Goal: Task Accomplishment & Management: Manage account settings

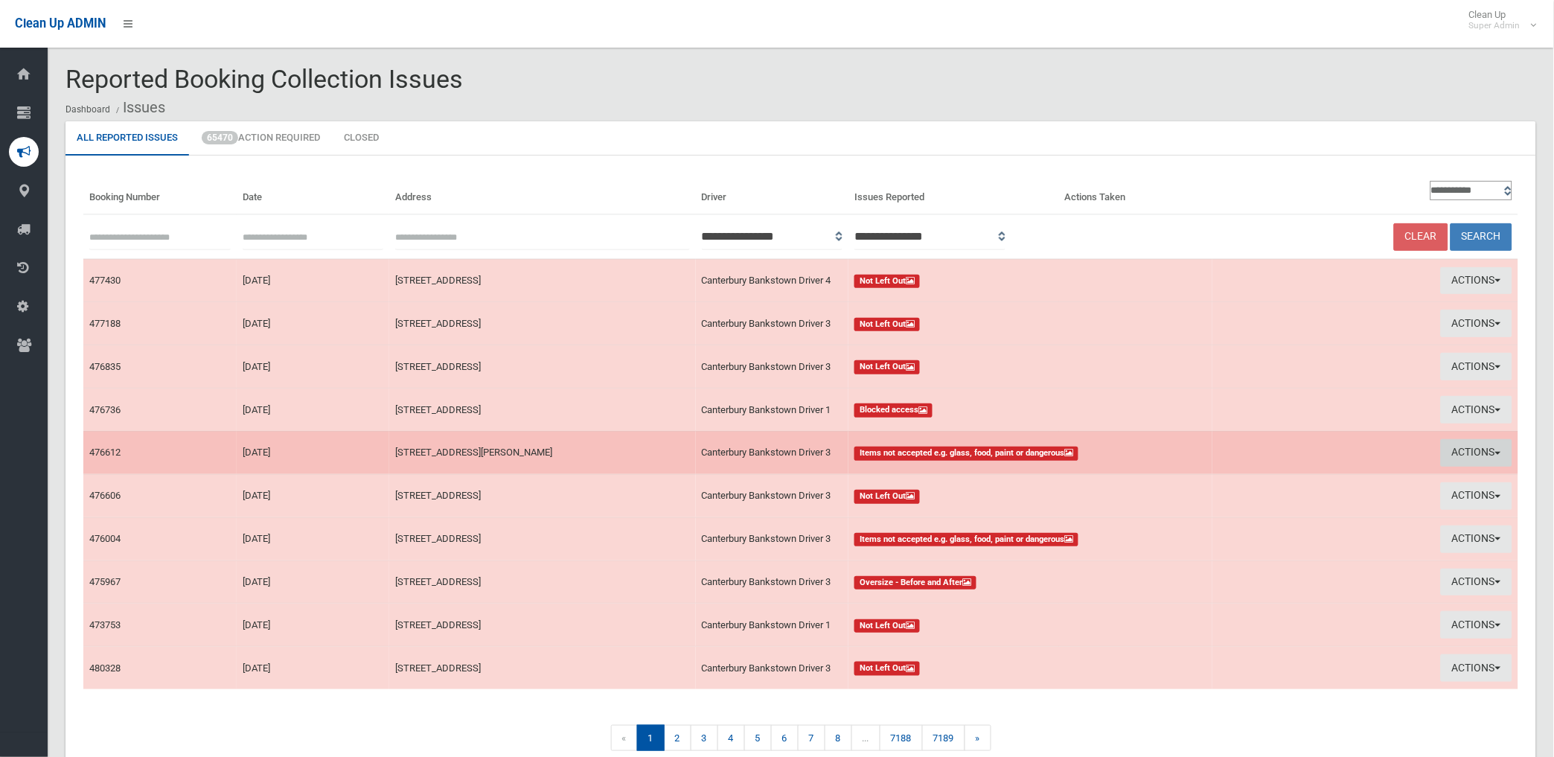
click at [1487, 448] on button "Actions" at bounding box center [1476, 453] width 71 height 28
click at [1241, 479] on link "View Booking" at bounding box center [1307, 483] width 177 height 25
click at [1453, 447] on button "Actions" at bounding box center [1476, 453] width 71 height 28
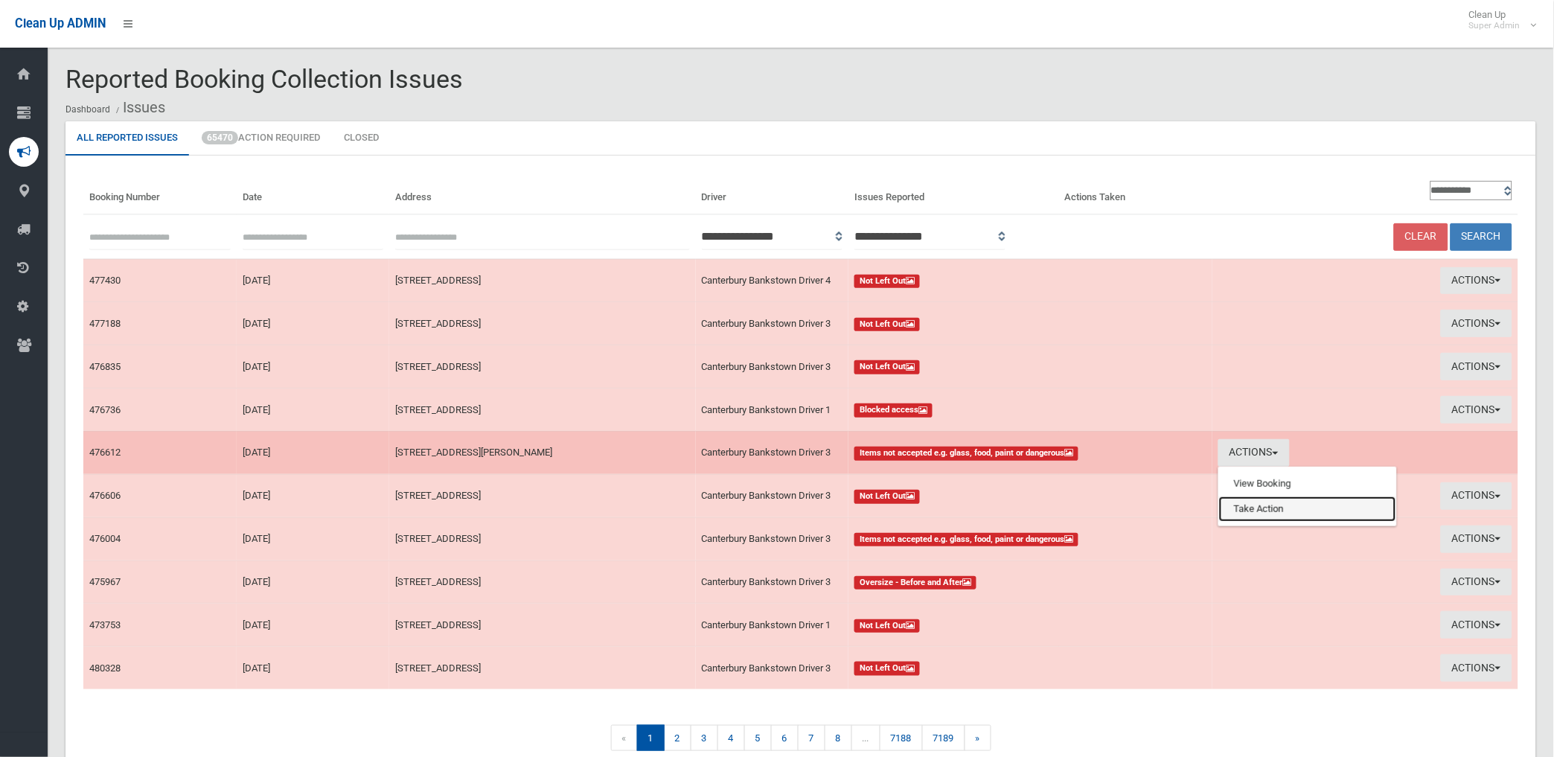
click at [1264, 508] on link "Take Action" at bounding box center [1307, 508] width 177 height 25
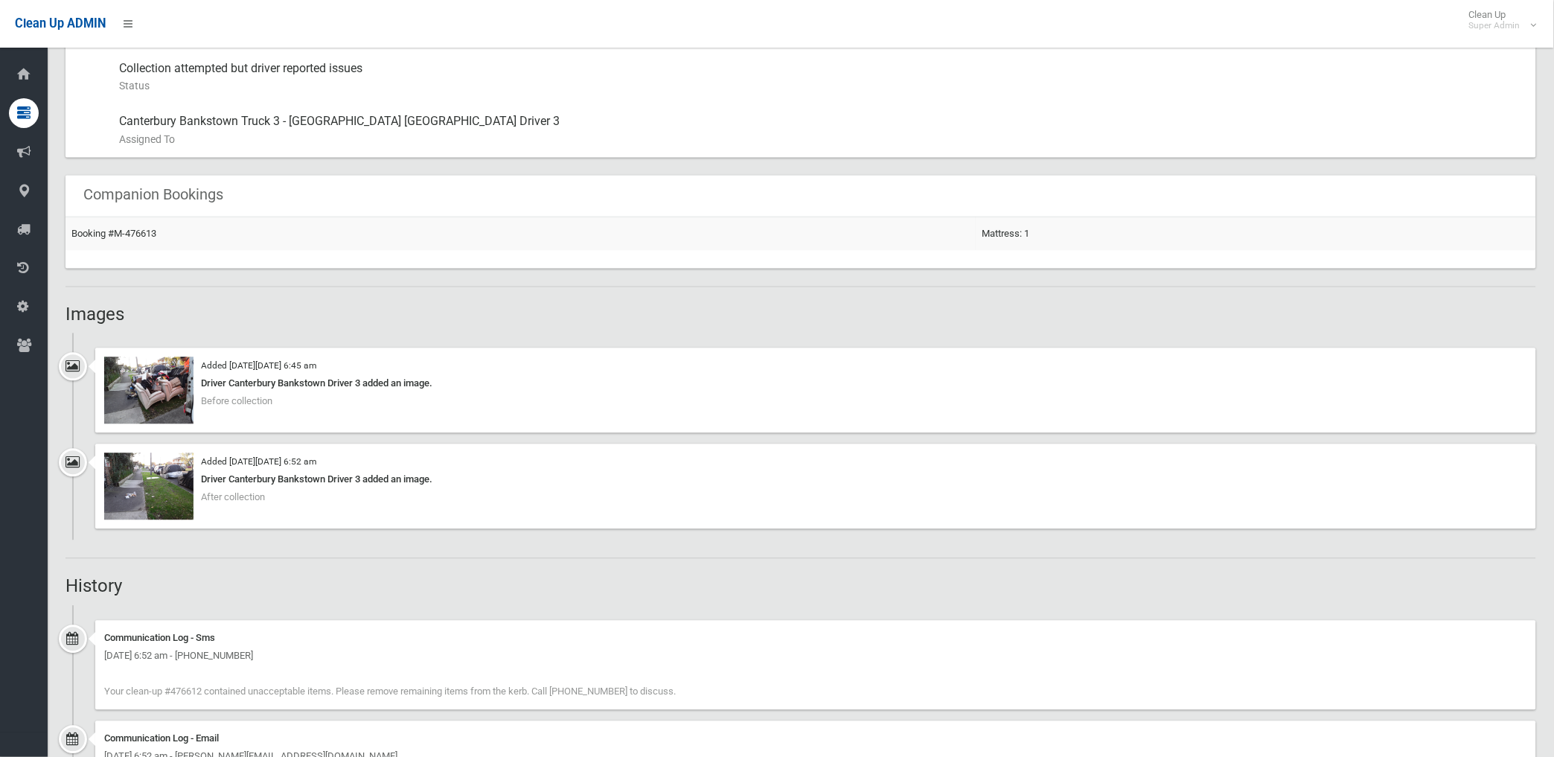
scroll to position [910, 0]
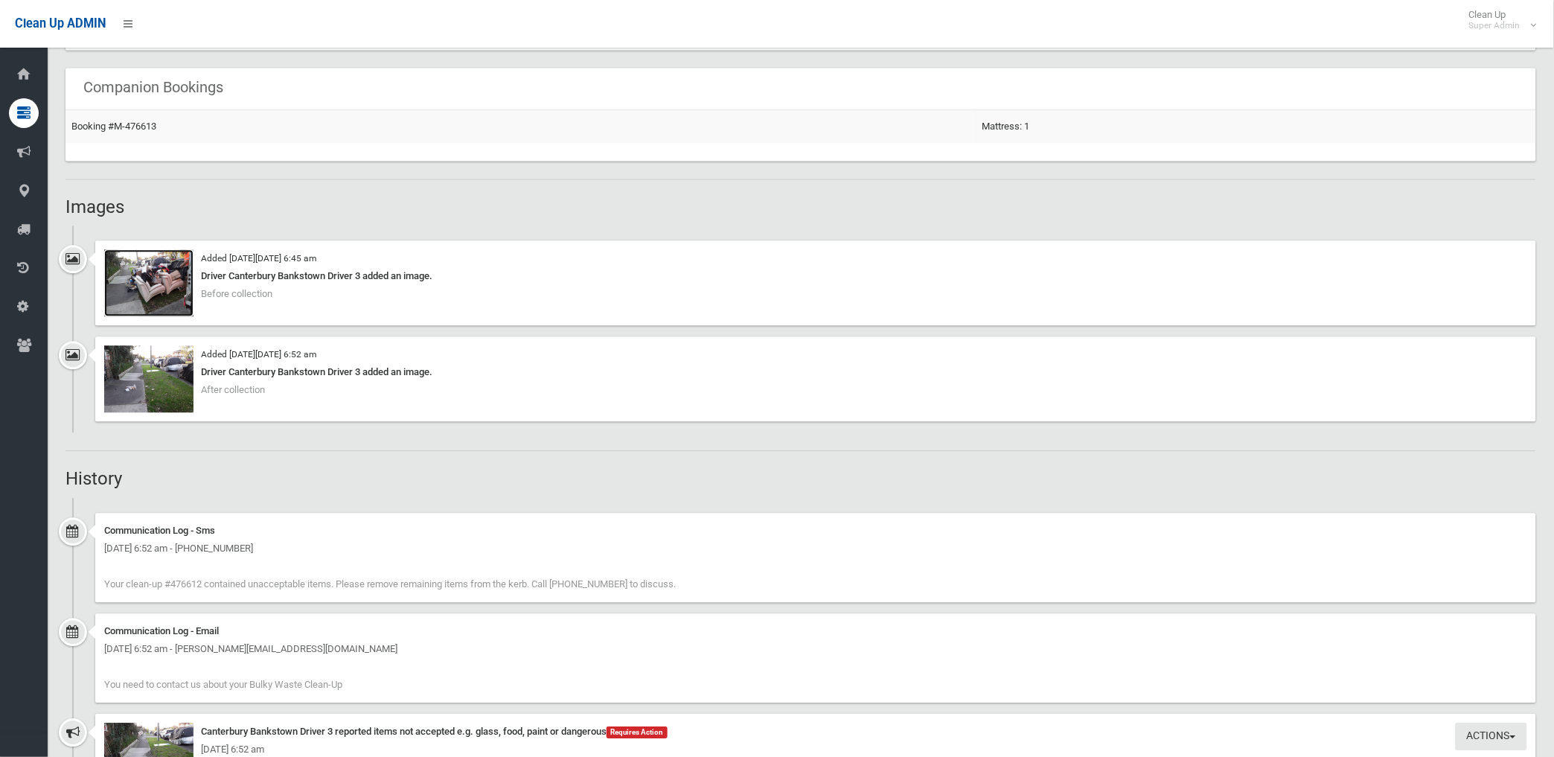
click at [161, 287] on img at bounding box center [148, 282] width 89 height 67
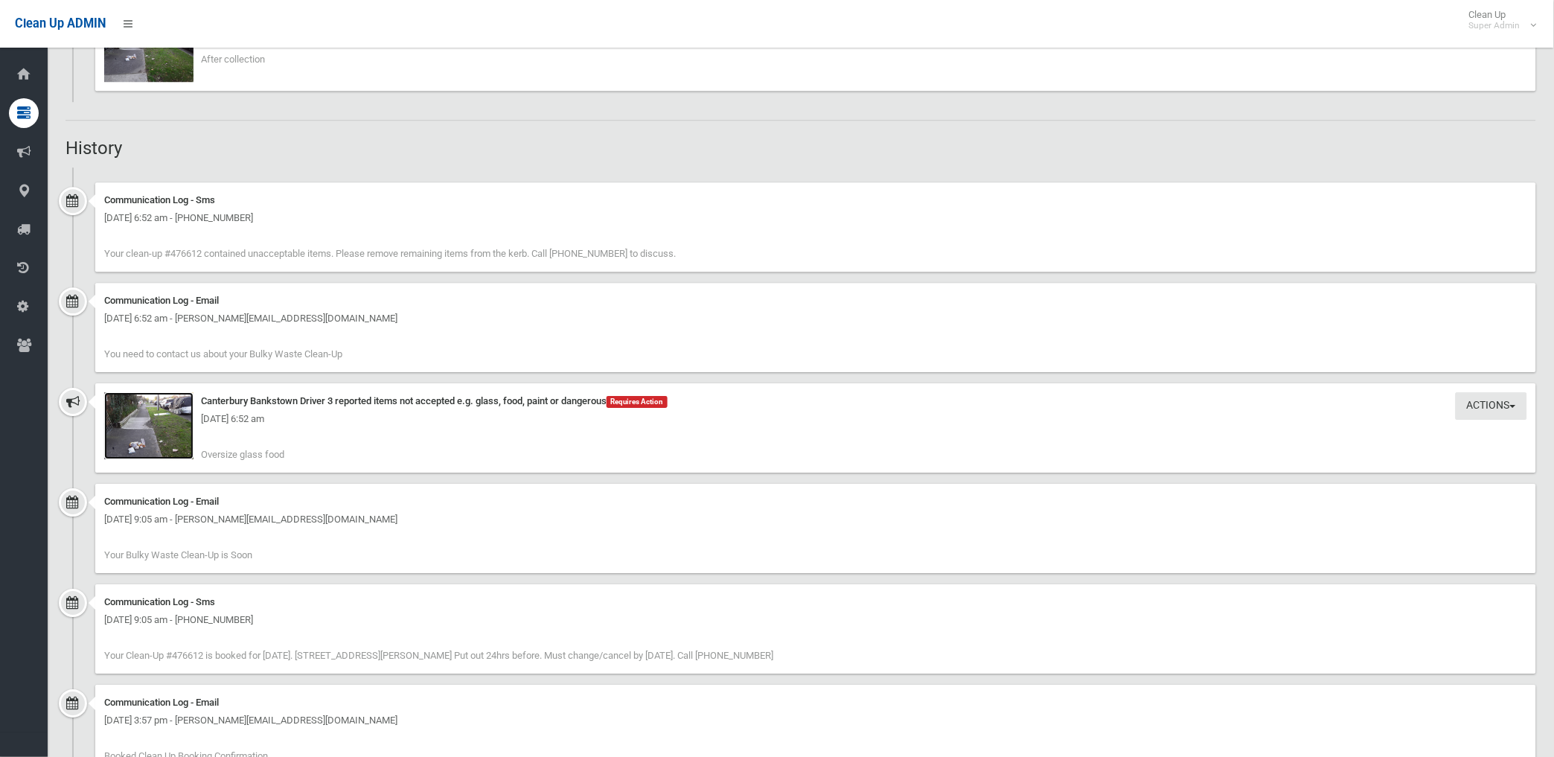
click at [160, 440] on img at bounding box center [148, 425] width 89 height 67
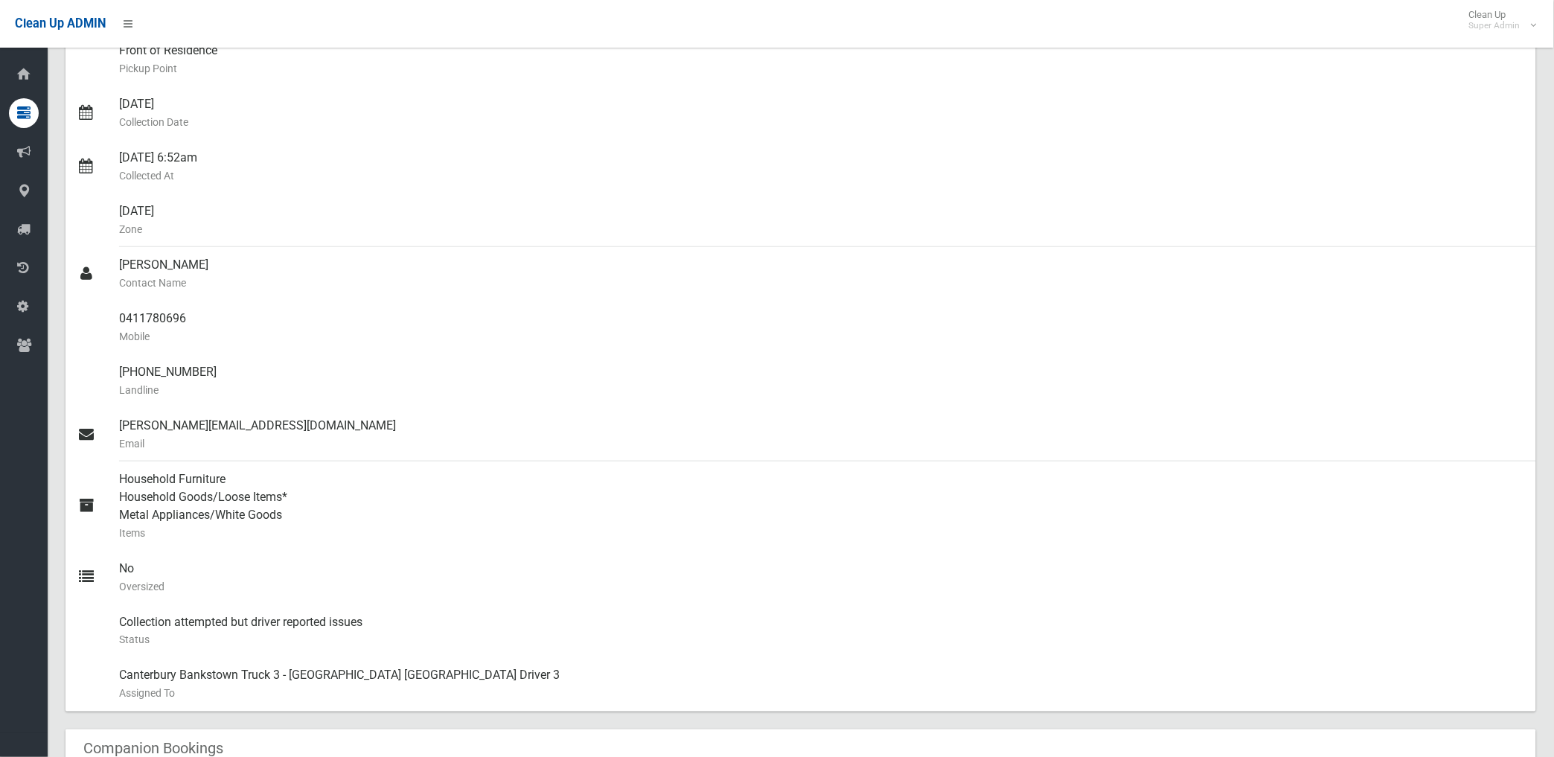
scroll to position [83, 0]
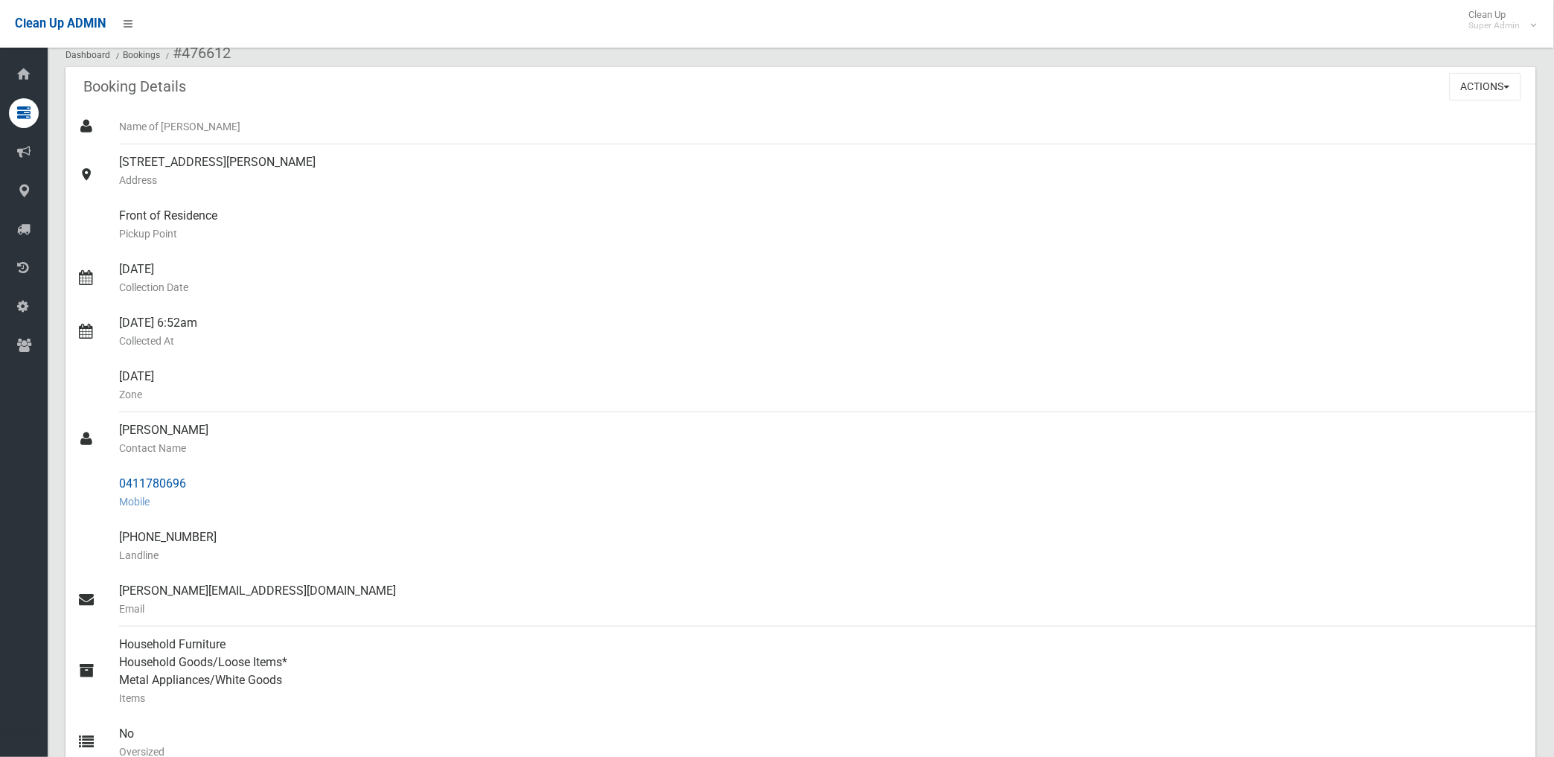
drag, startPoint x: 121, startPoint y: 479, endPoint x: 194, endPoint y: 479, distance: 72.9
click at [194, 479] on div "0411780696 Mobile" at bounding box center [821, 493] width 1405 height 54
drag, startPoint x: 194, startPoint y: 479, endPoint x: 160, endPoint y: 488, distance: 34.7
copy div "0411780696"
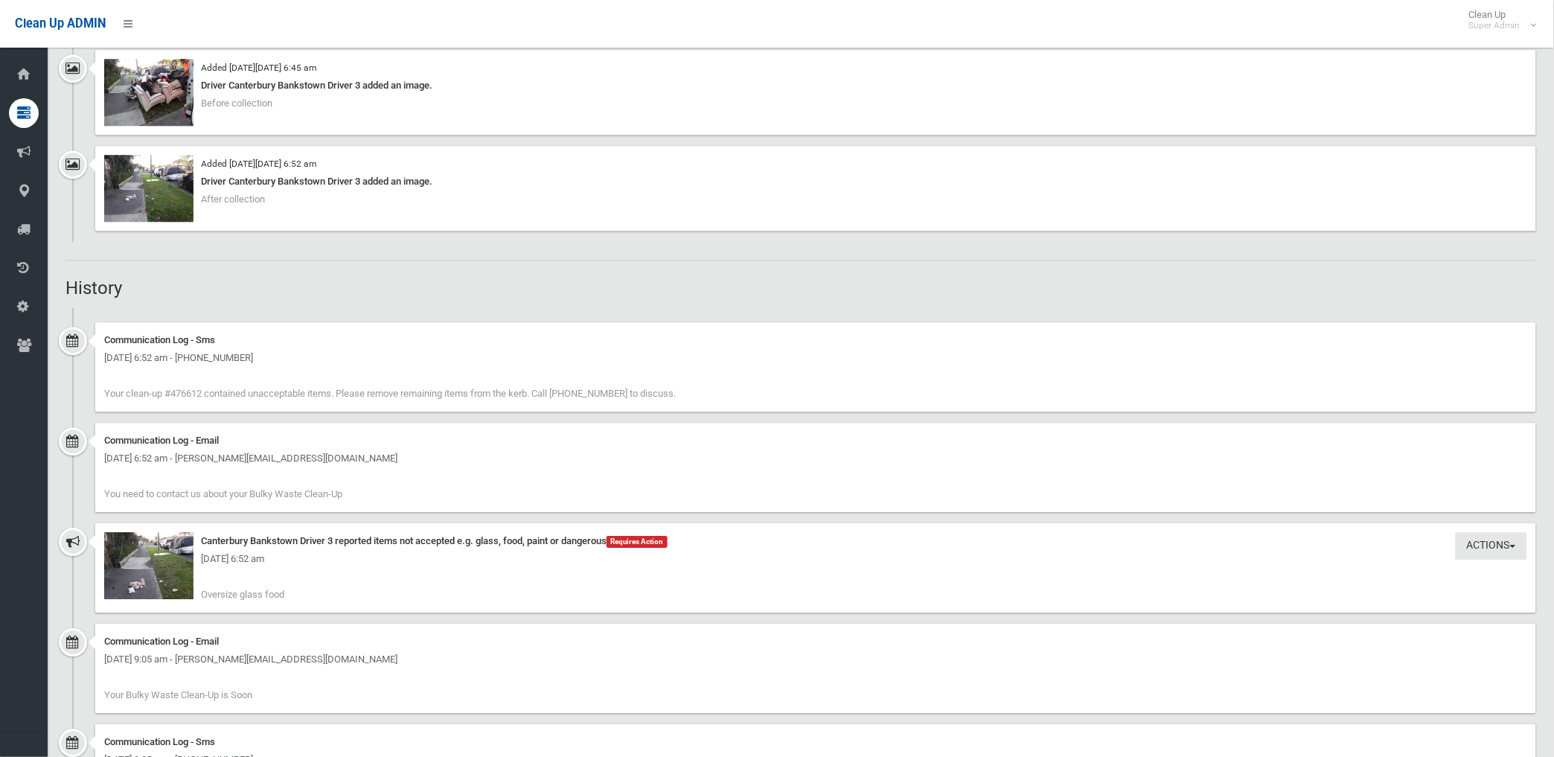
scroll to position [1064, 0]
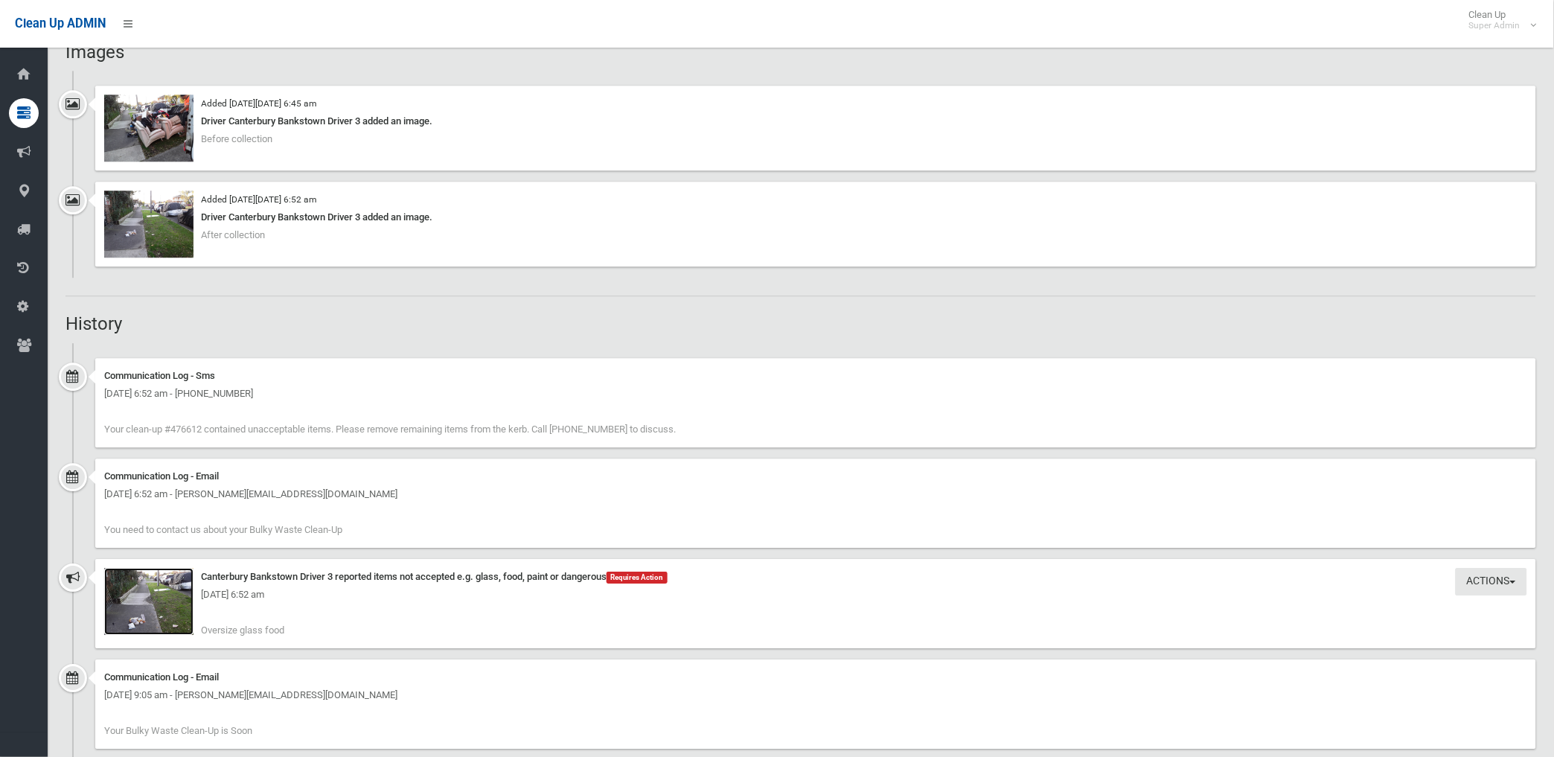
click at [153, 622] on img at bounding box center [148, 601] width 89 height 67
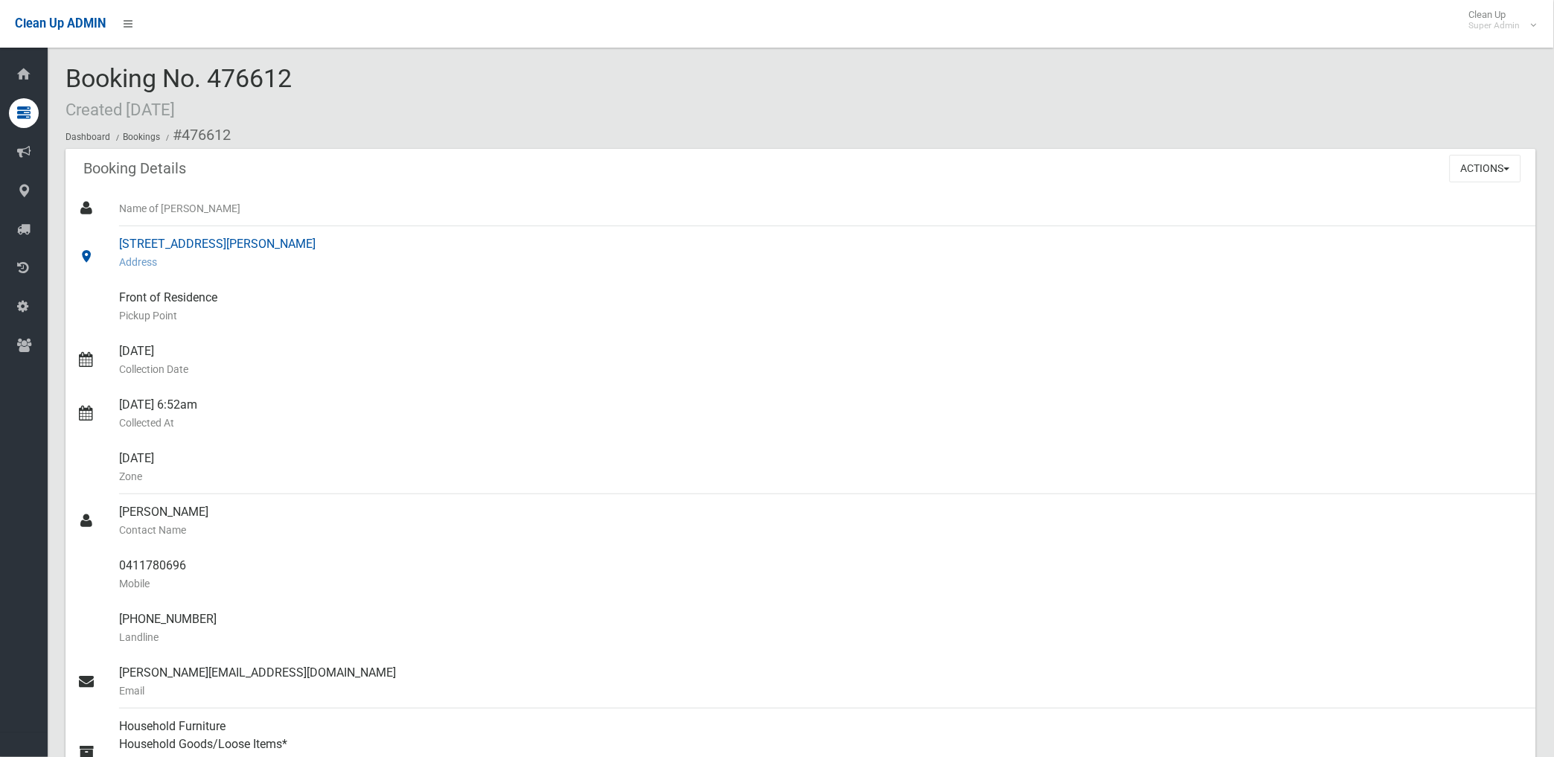
scroll to position [0, 0]
drag, startPoint x: 181, startPoint y: 130, endPoint x: 192, endPoint y: 567, distance: 437.1
copy section "476612 Booking Details Actions View Booking Edit Booking Clone Booking Add Book…"
click at [548, 261] on small "Address" at bounding box center [821, 263] width 1405 height 18
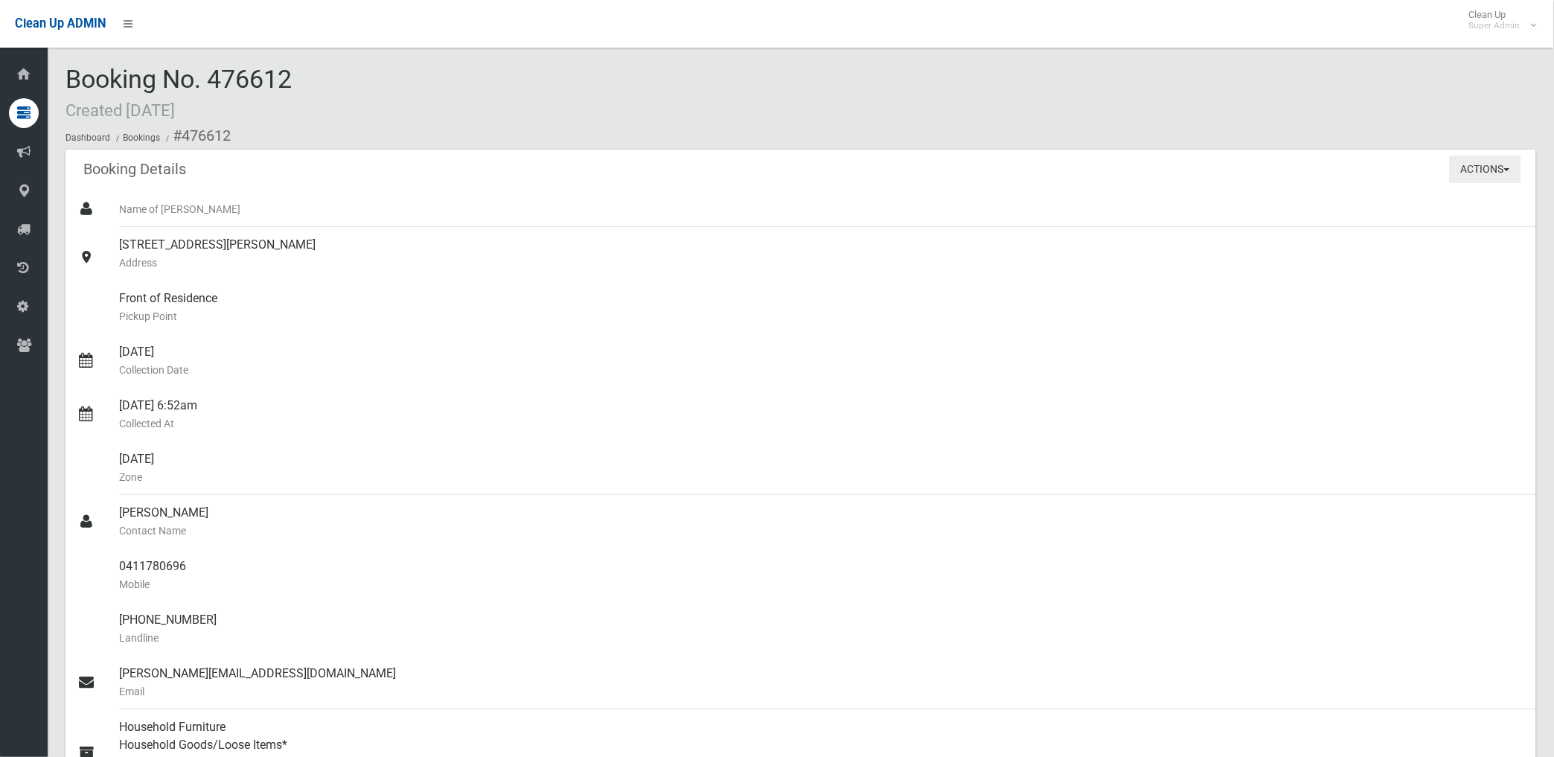
click at [1480, 161] on button "Actions" at bounding box center [1485, 170] width 71 height 28
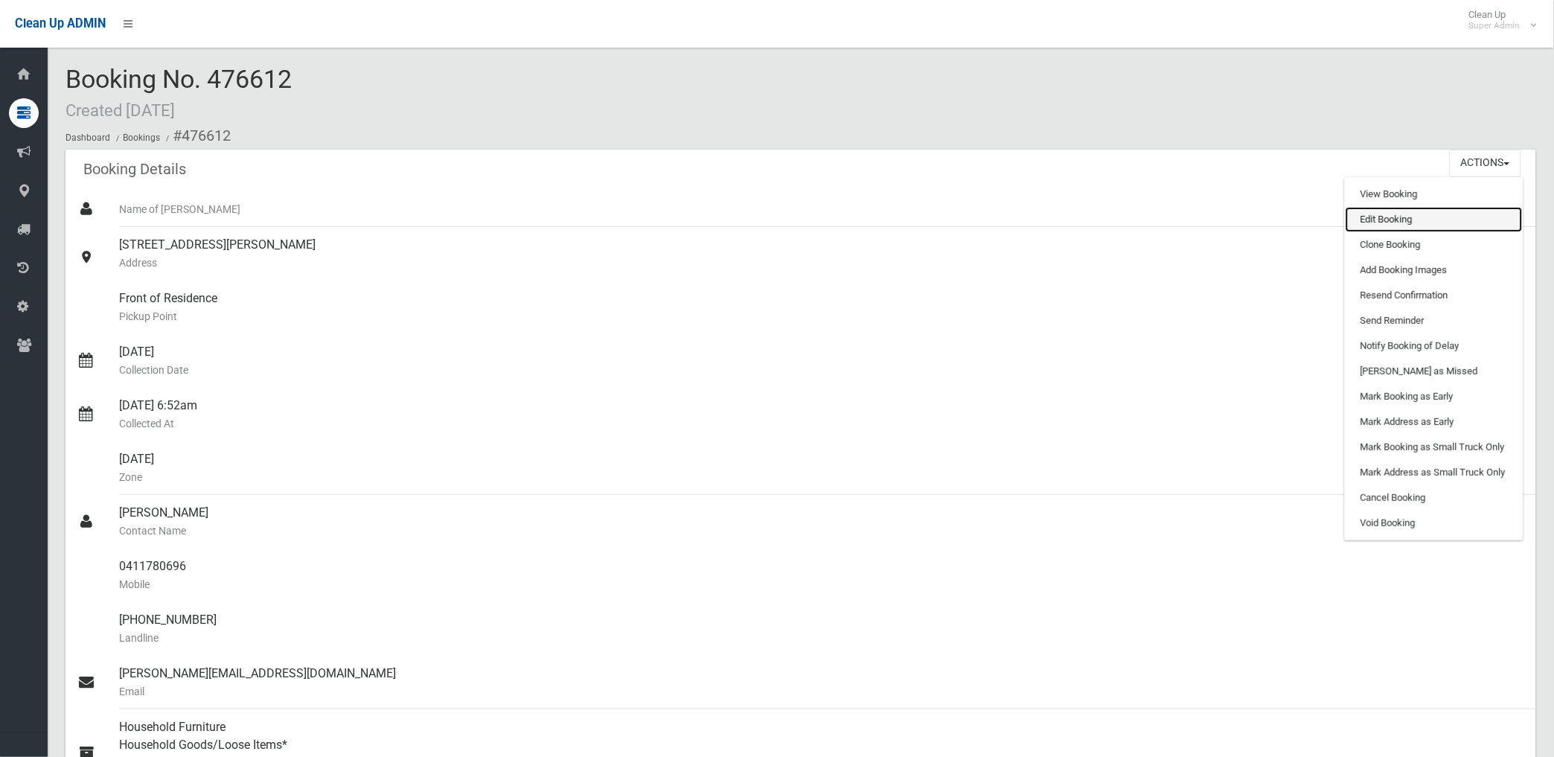
click at [1388, 219] on link "Edit Booking" at bounding box center [1434, 219] width 177 height 25
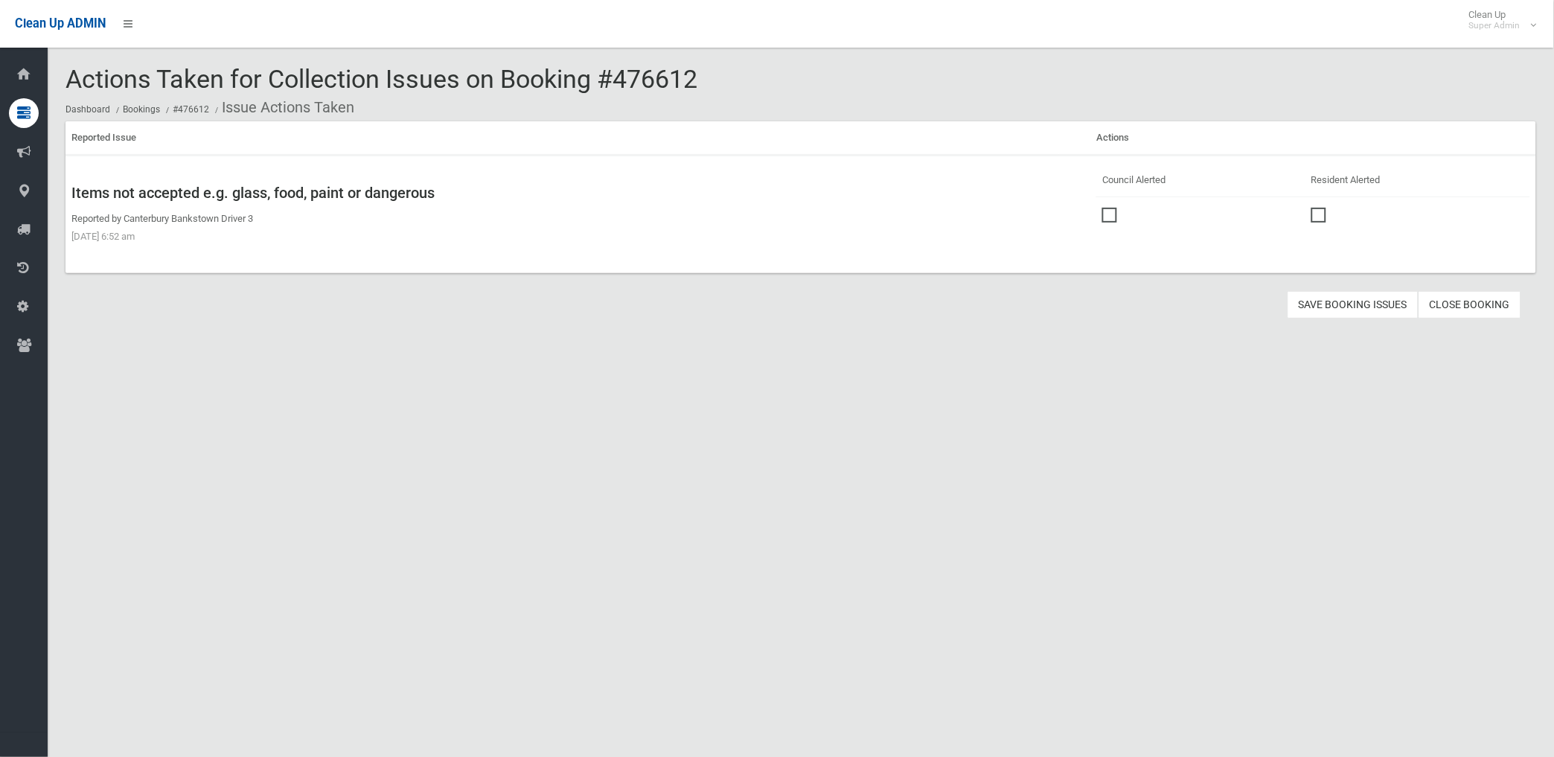
click at [1102, 208] on span at bounding box center [1113, 208] width 22 height 0
click at [1342, 305] on button "Save Booking Issues" at bounding box center [1353, 305] width 131 height 28
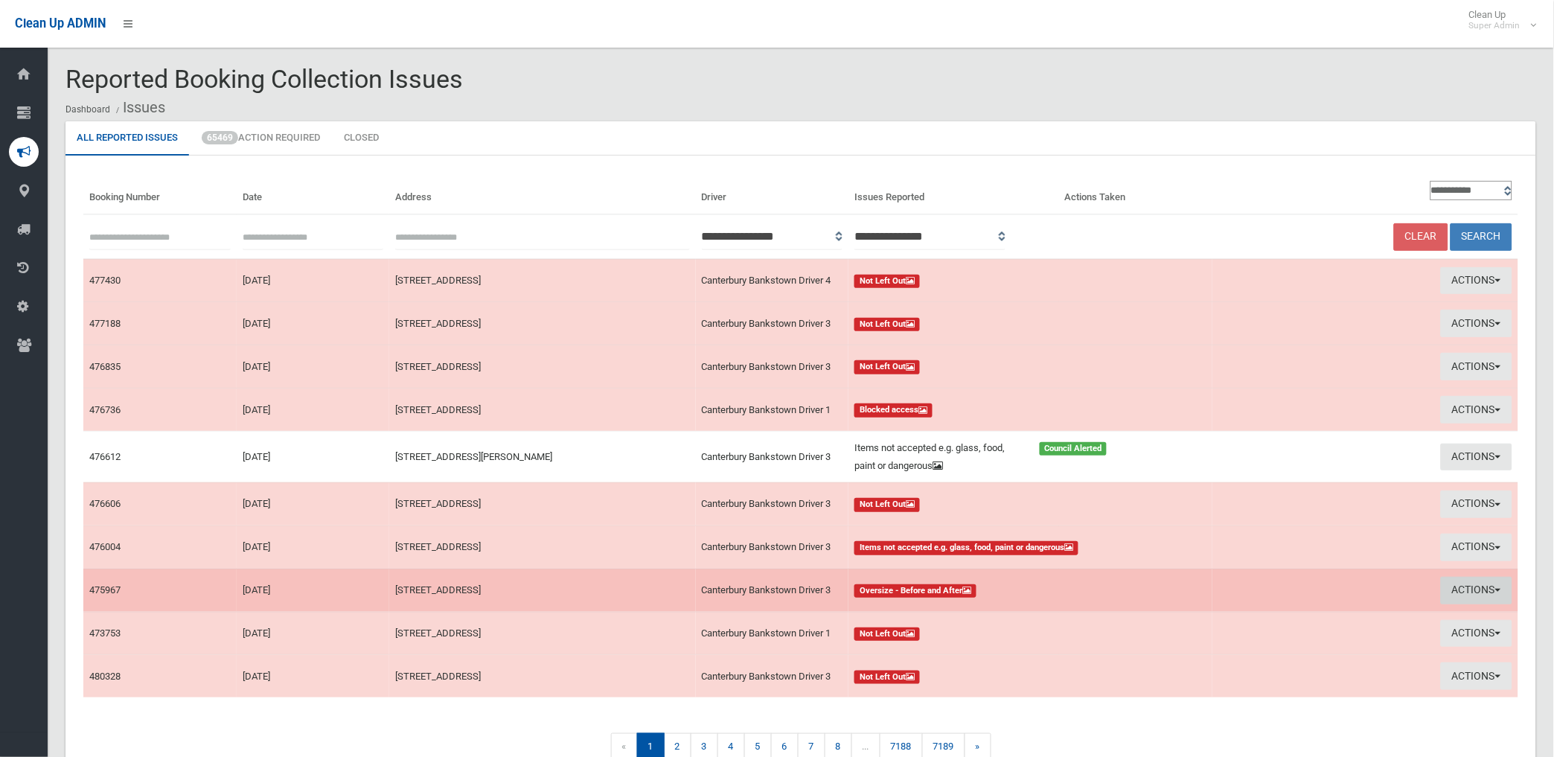
click at [1457, 592] on button "Actions" at bounding box center [1476, 591] width 71 height 28
click at [1249, 621] on link "View Booking" at bounding box center [1307, 621] width 177 height 25
click at [1455, 588] on button "Actions" at bounding box center [1476, 591] width 71 height 28
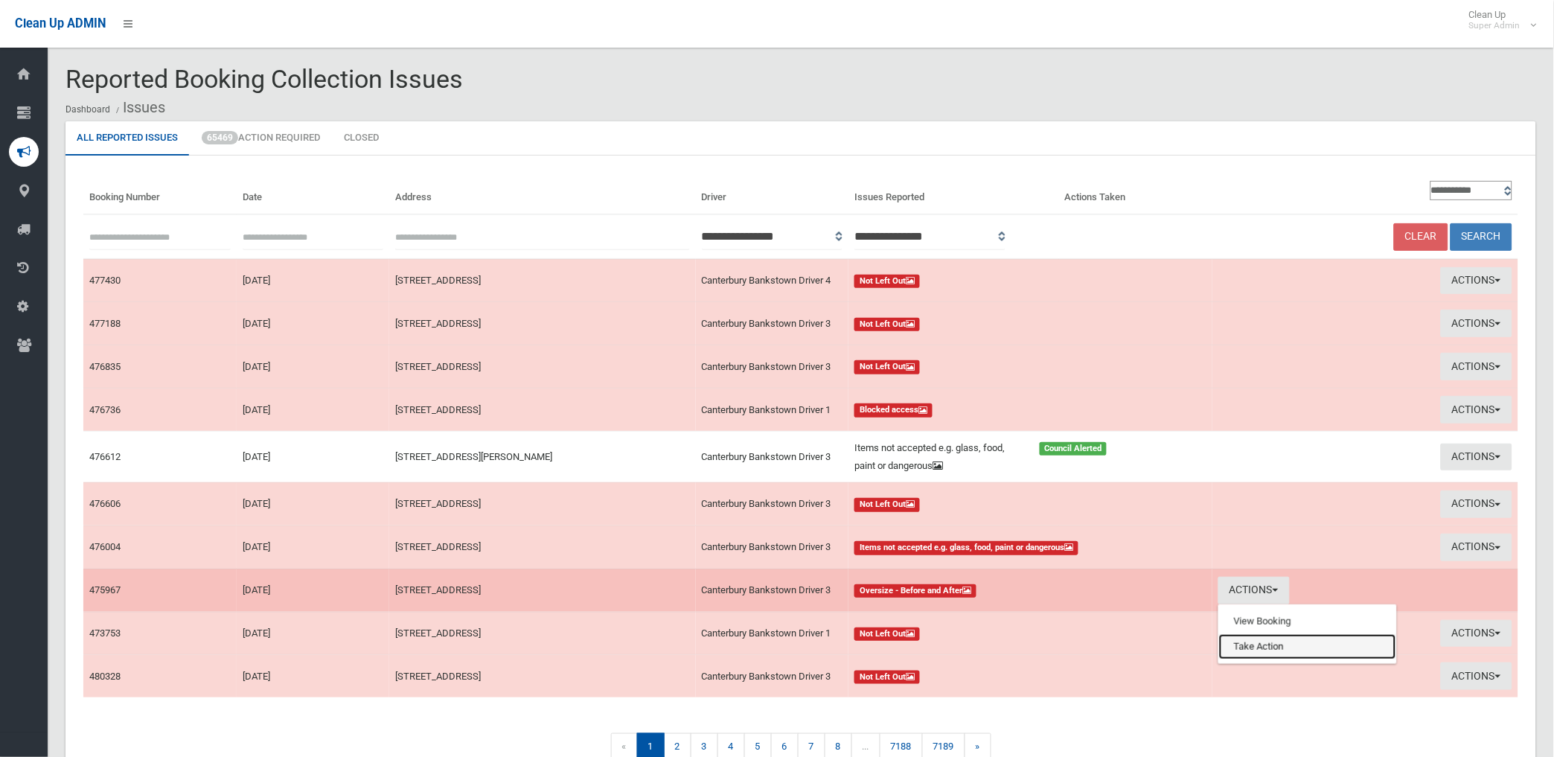
click at [1255, 641] on link "Take Action" at bounding box center [1307, 646] width 177 height 25
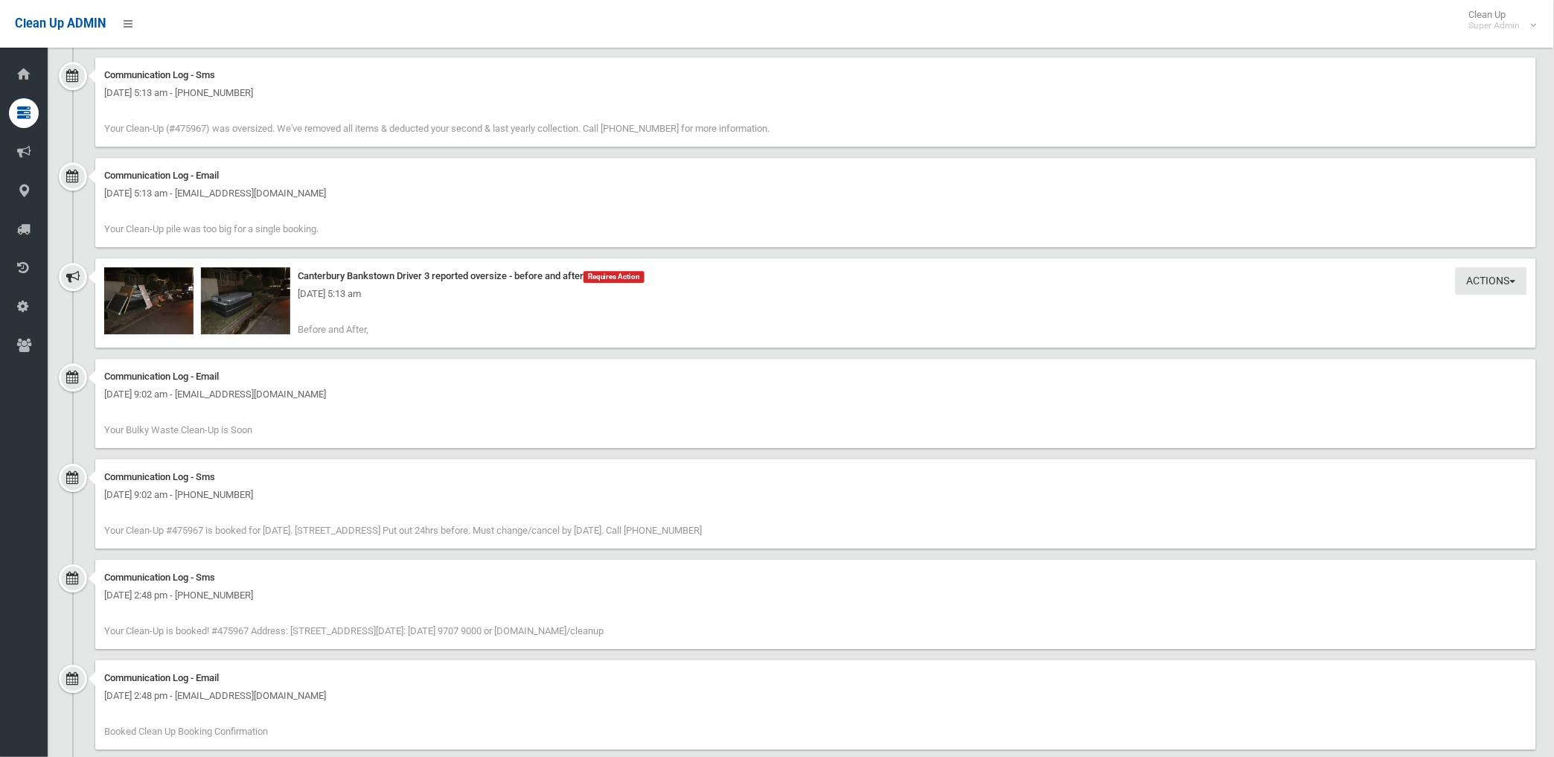
scroll to position [1123, 0]
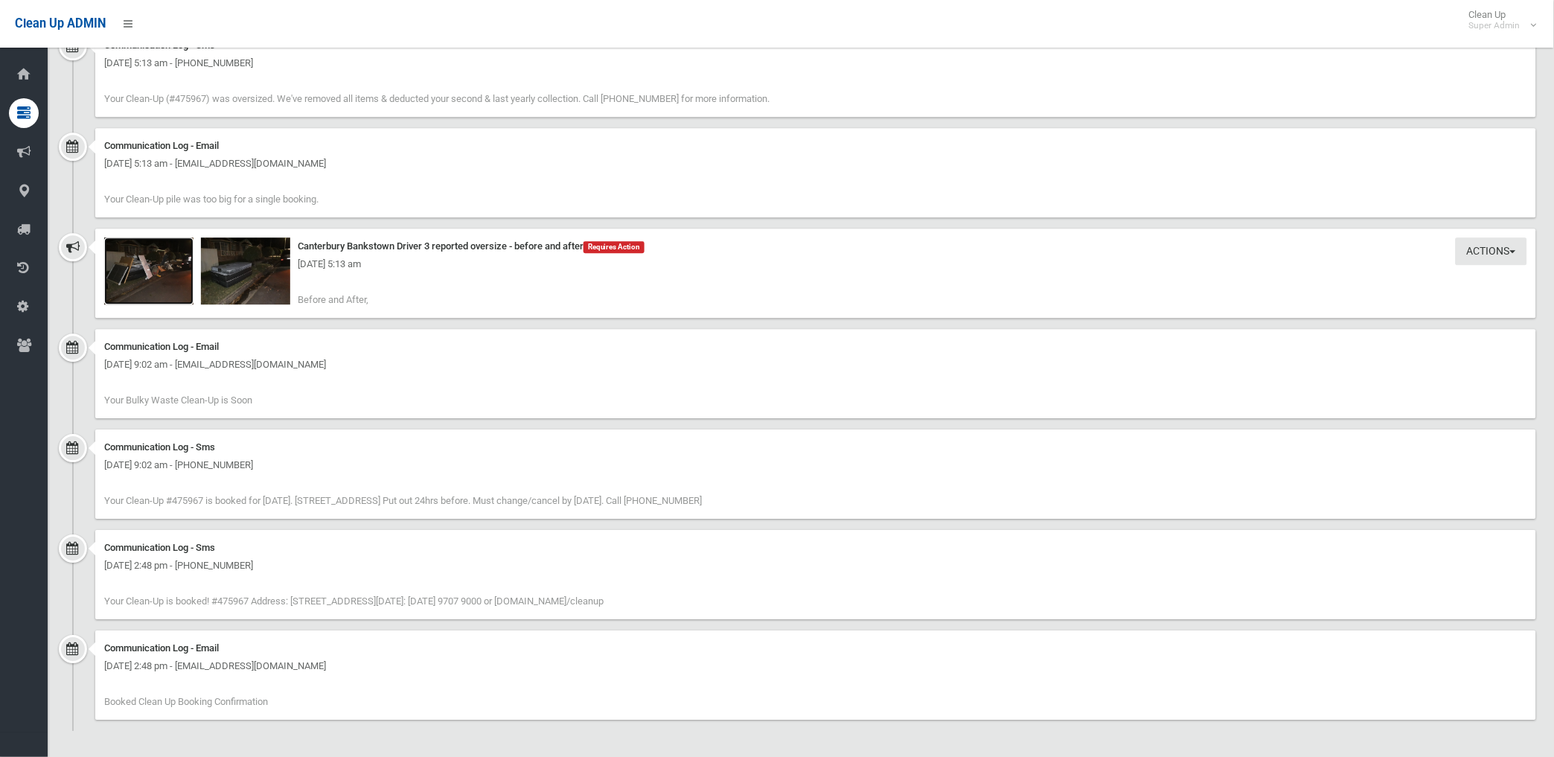
click at [156, 274] on img at bounding box center [148, 270] width 89 height 67
click at [269, 287] on img at bounding box center [245, 270] width 89 height 67
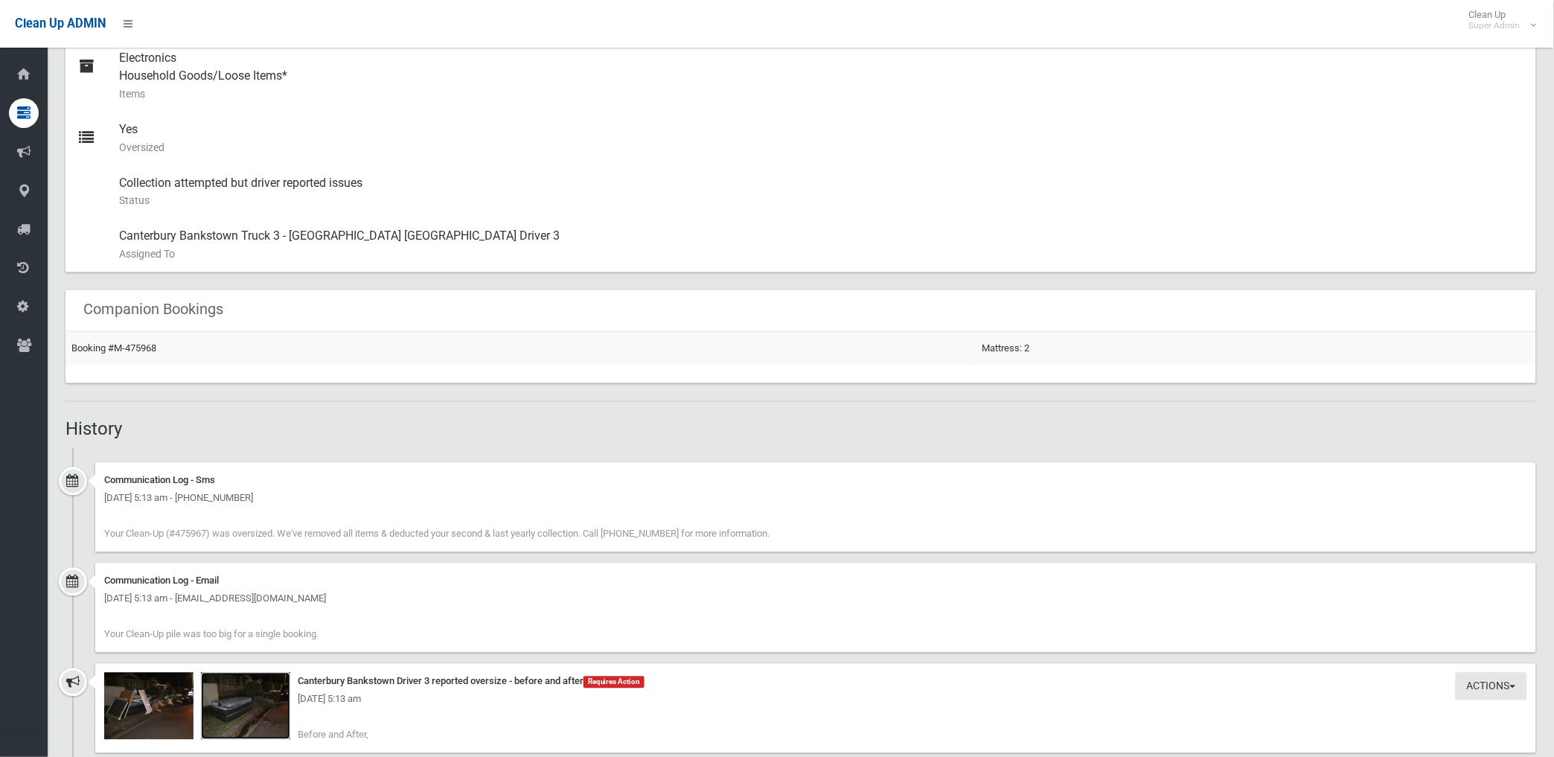
scroll to position [544, 0]
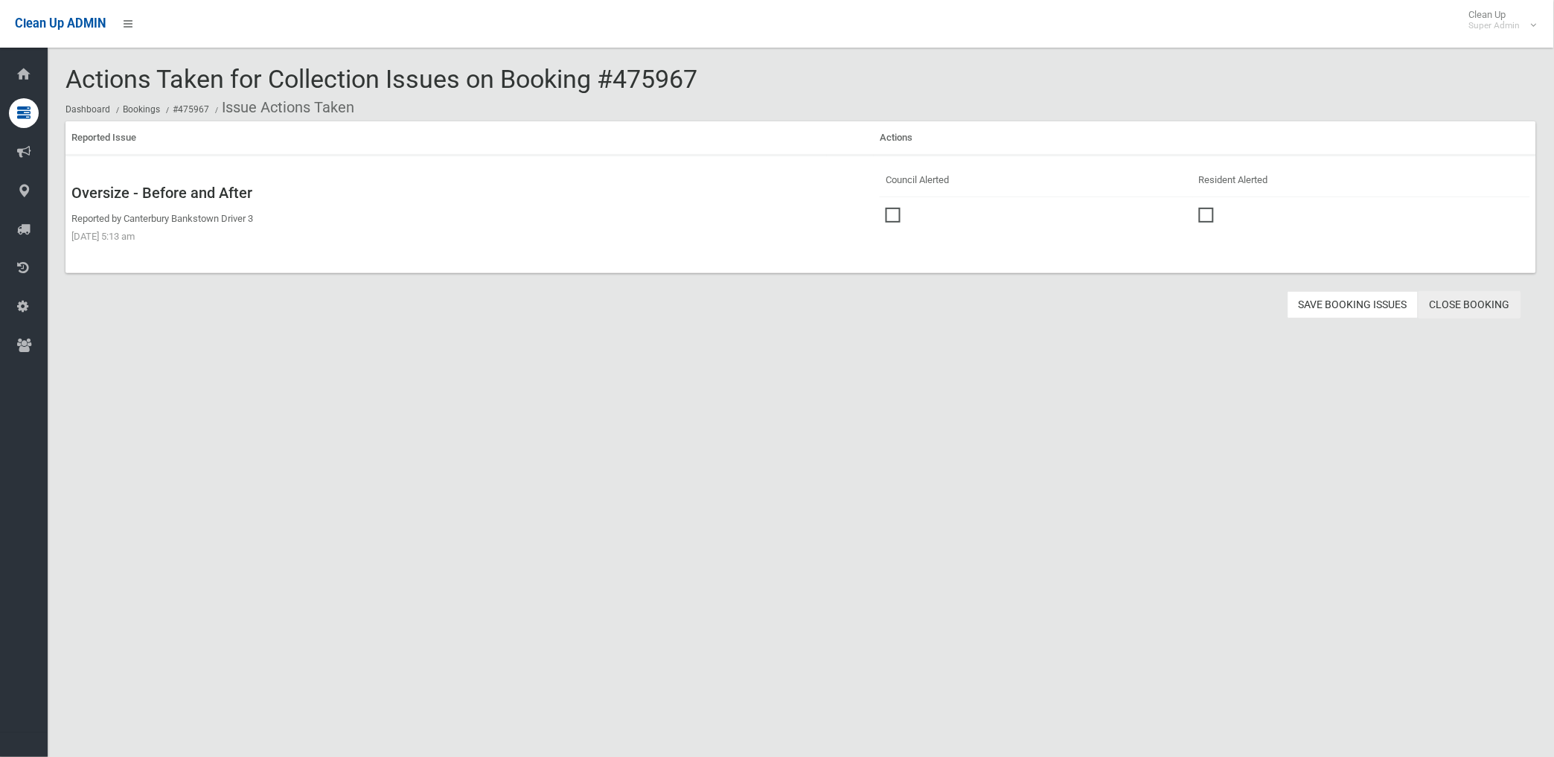
click at [1465, 296] on link "Close Booking" at bounding box center [1470, 305] width 103 height 28
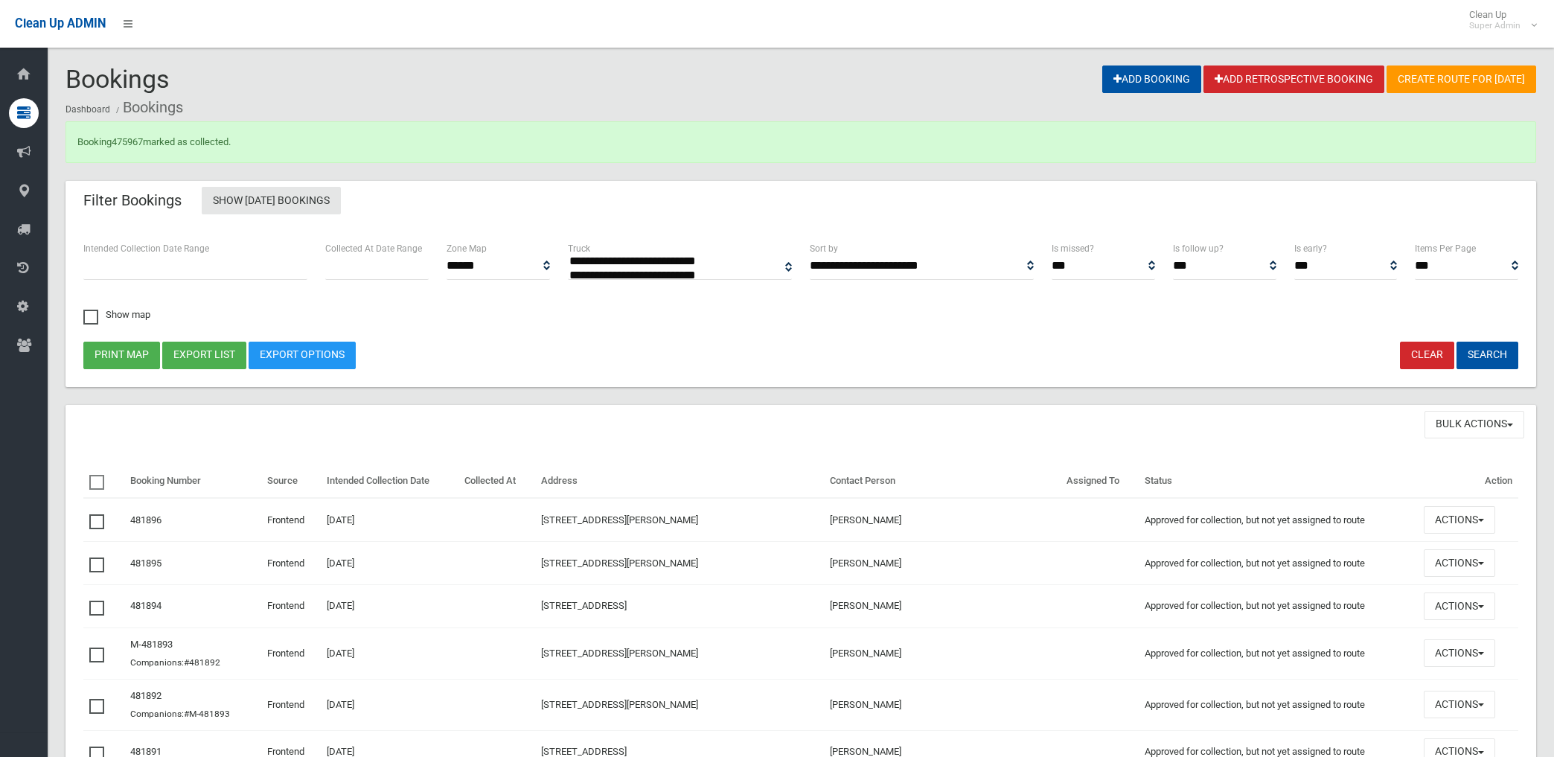
select select
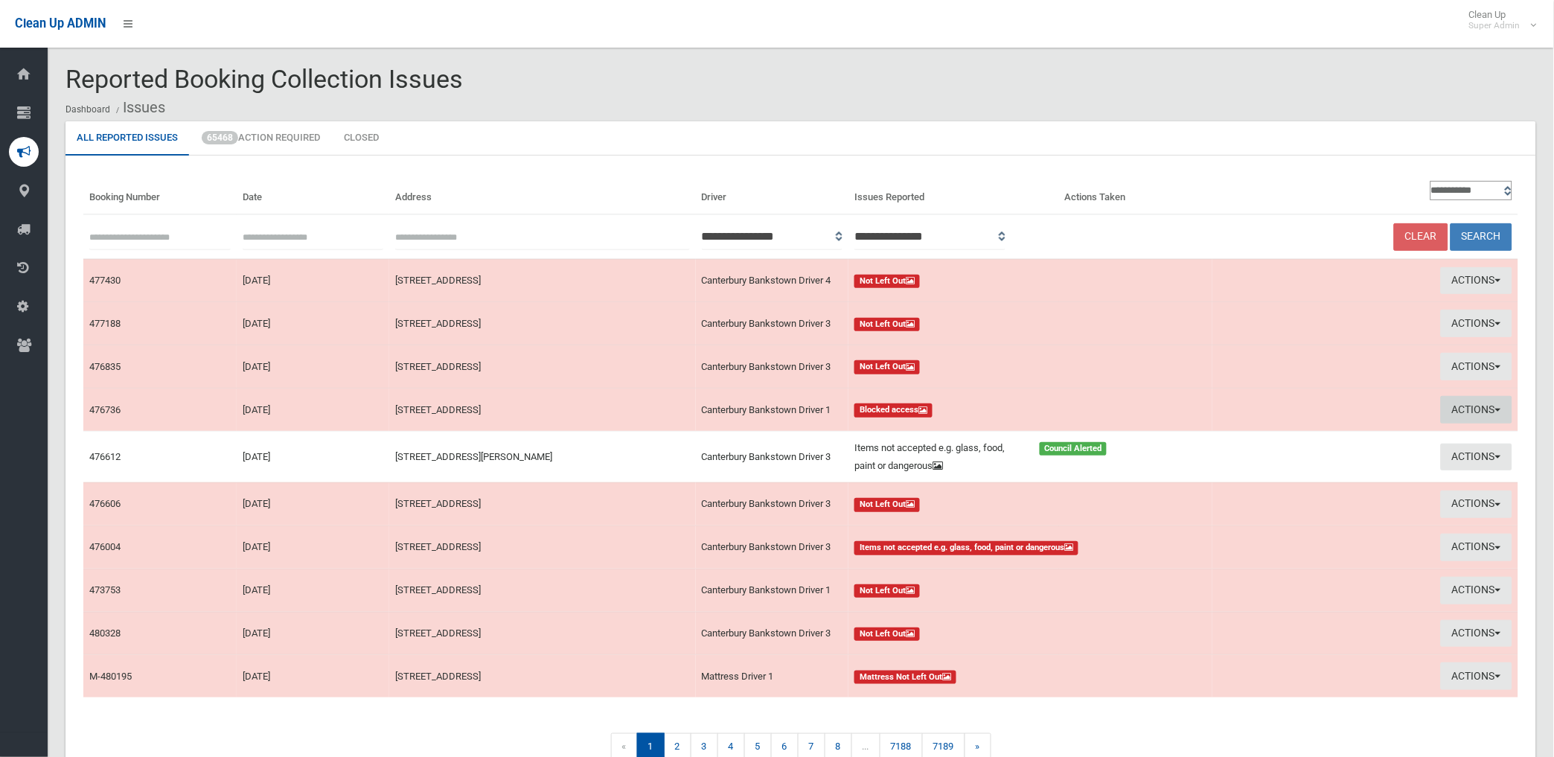
click at [1459, 406] on button "Actions" at bounding box center [1476, 410] width 71 height 28
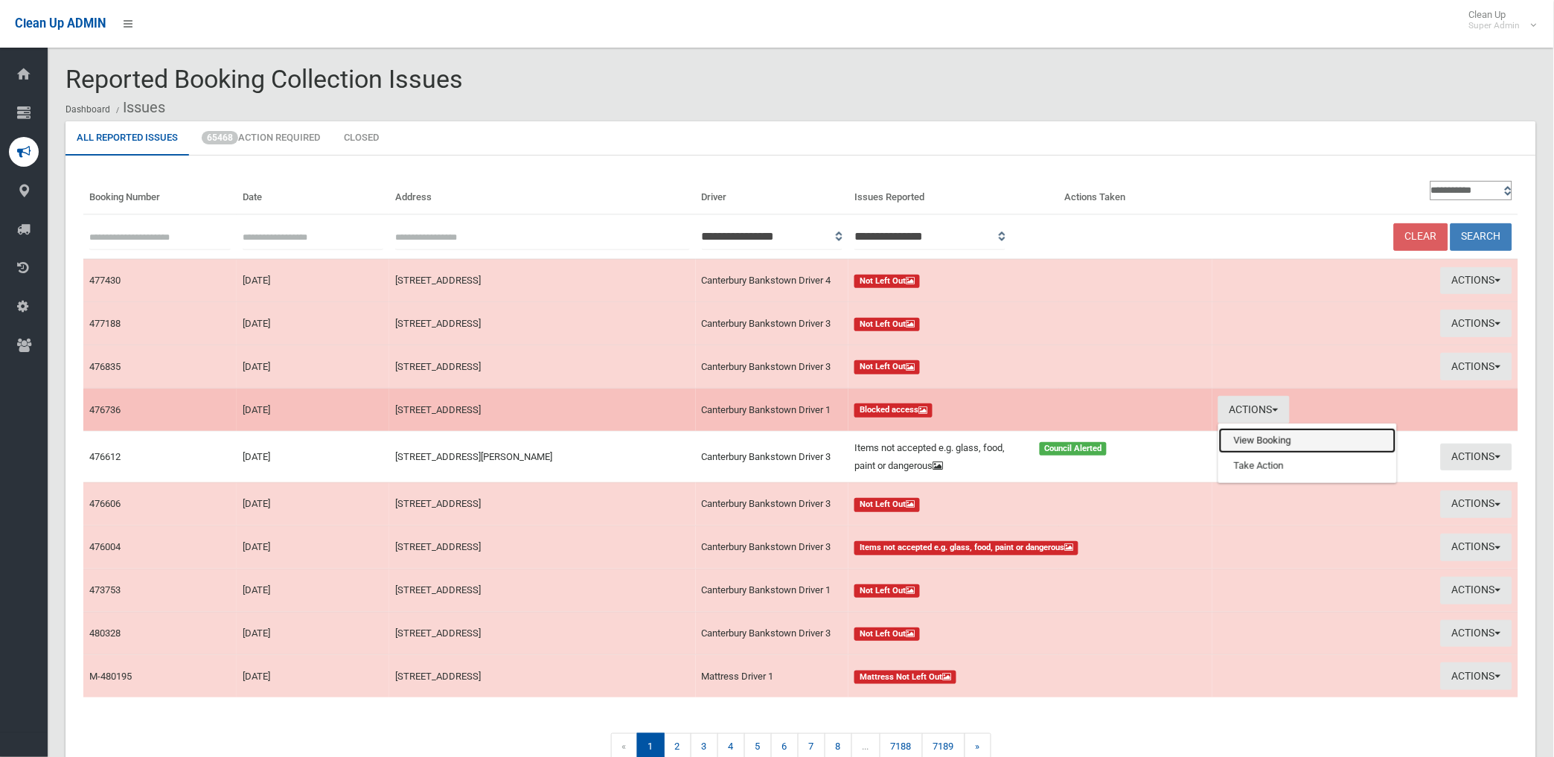
click at [1230, 441] on link "View Booking" at bounding box center [1307, 440] width 177 height 25
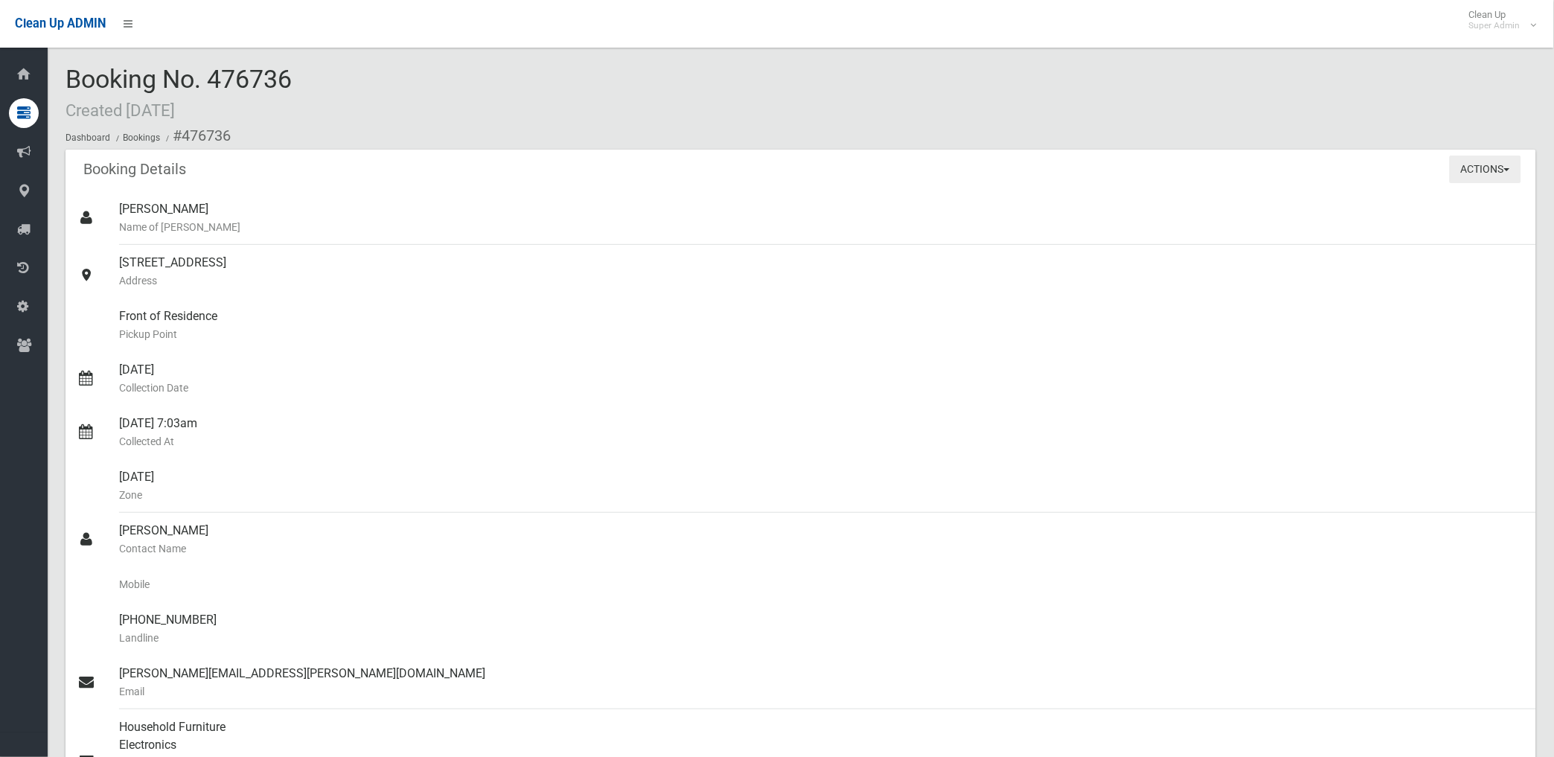
click at [1487, 167] on button "Actions" at bounding box center [1485, 170] width 71 height 28
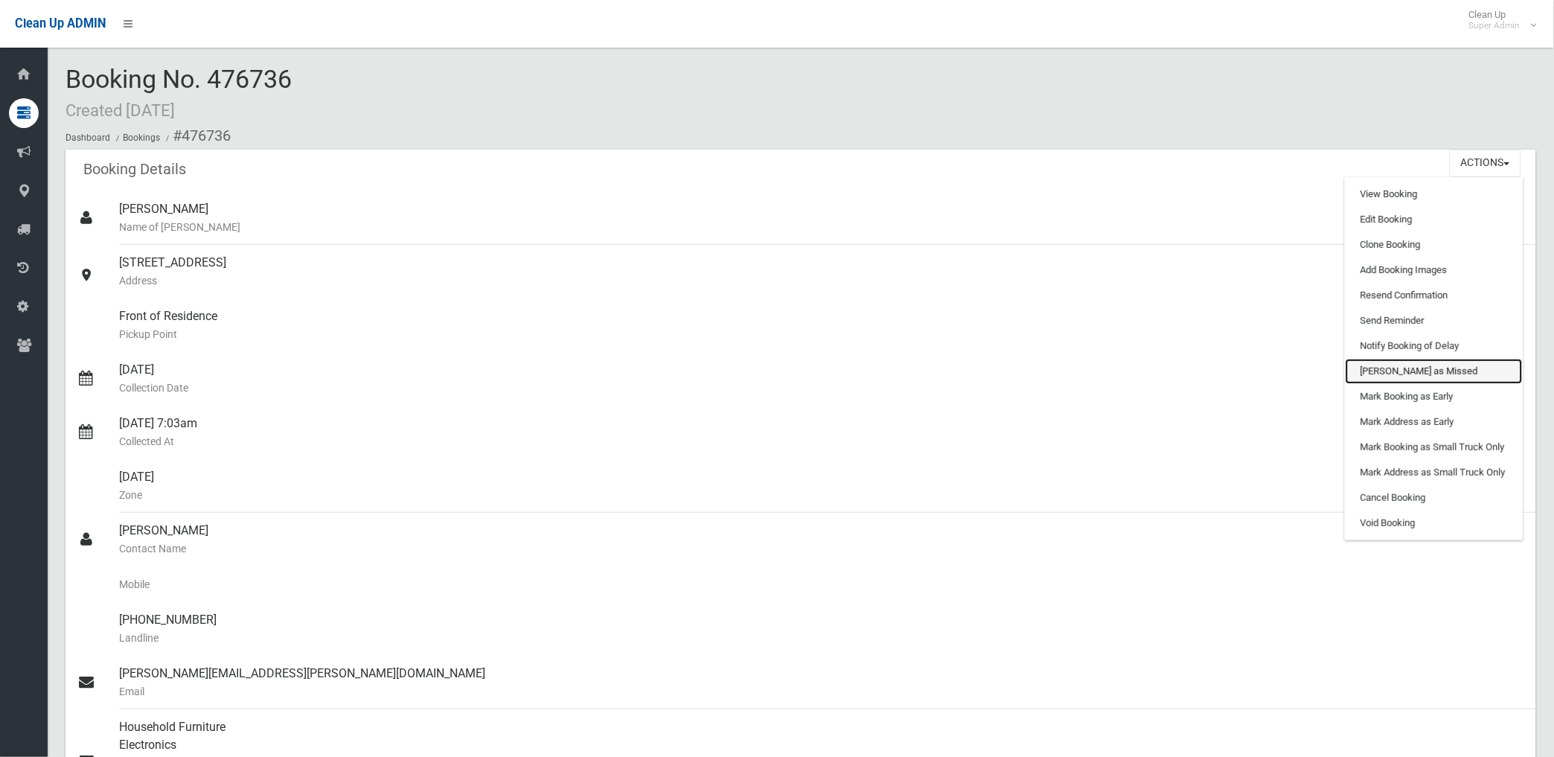
click at [1405, 370] on link "[PERSON_NAME] as Missed" at bounding box center [1434, 371] width 177 height 25
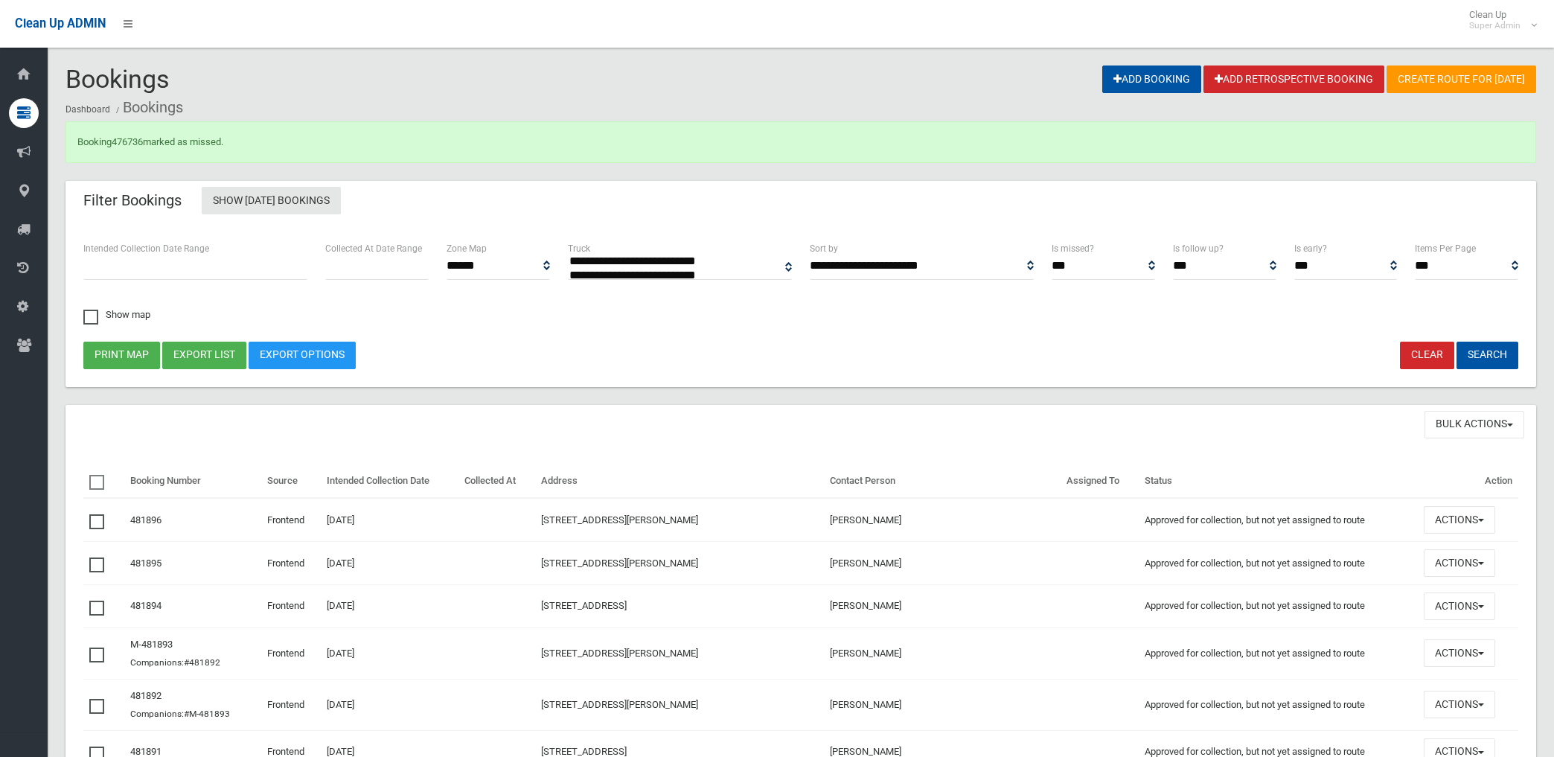
select select
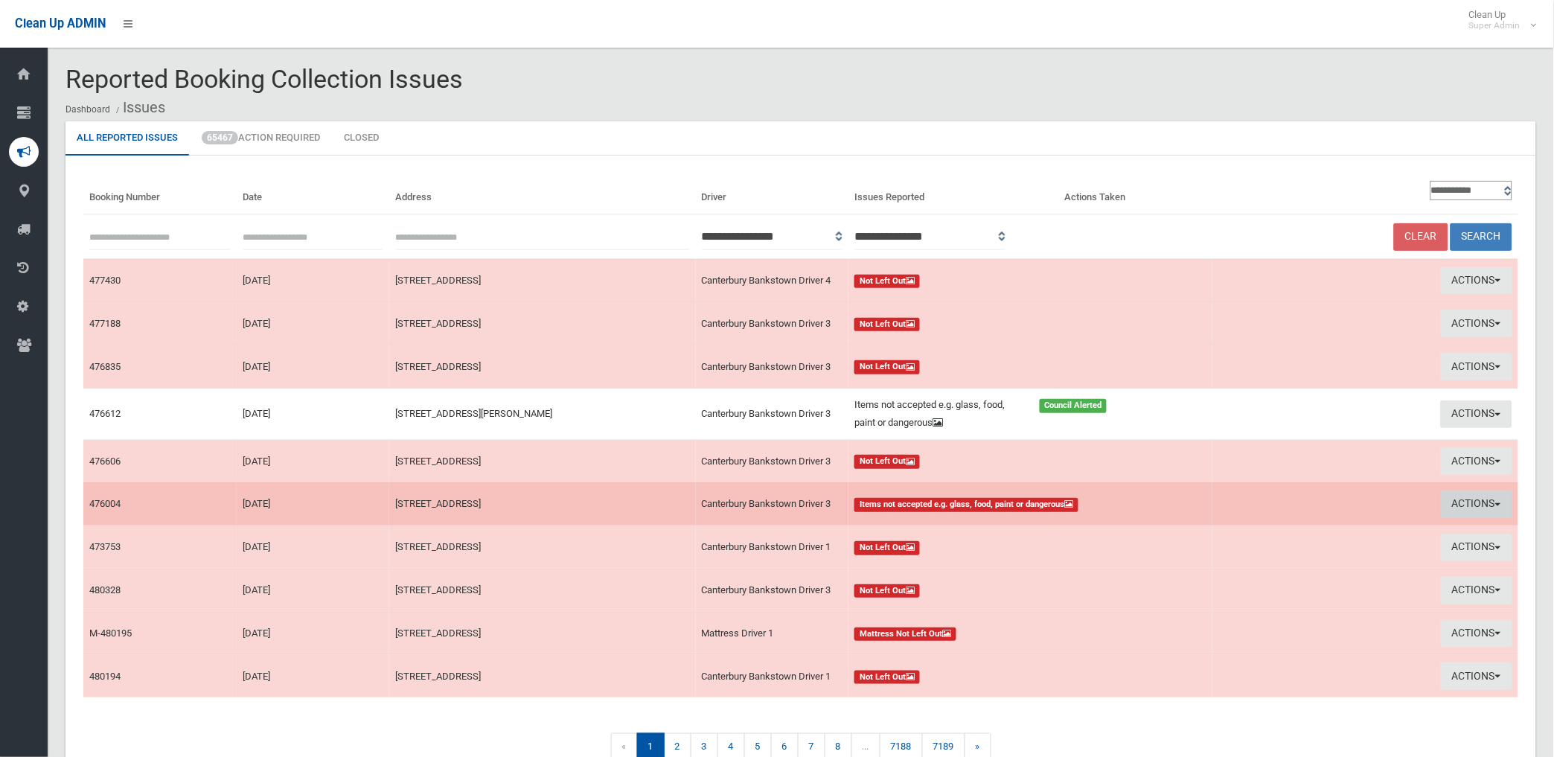
click at [1460, 505] on button "Actions" at bounding box center [1476, 505] width 71 height 28
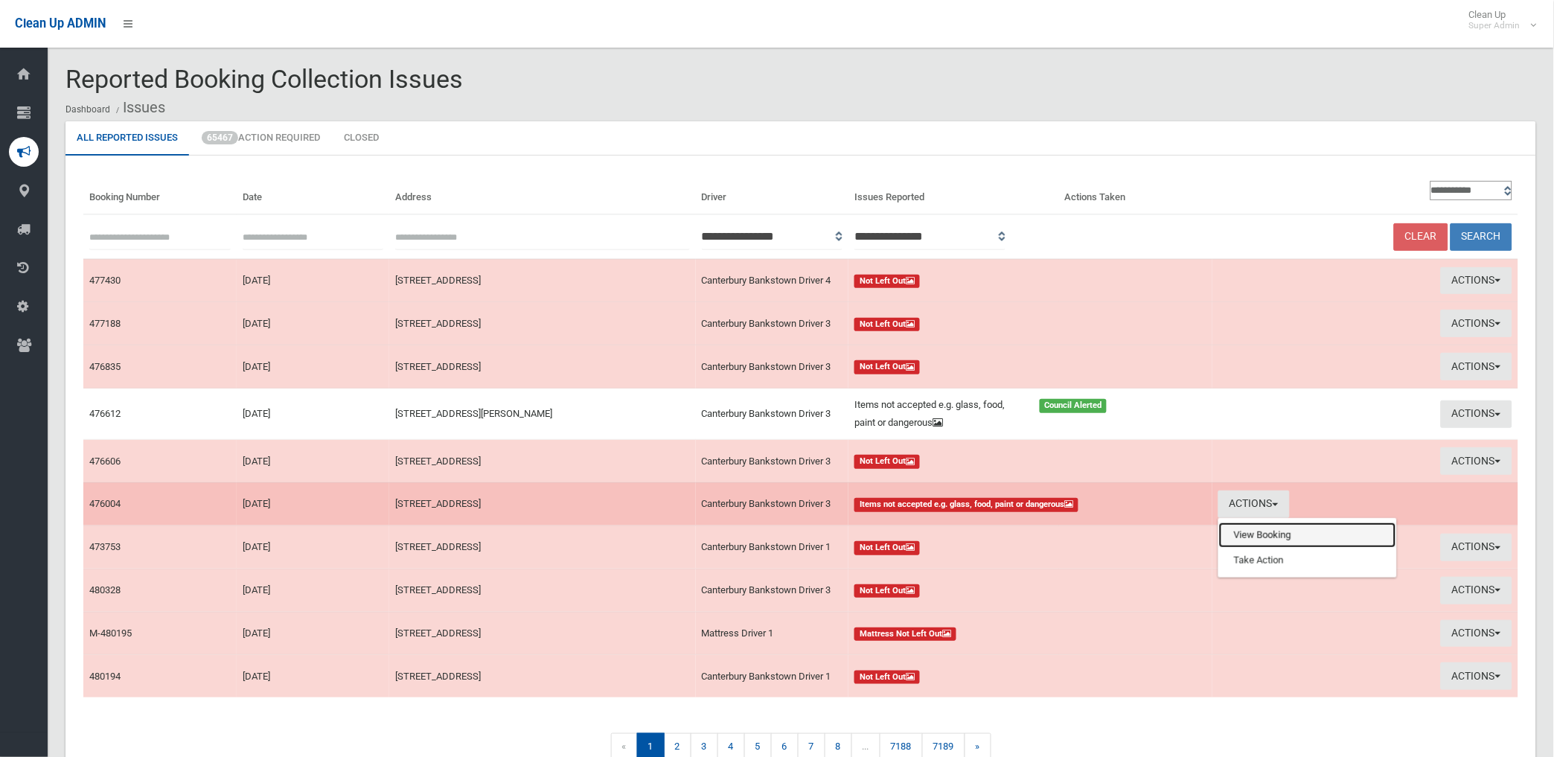
click at [1277, 533] on link "View Booking" at bounding box center [1307, 535] width 177 height 25
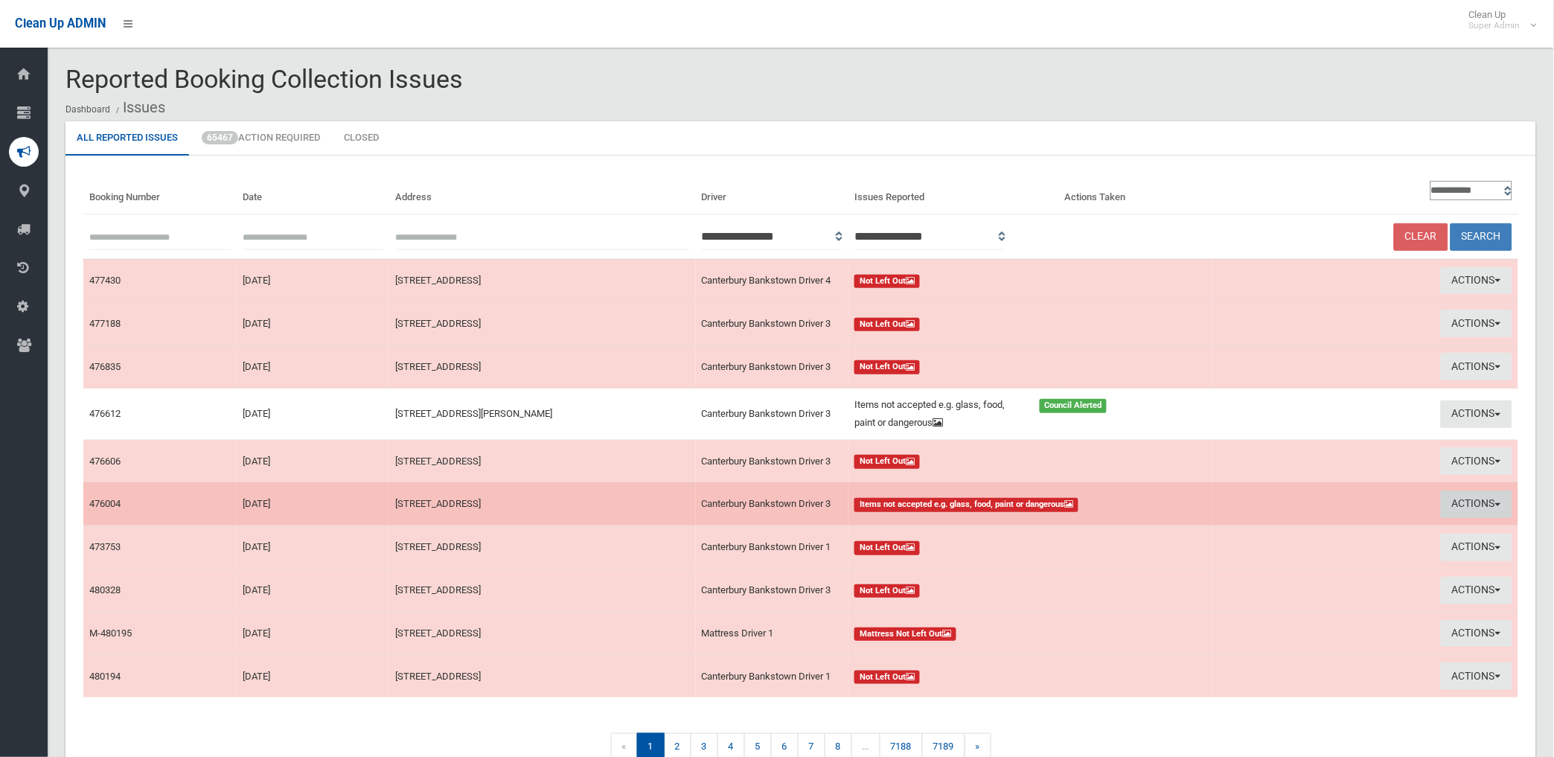
click at [1450, 509] on button "Actions" at bounding box center [1476, 505] width 71 height 28
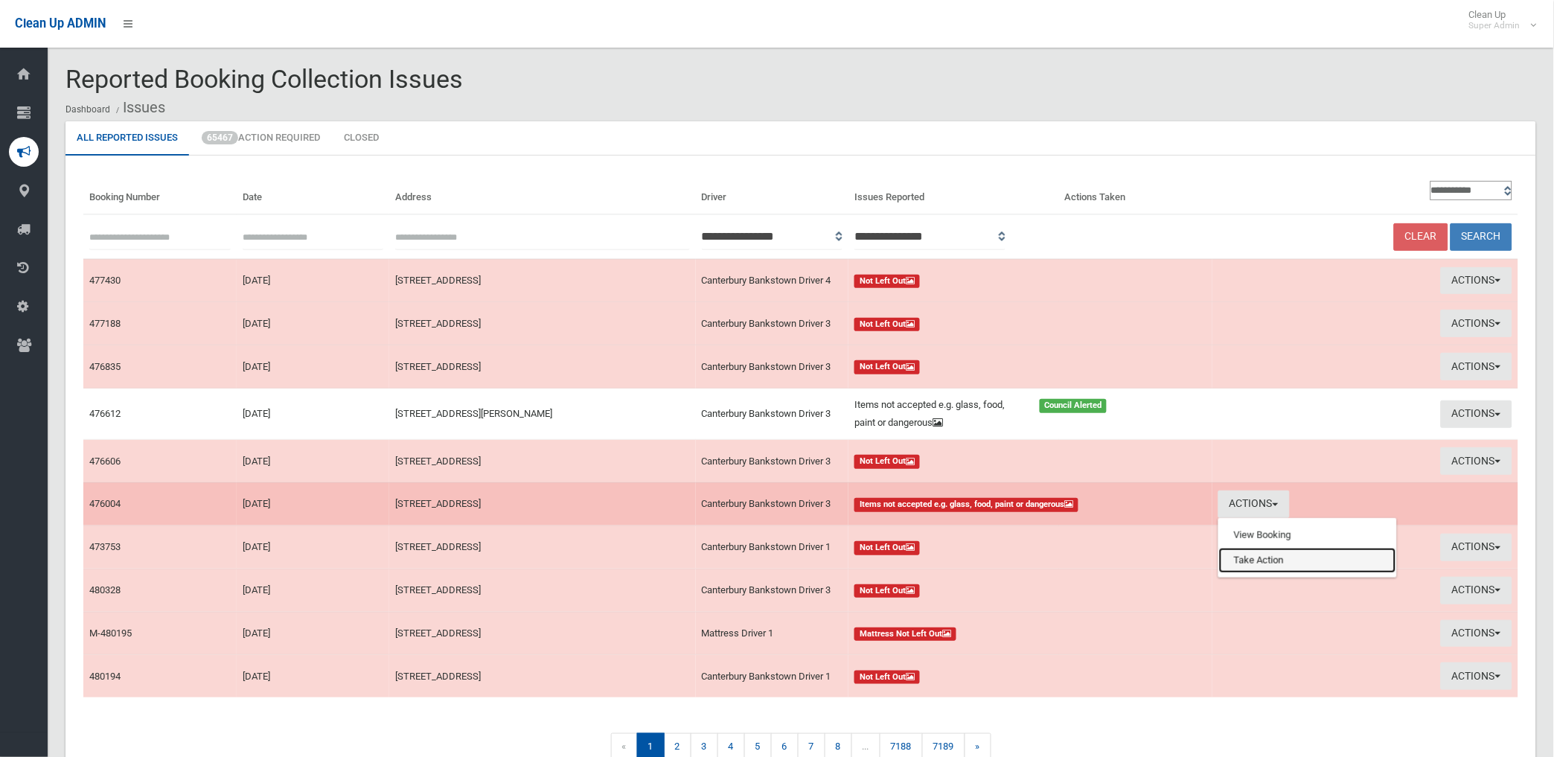
click at [1277, 559] on link "Take Action" at bounding box center [1307, 560] width 177 height 25
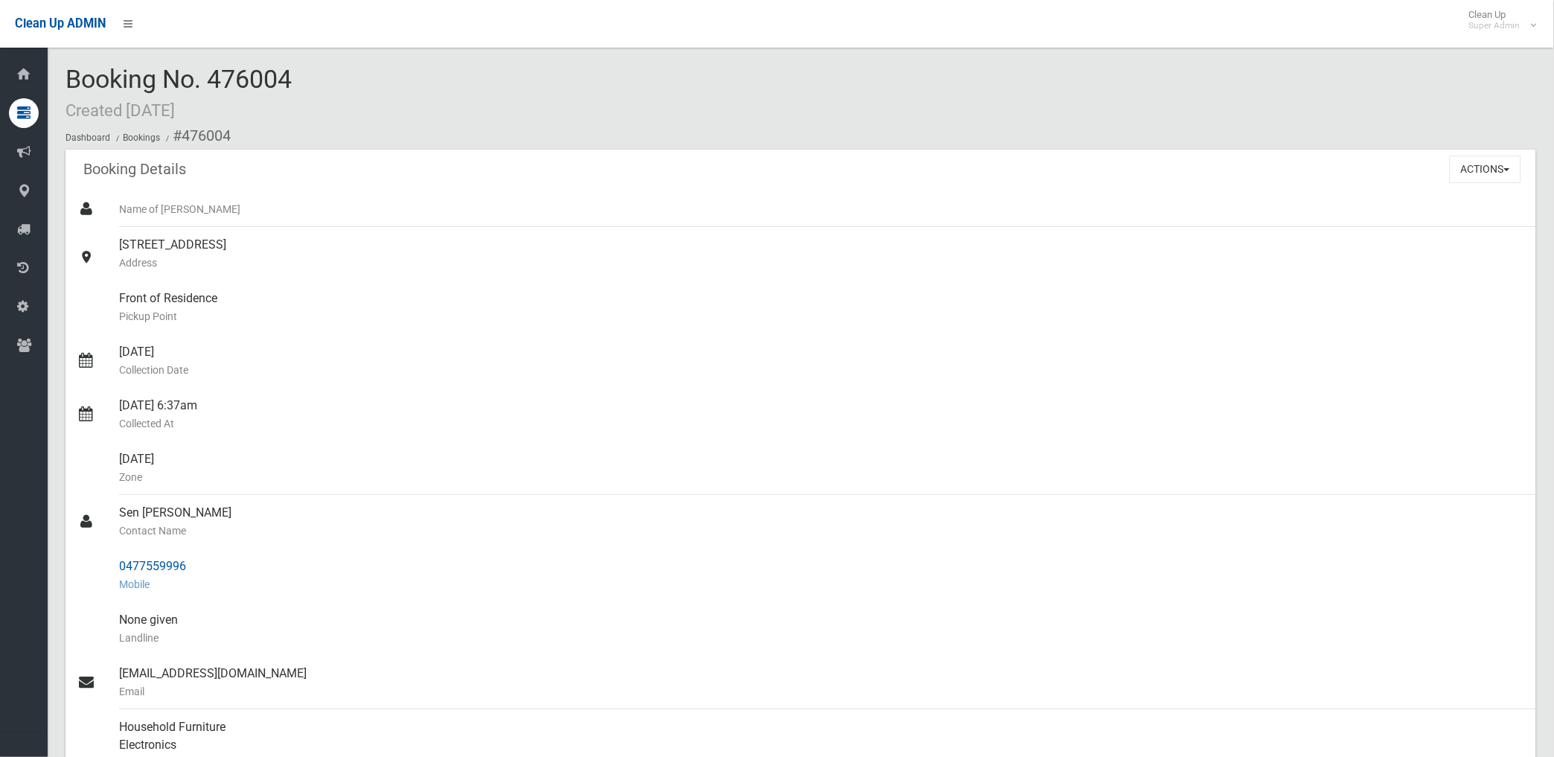
drag, startPoint x: 121, startPoint y: 566, endPoint x: 201, endPoint y: 567, distance: 80.4
click at [201, 567] on div "0477559996 Mobile" at bounding box center [821, 576] width 1405 height 54
drag, startPoint x: 201, startPoint y: 567, endPoint x: 150, endPoint y: 564, distance: 51.4
copy div "0477559996"
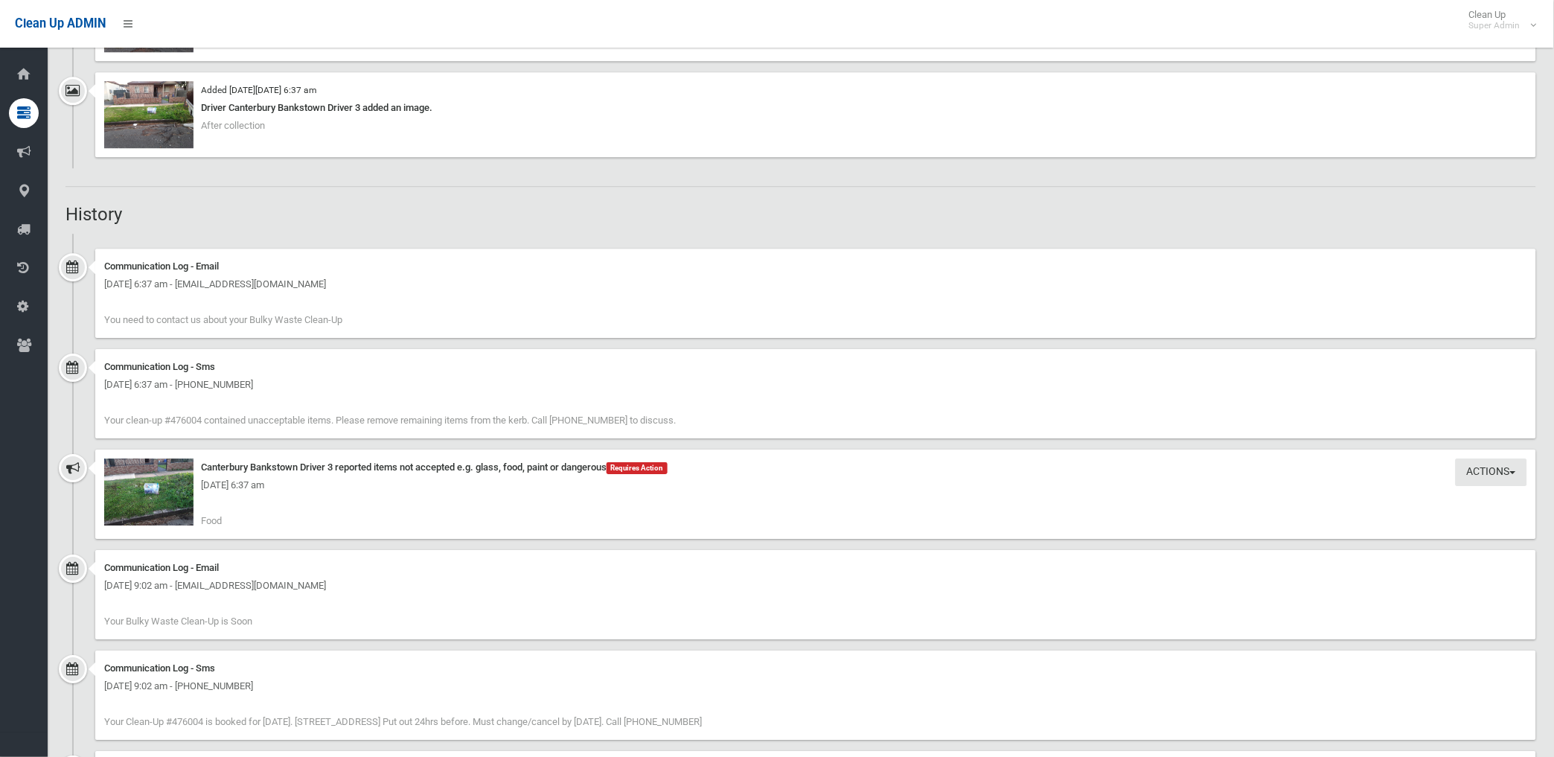
scroll to position [1323, 0]
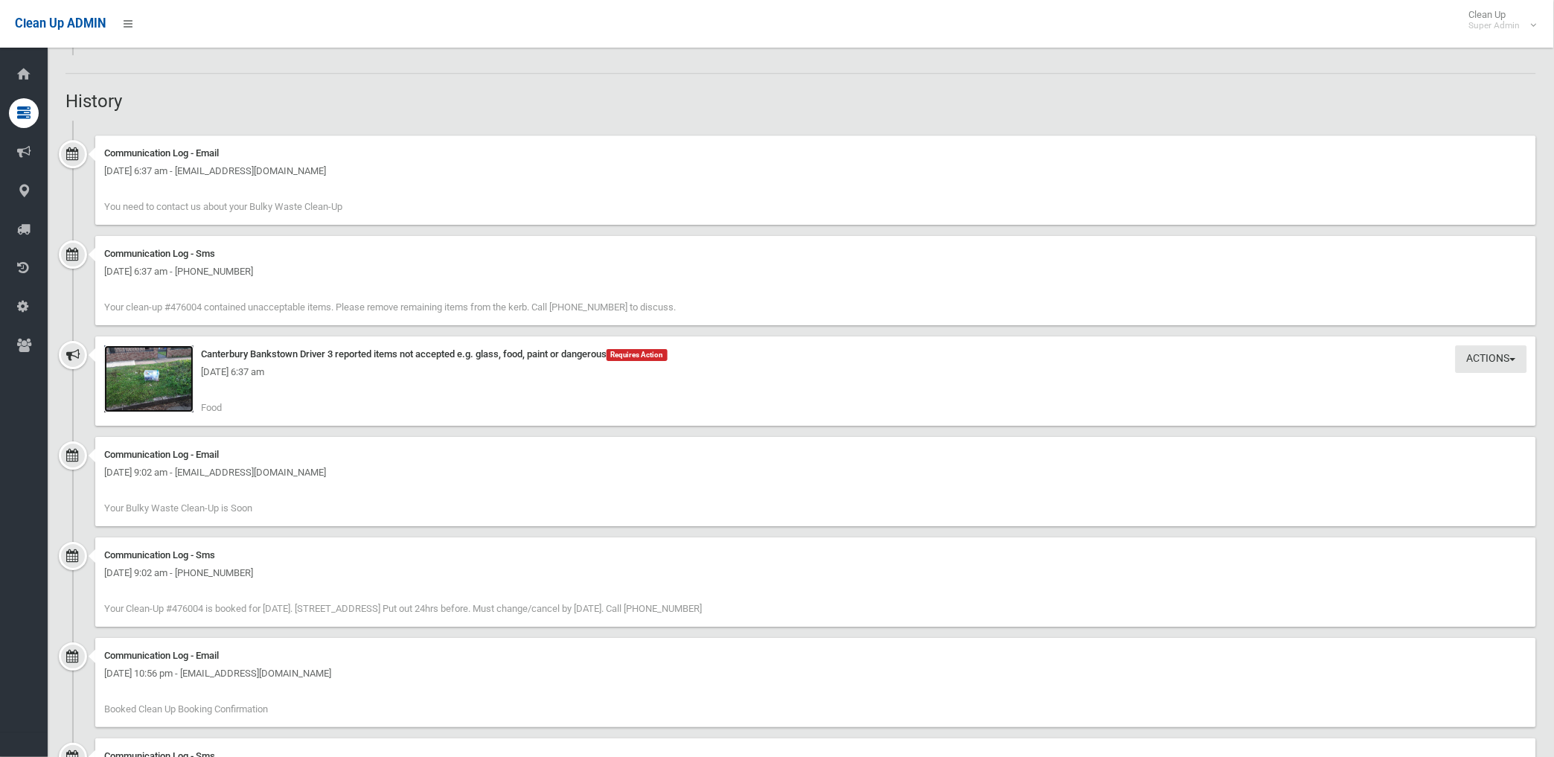
click at [157, 387] on img at bounding box center [148, 378] width 89 height 67
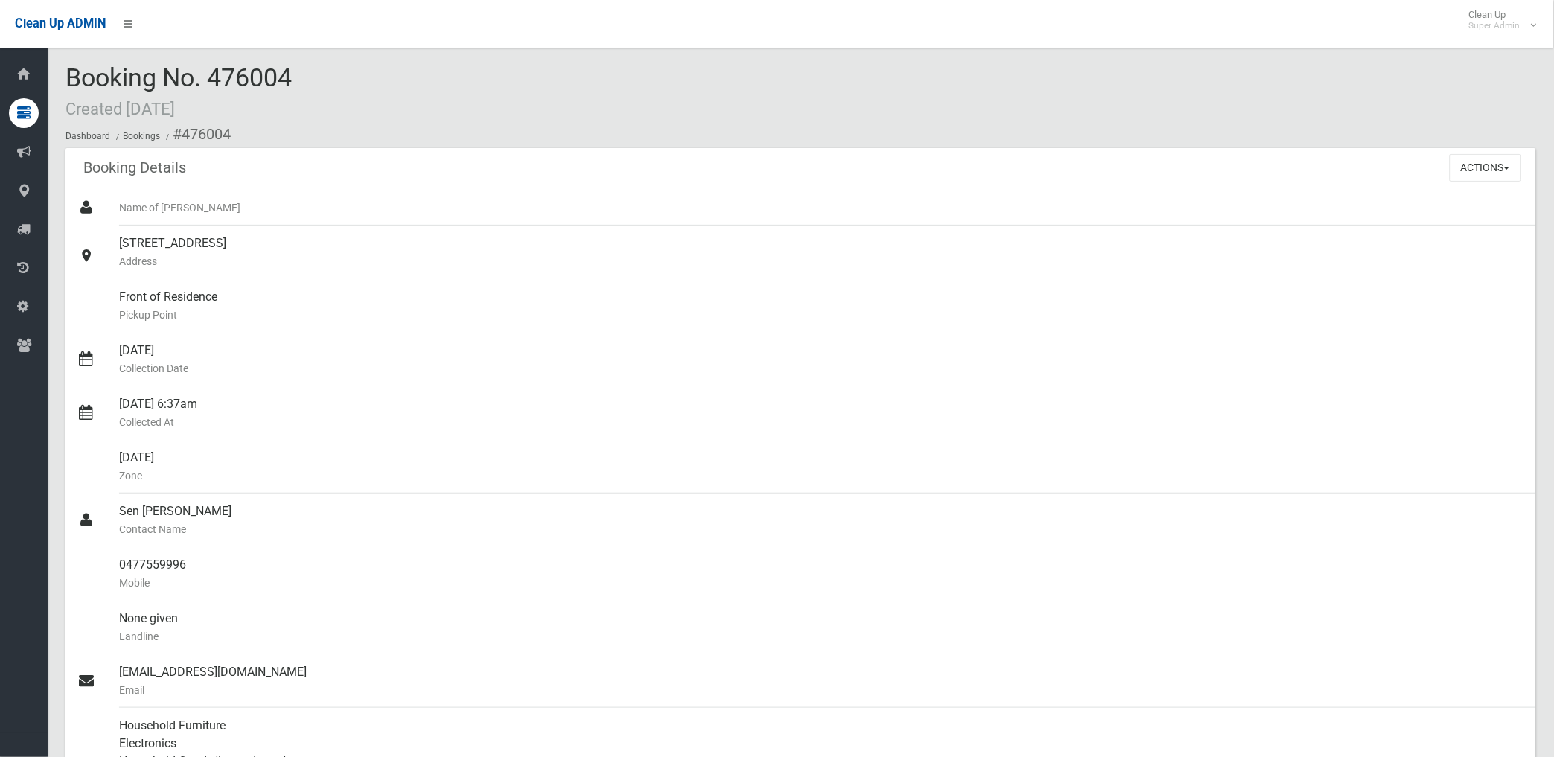
scroll to position [0, 0]
drag, startPoint x: 383, startPoint y: 411, endPoint x: 311, endPoint y: 239, distance: 186.5
click at [383, 411] on div "29/08/2025 6:37am Collected At" at bounding box center [821, 415] width 1405 height 54
drag, startPoint x: 181, startPoint y: 130, endPoint x: 204, endPoint y: 572, distance: 442.0
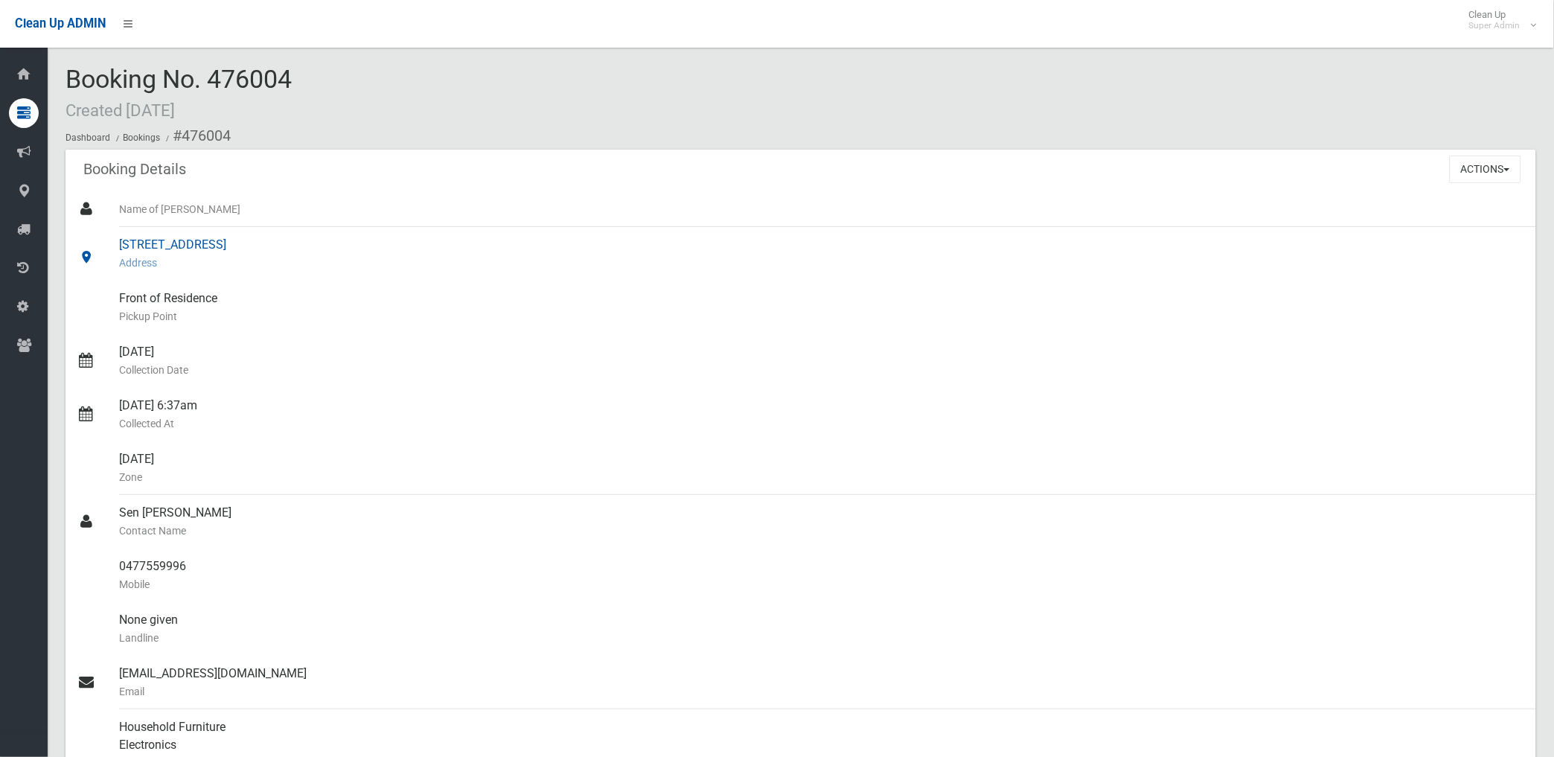
copy section "476004 Booking Details Actions View Booking Edit Booking Clone Booking Add Book…"
click at [621, 275] on div "21 Eighth Avenue, CAMPSIE NSW 2194 Address" at bounding box center [821, 254] width 1405 height 54
click at [1468, 166] on button "Actions" at bounding box center [1485, 170] width 71 height 28
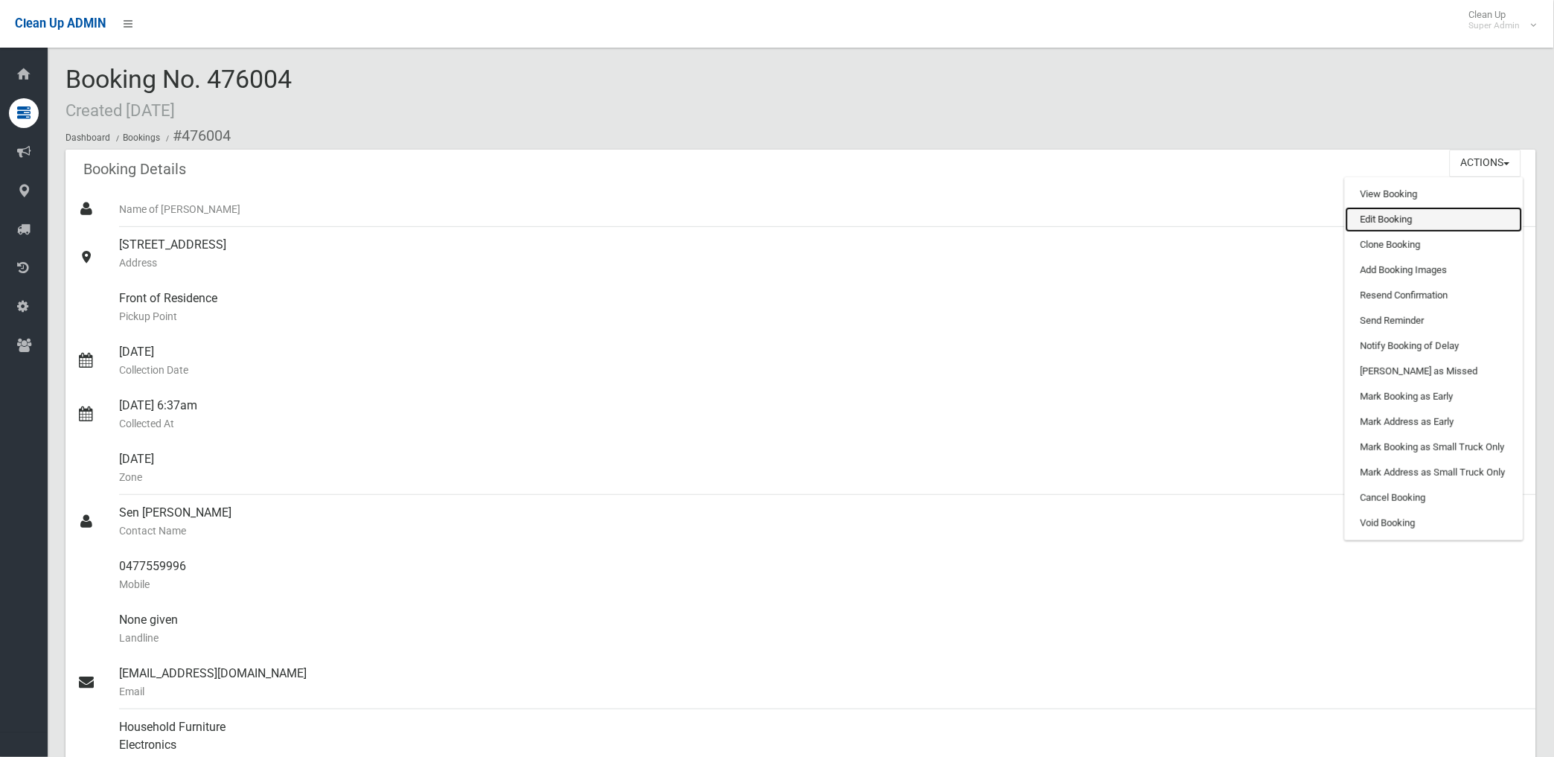
click at [1379, 226] on link "Edit Booking" at bounding box center [1434, 219] width 177 height 25
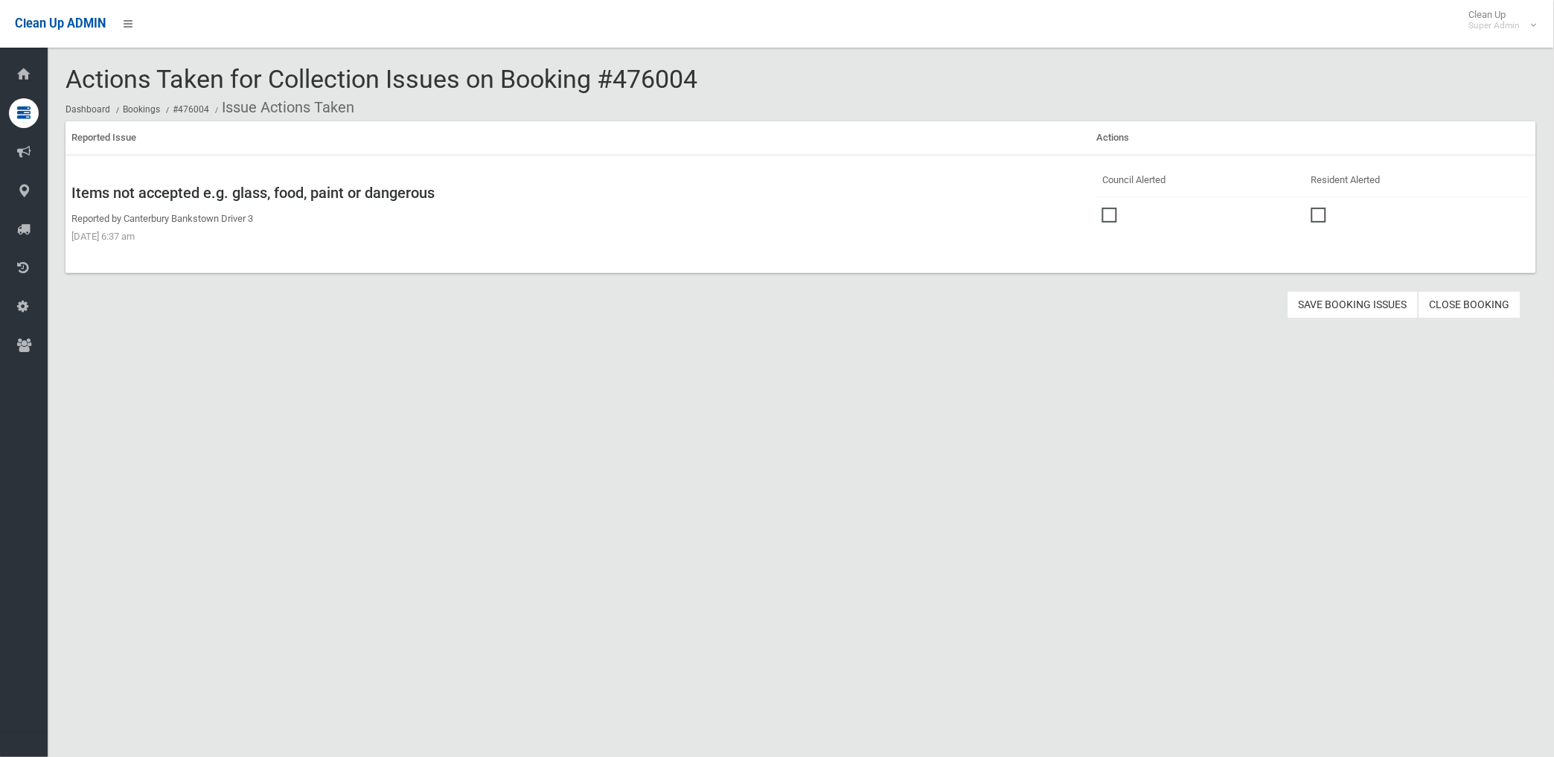
drag, startPoint x: 1096, startPoint y: 212, endPoint x: 1175, endPoint y: 243, distance: 83.9
click at [1102, 208] on span at bounding box center [1113, 208] width 22 height 0
click at [1348, 307] on button "Save Booking Issues" at bounding box center [1353, 305] width 131 height 28
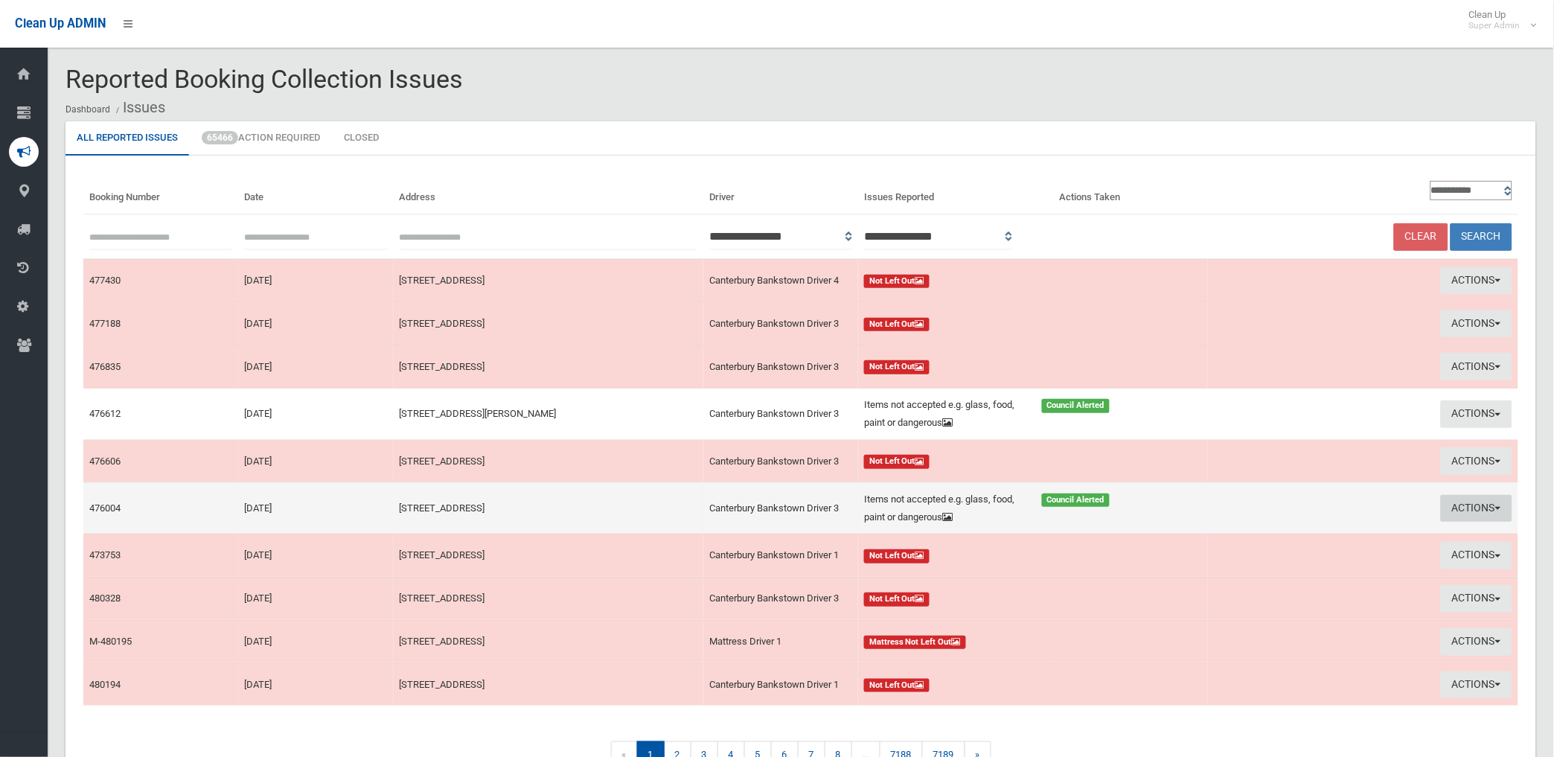
click at [1462, 509] on button "Actions" at bounding box center [1476, 509] width 71 height 28
click at [1262, 566] on link "Edit Actions Taken" at bounding box center [1303, 564] width 177 height 25
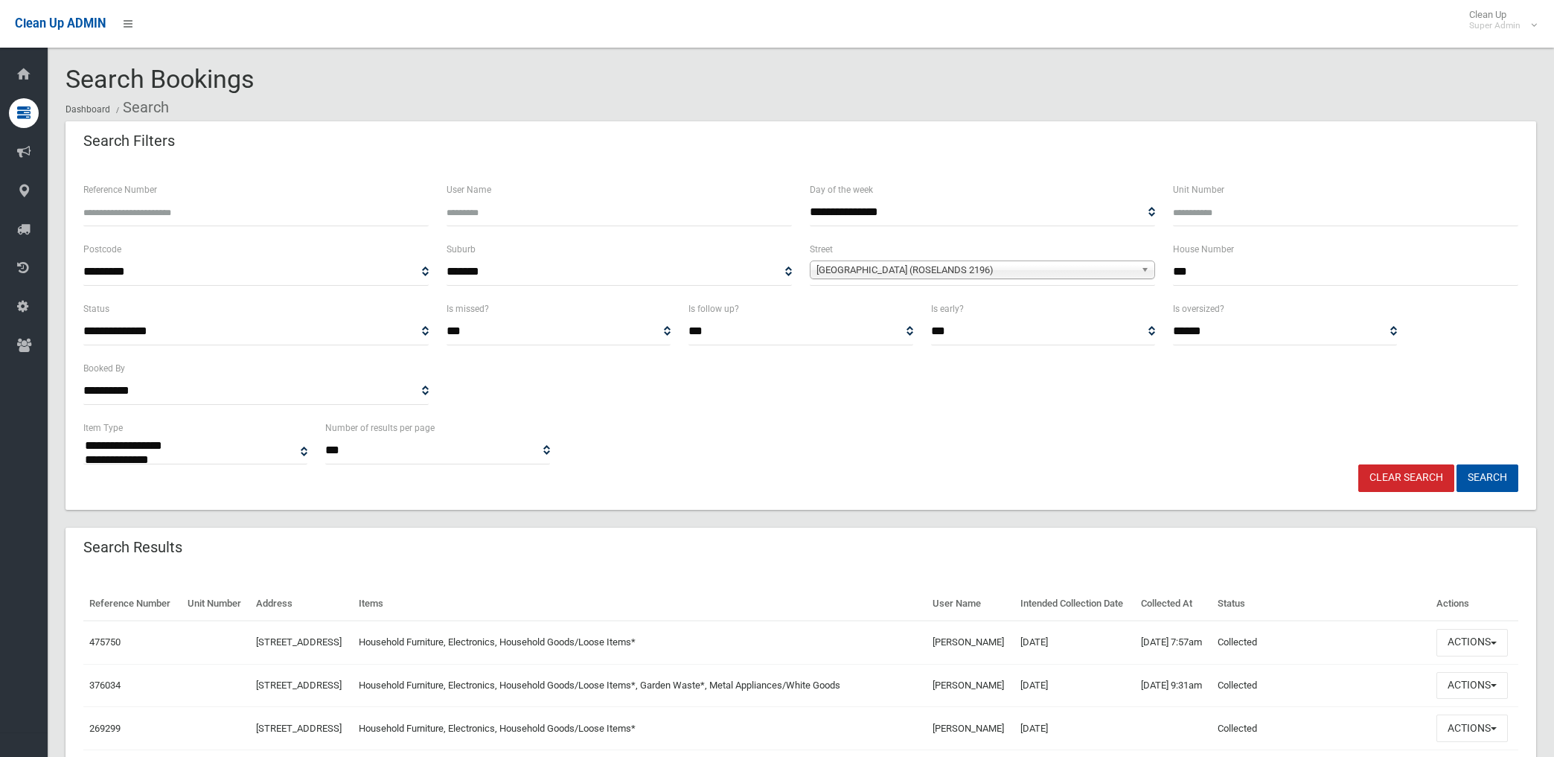
select select
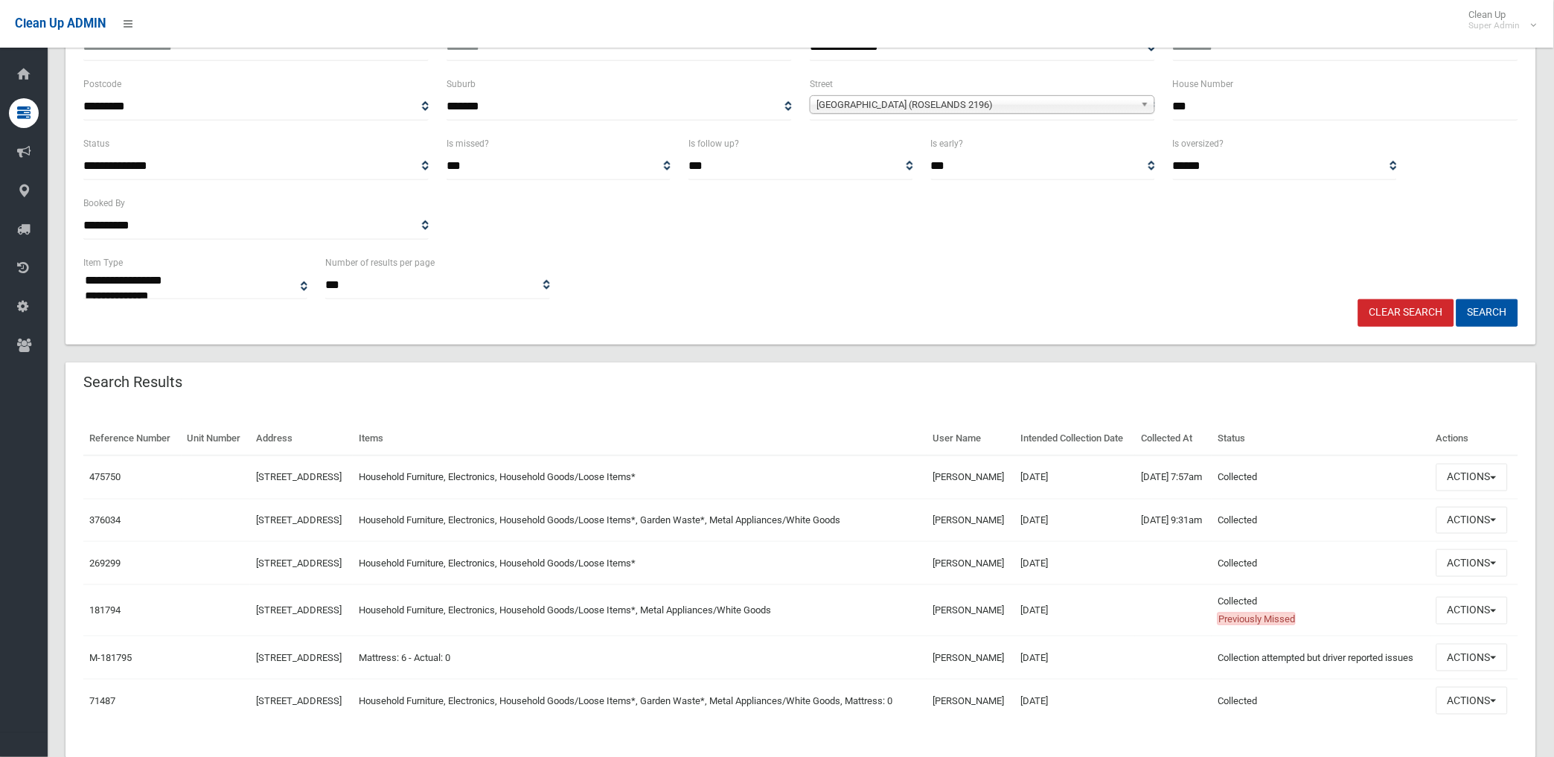
scroll to position [165, 0]
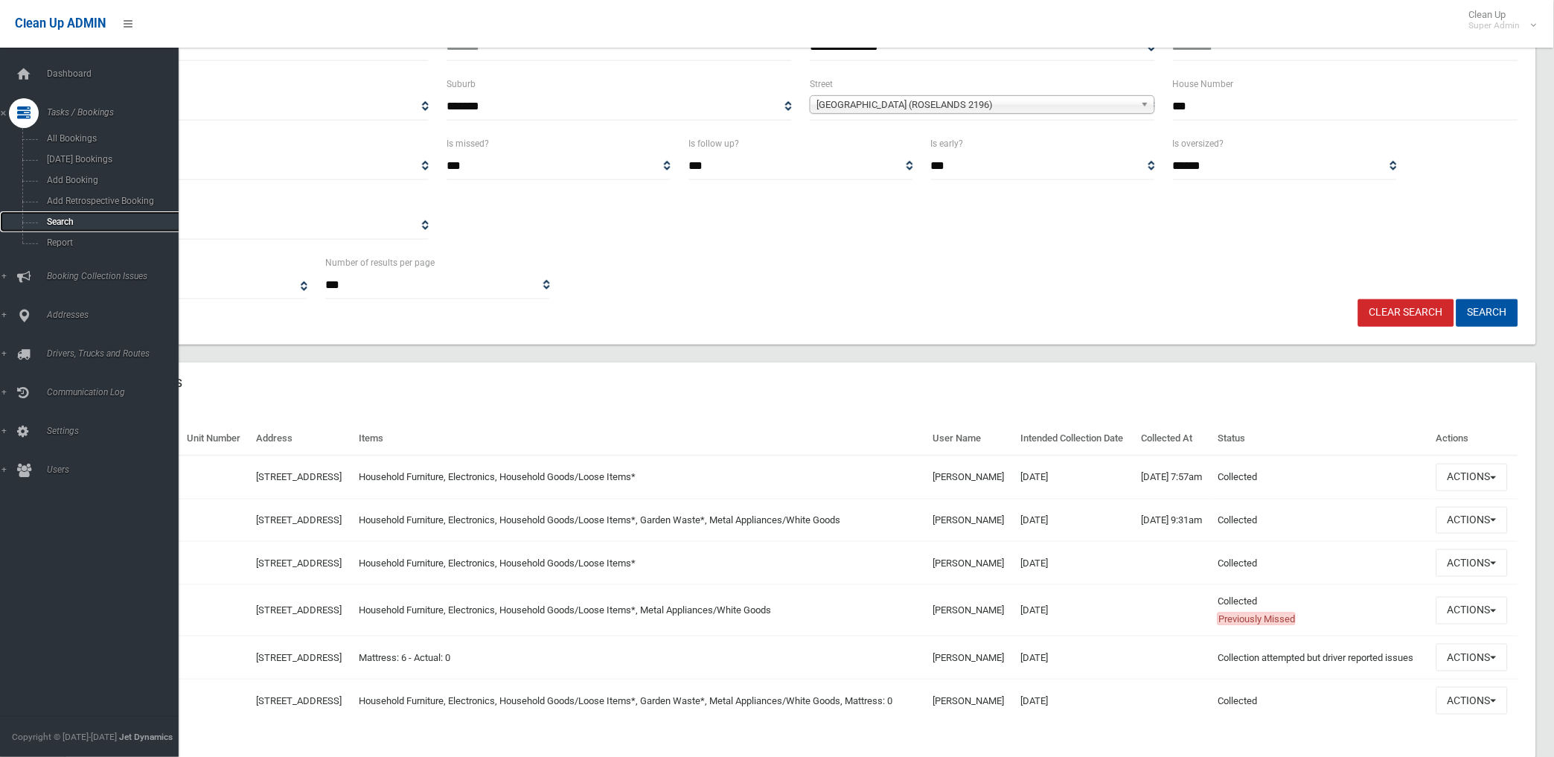
click at [61, 222] on span "Search" at bounding box center [110, 222] width 136 height 10
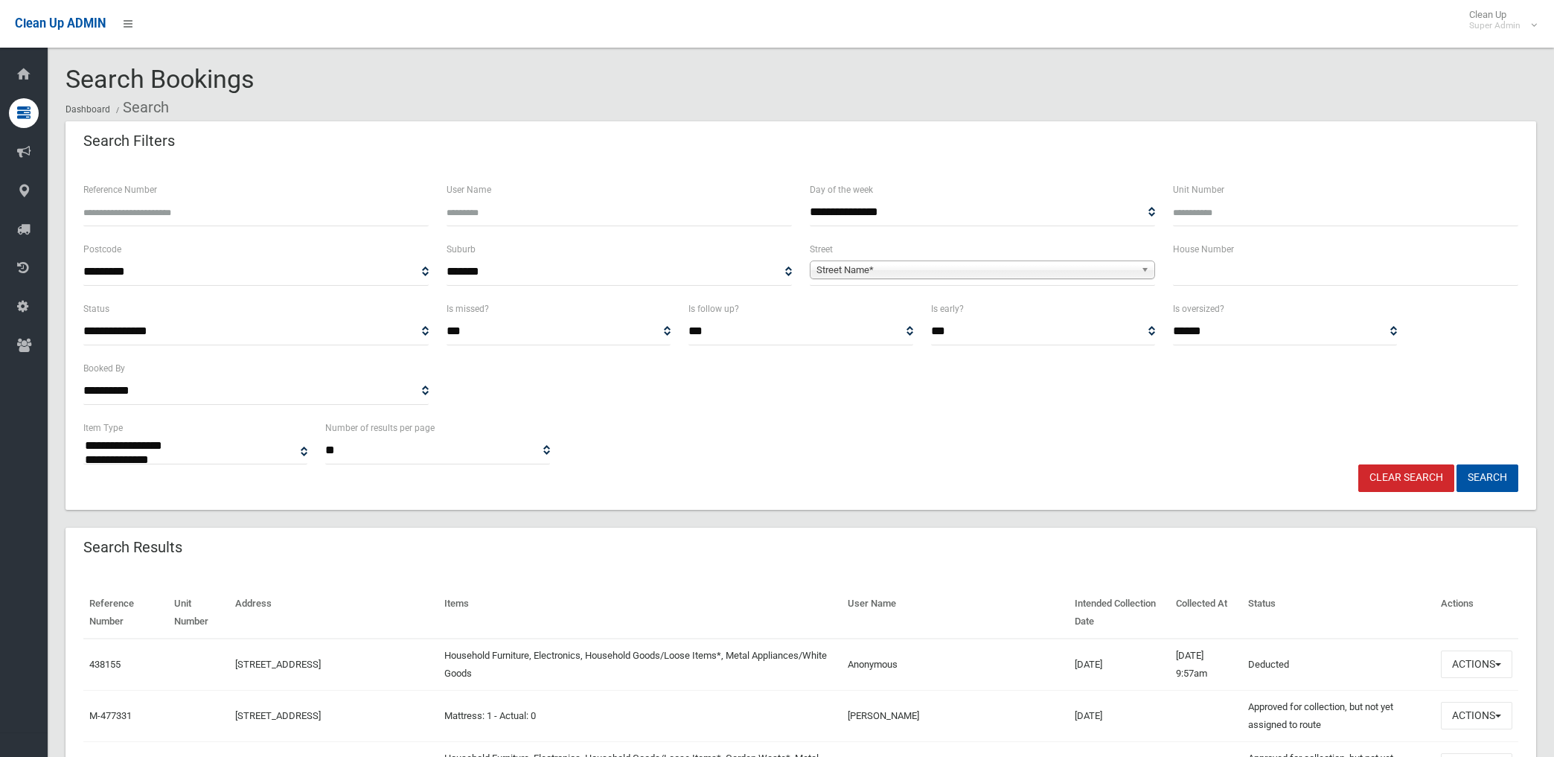
select select
click at [1029, 272] on span "Street Name*" at bounding box center [976, 270] width 319 height 18
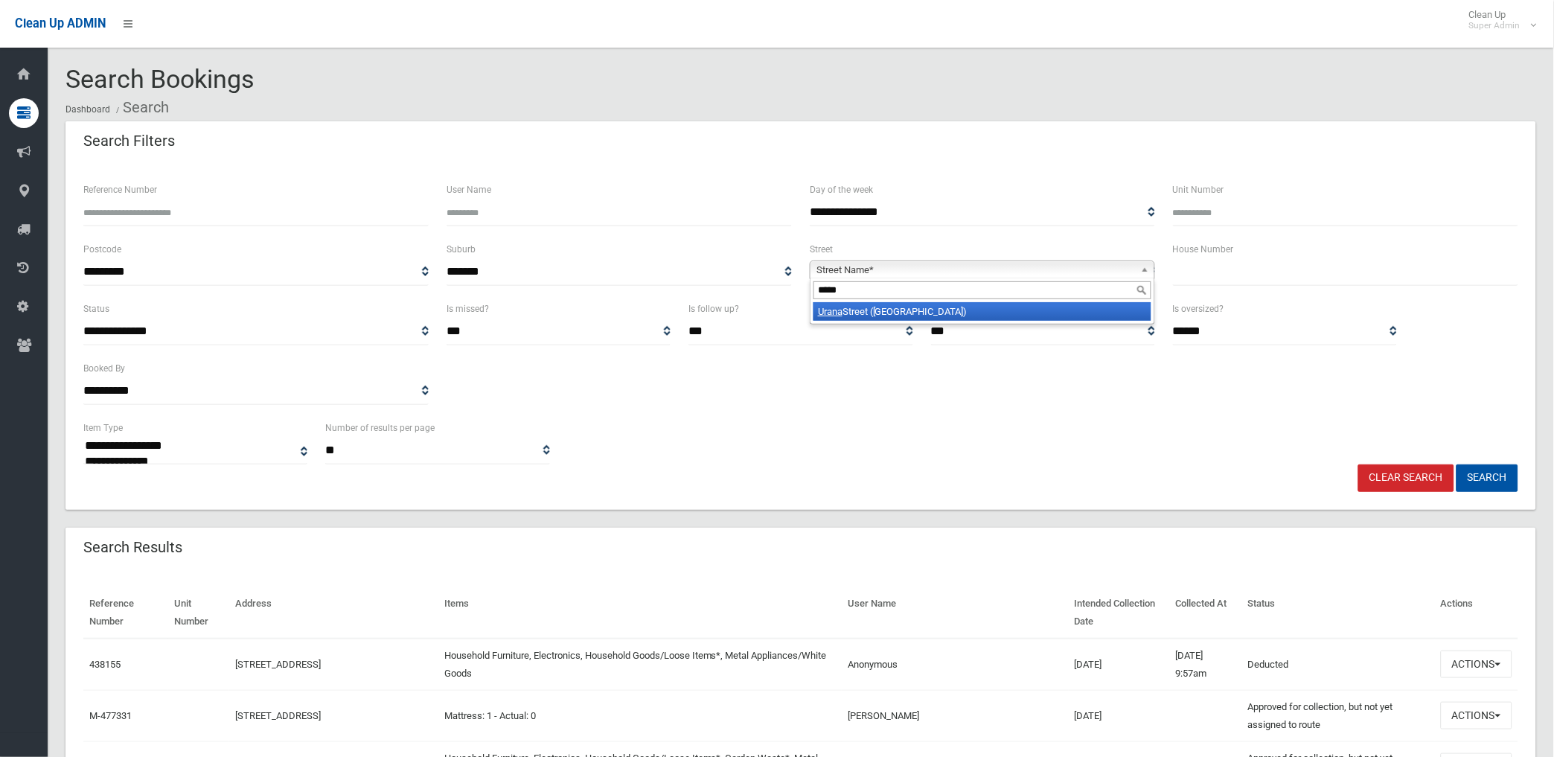
type input "*****"
click at [994, 313] on li "Urana Street (VILLAWOOD 2163)" at bounding box center [983, 311] width 338 height 19
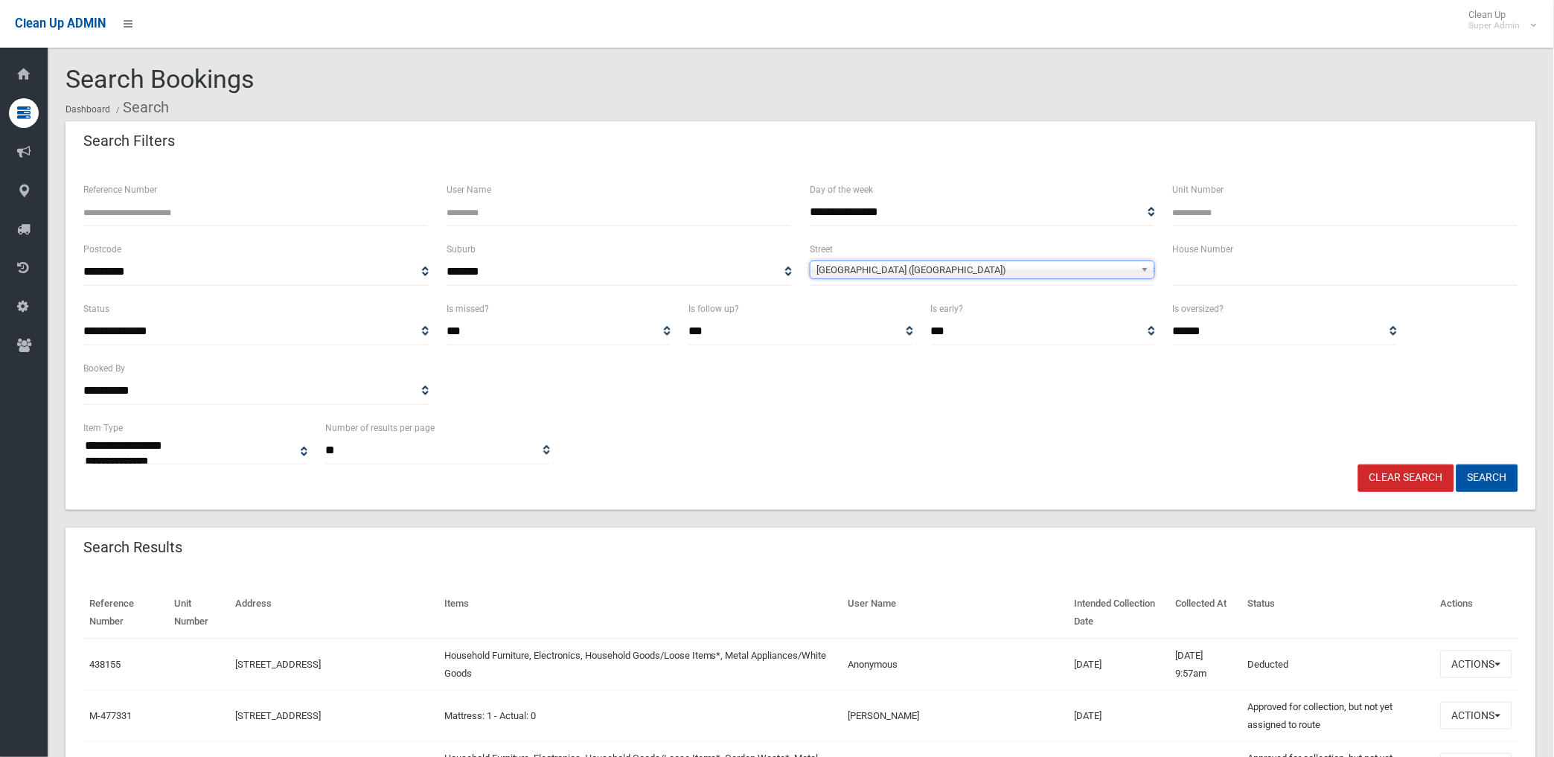
click at [1203, 272] on input "text" at bounding box center [1345, 272] width 345 height 28
click at [1035, 269] on span "Urana Street (VILLAWOOD 2163)" at bounding box center [976, 270] width 319 height 18
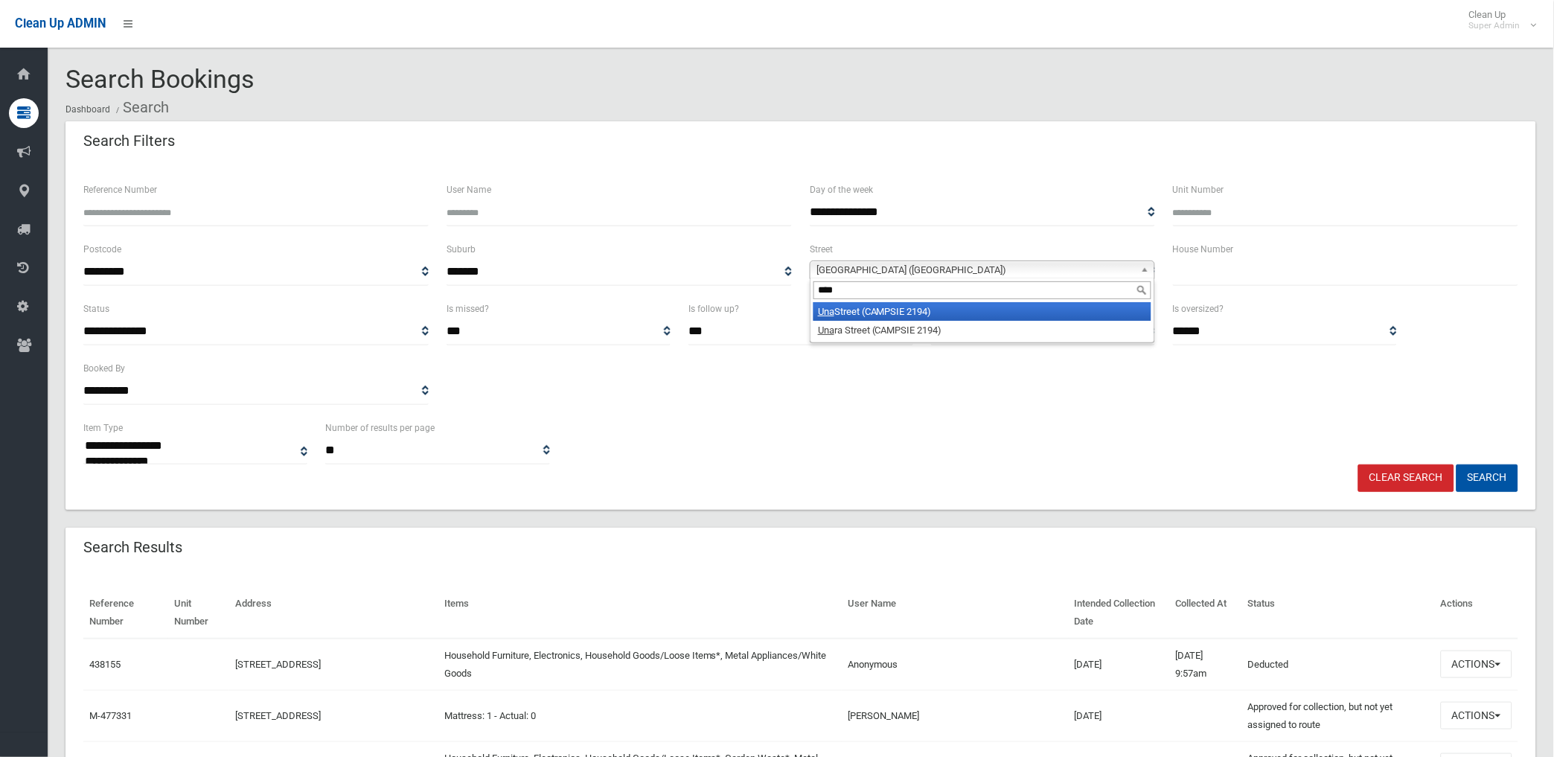
type input "*****"
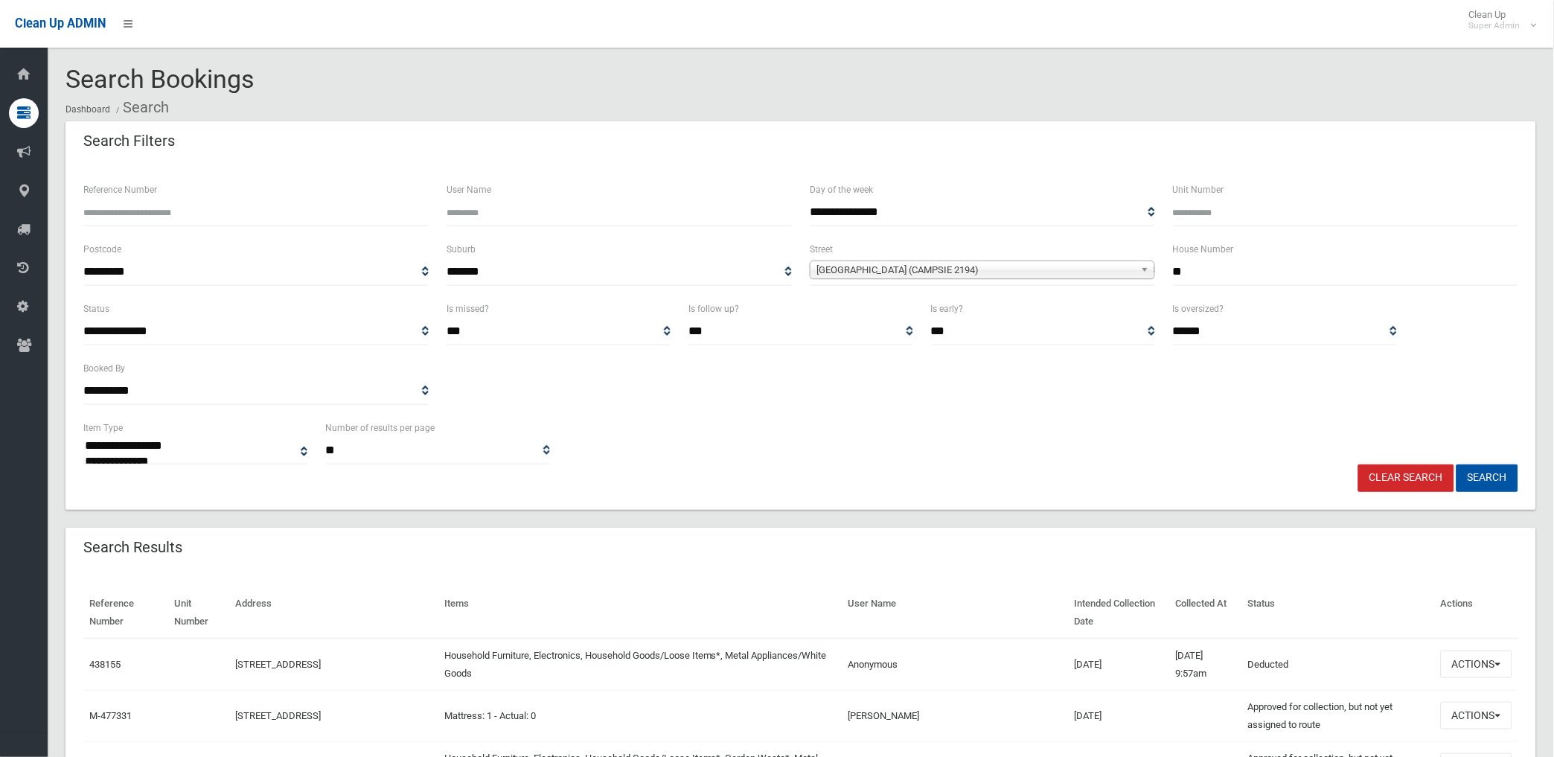
type input "**"
click at [1457, 464] on button "Search" at bounding box center [1488, 478] width 62 height 28
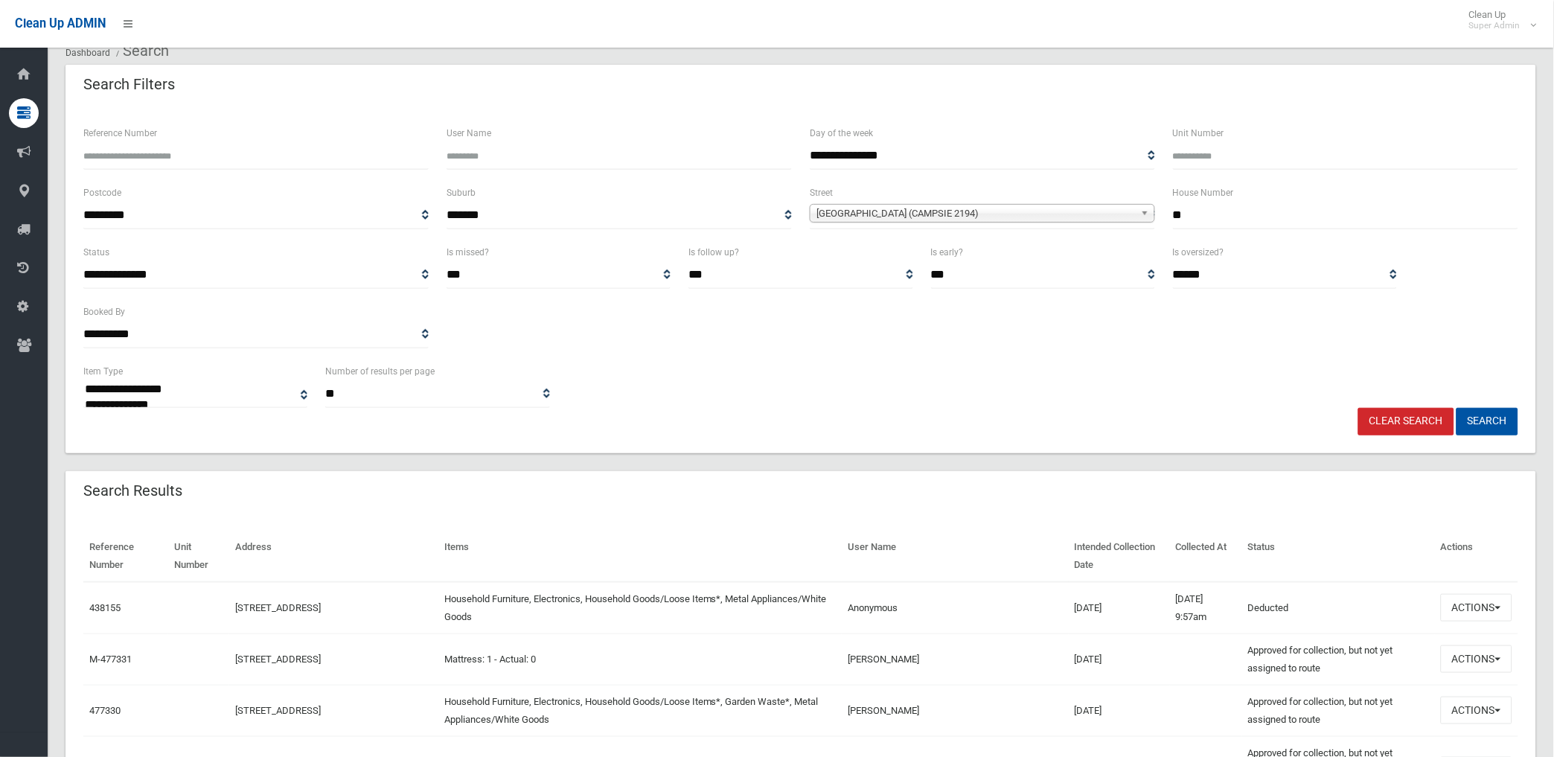
scroll to position [83, 0]
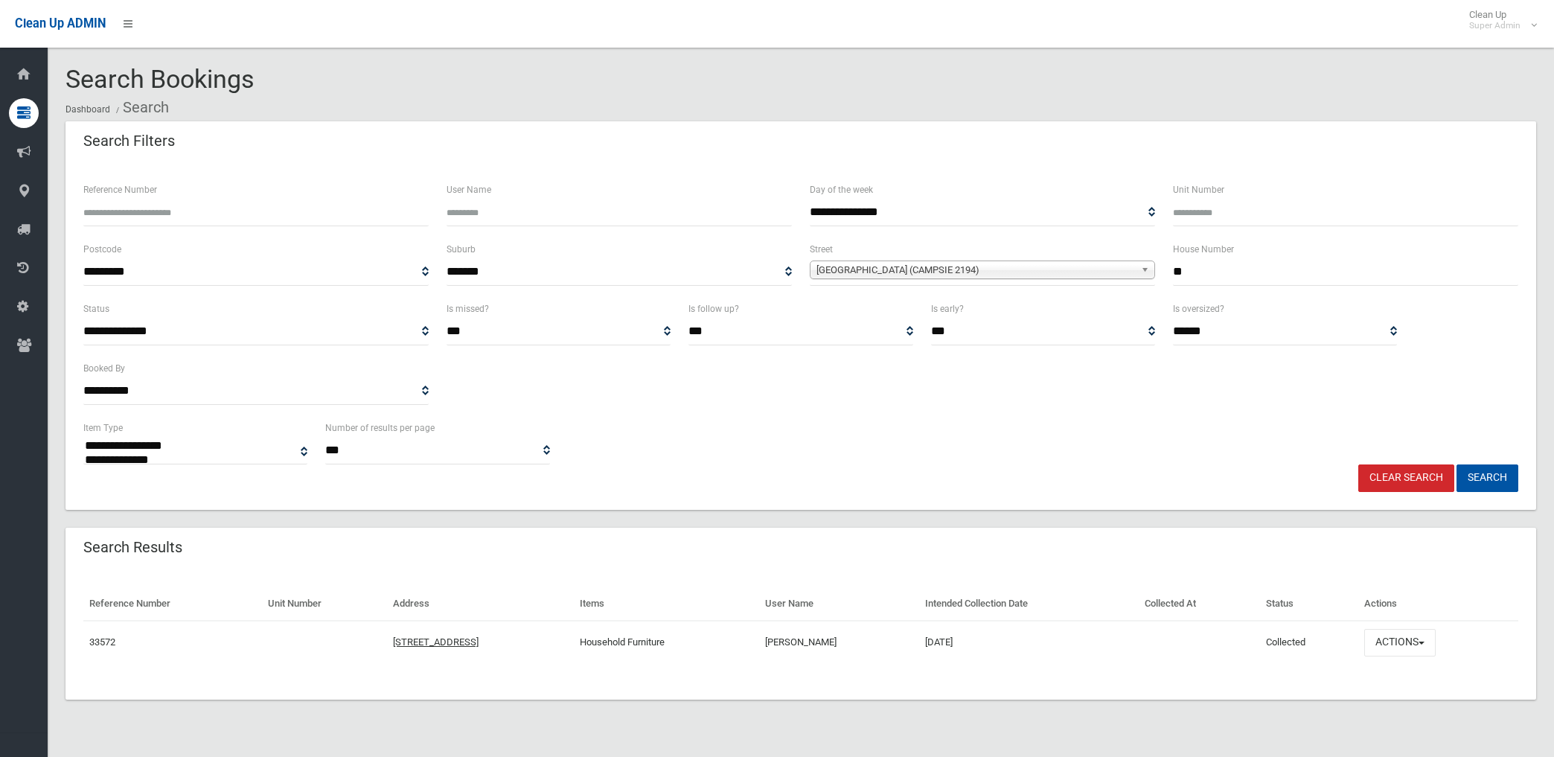
select select
click at [1216, 273] on input "**" at bounding box center [1345, 272] width 345 height 28
type input "**"
click at [1457, 464] on button "Search" at bounding box center [1488, 478] width 62 height 28
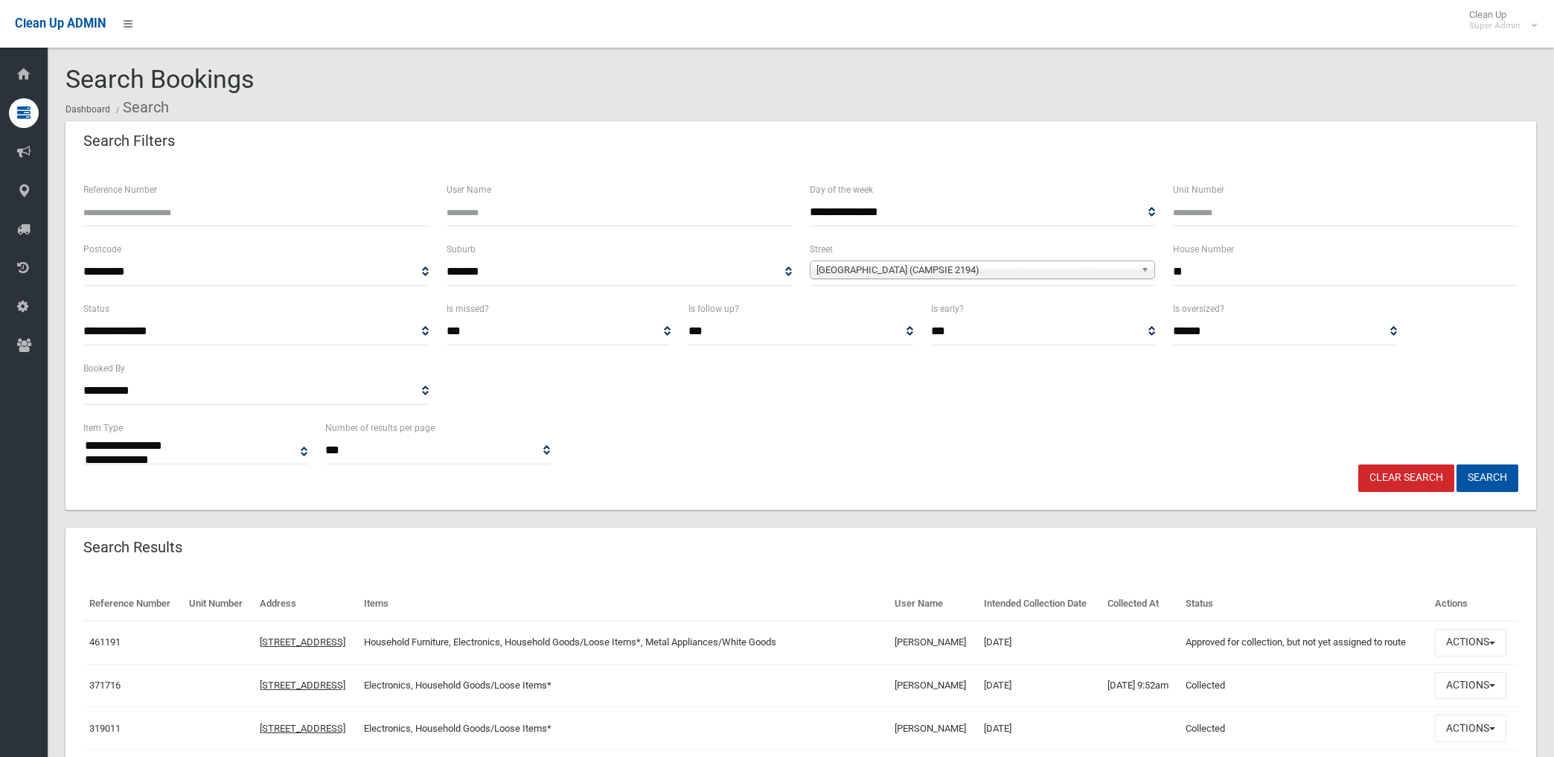
select select
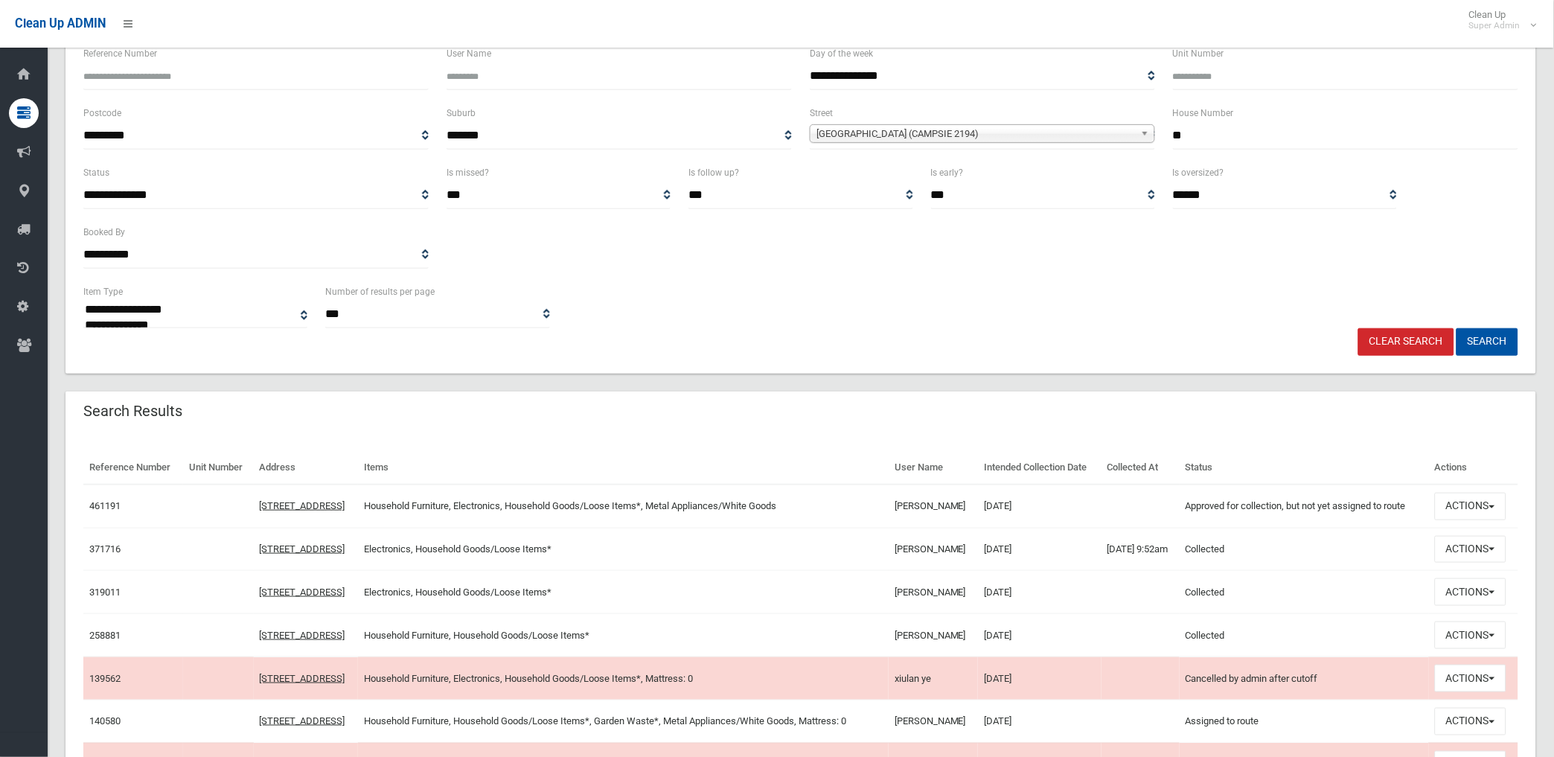
scroll to position [165, 0]
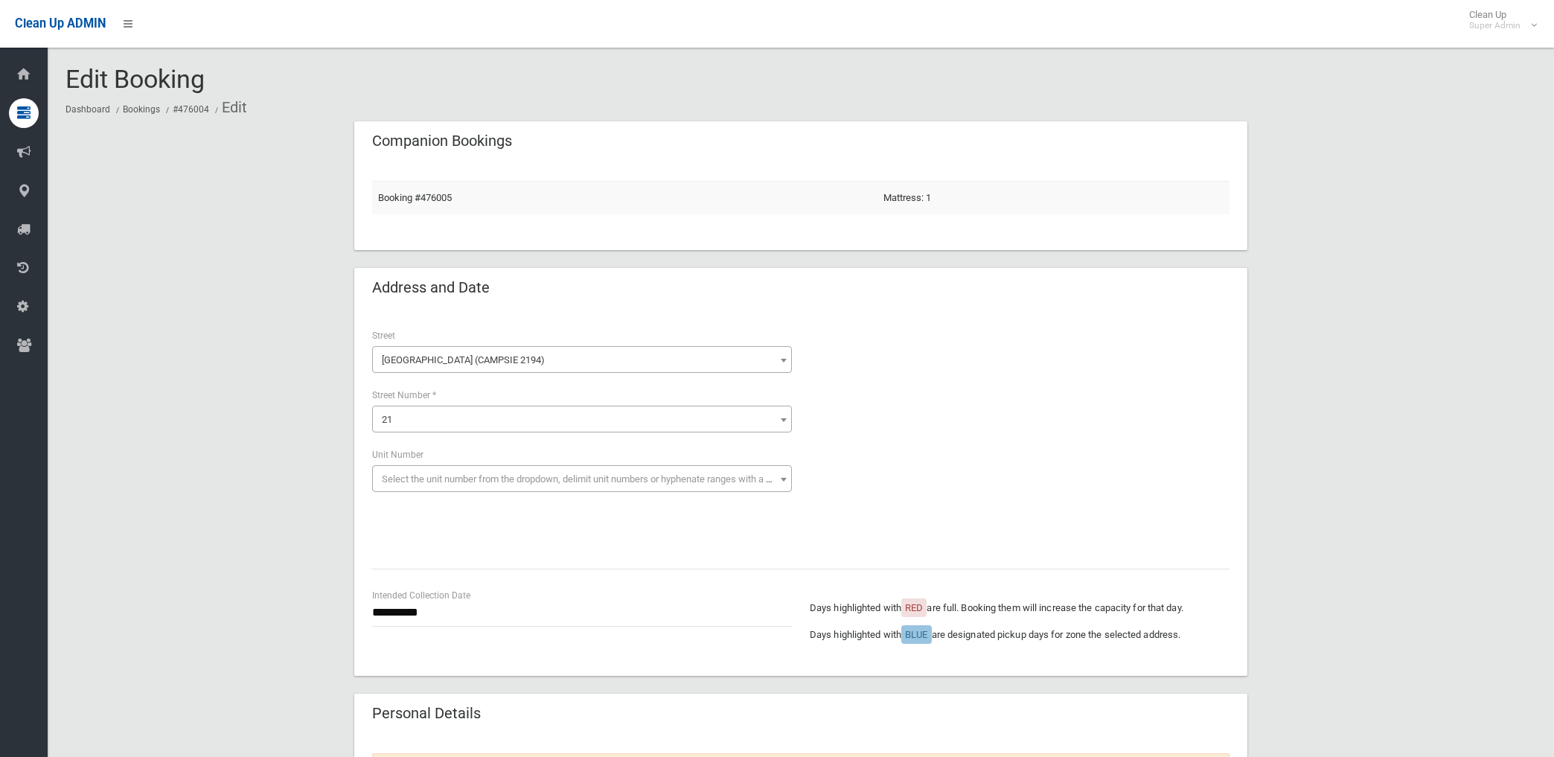
scroll to position [955, 0]
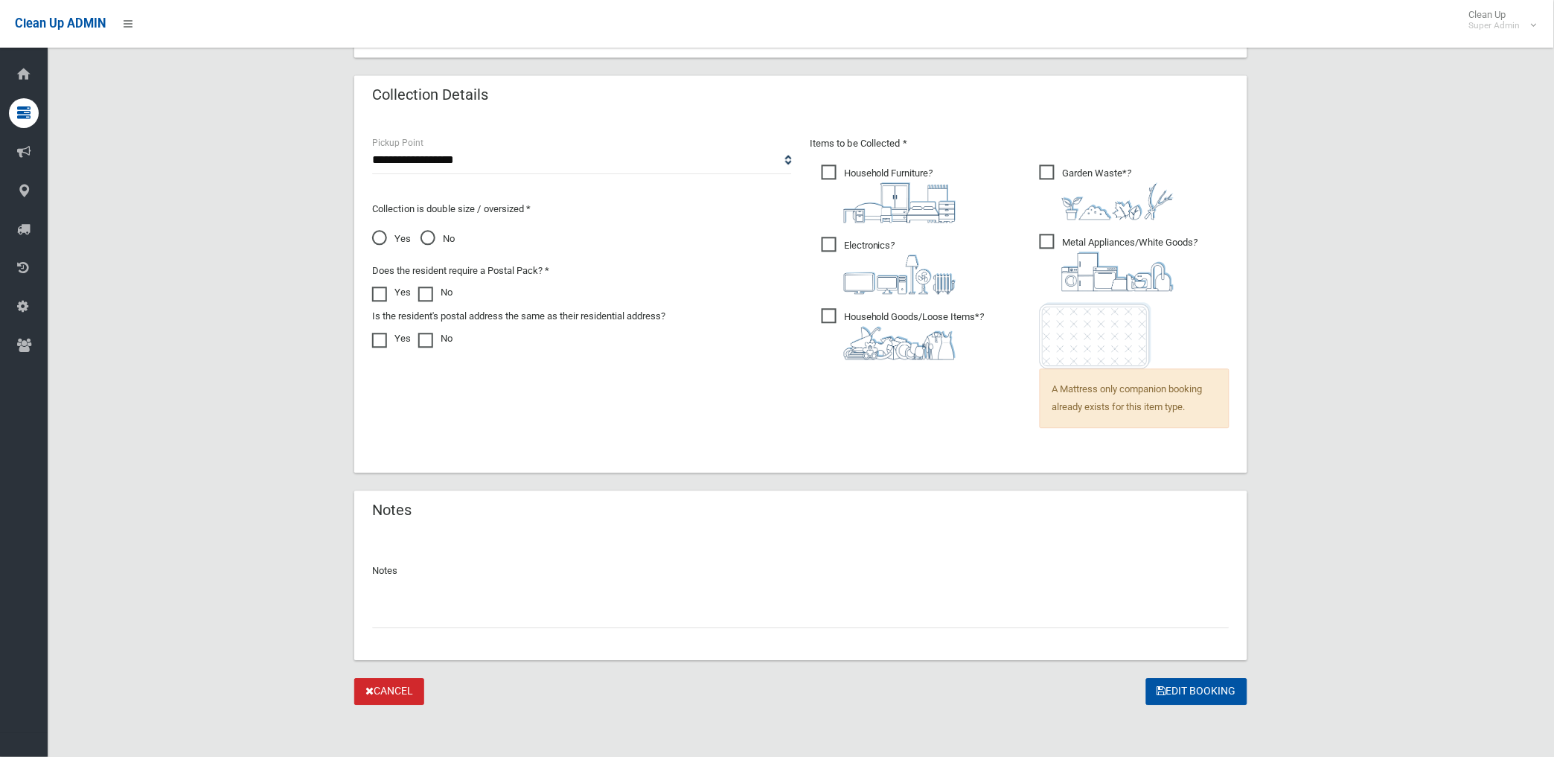
click at [452, 615] on input "text" at bounding box center [801, 615] width 858 height 28
paste input "********"
type input "**********"
click at [1201, 686] on button "Edit Booking" at bounding box center [1196, 692] width 101 height 28
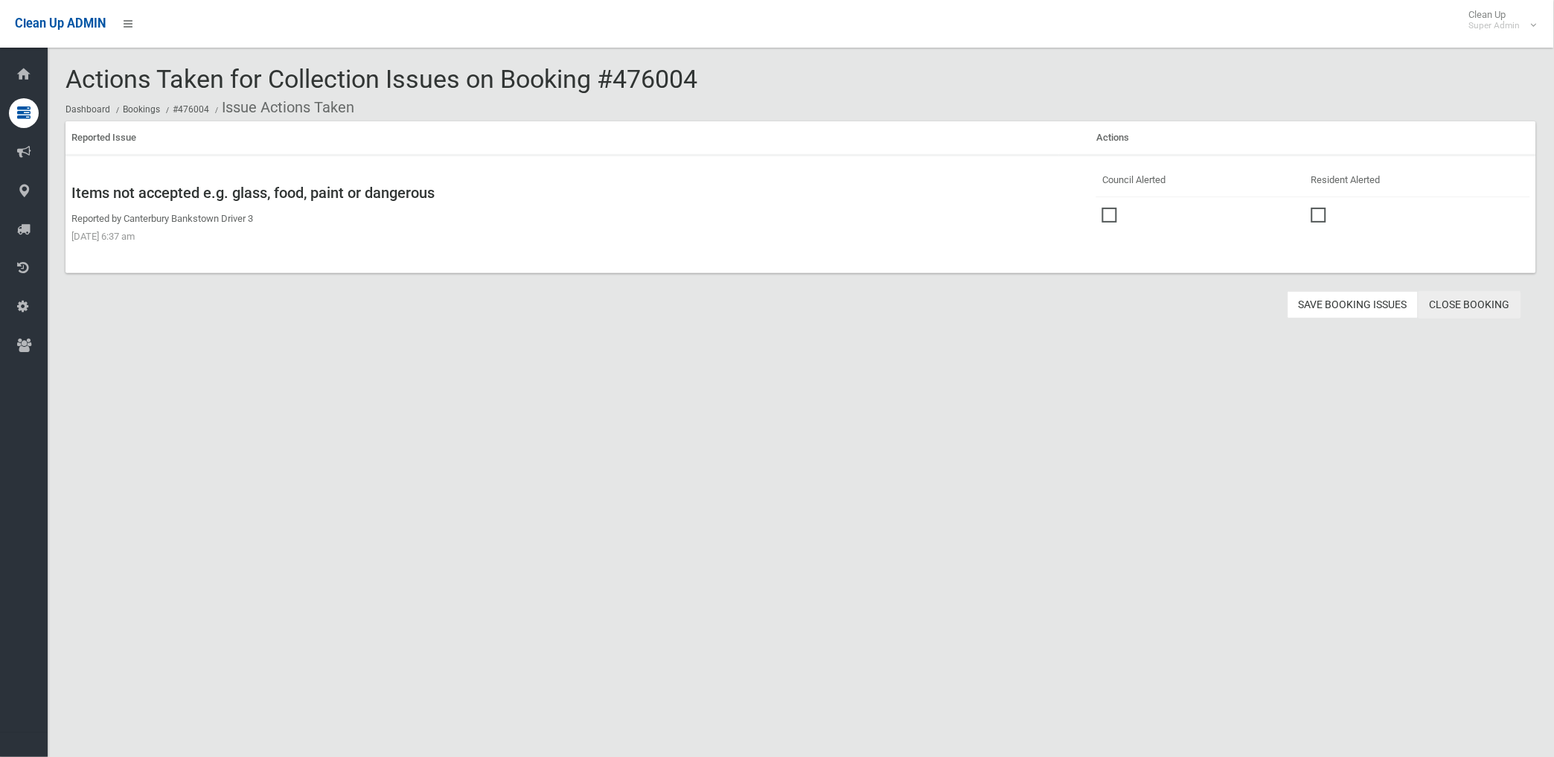
click at [1476, 305] on link "Close Booking" at bounding box center [1470, 305] width 103 height 28
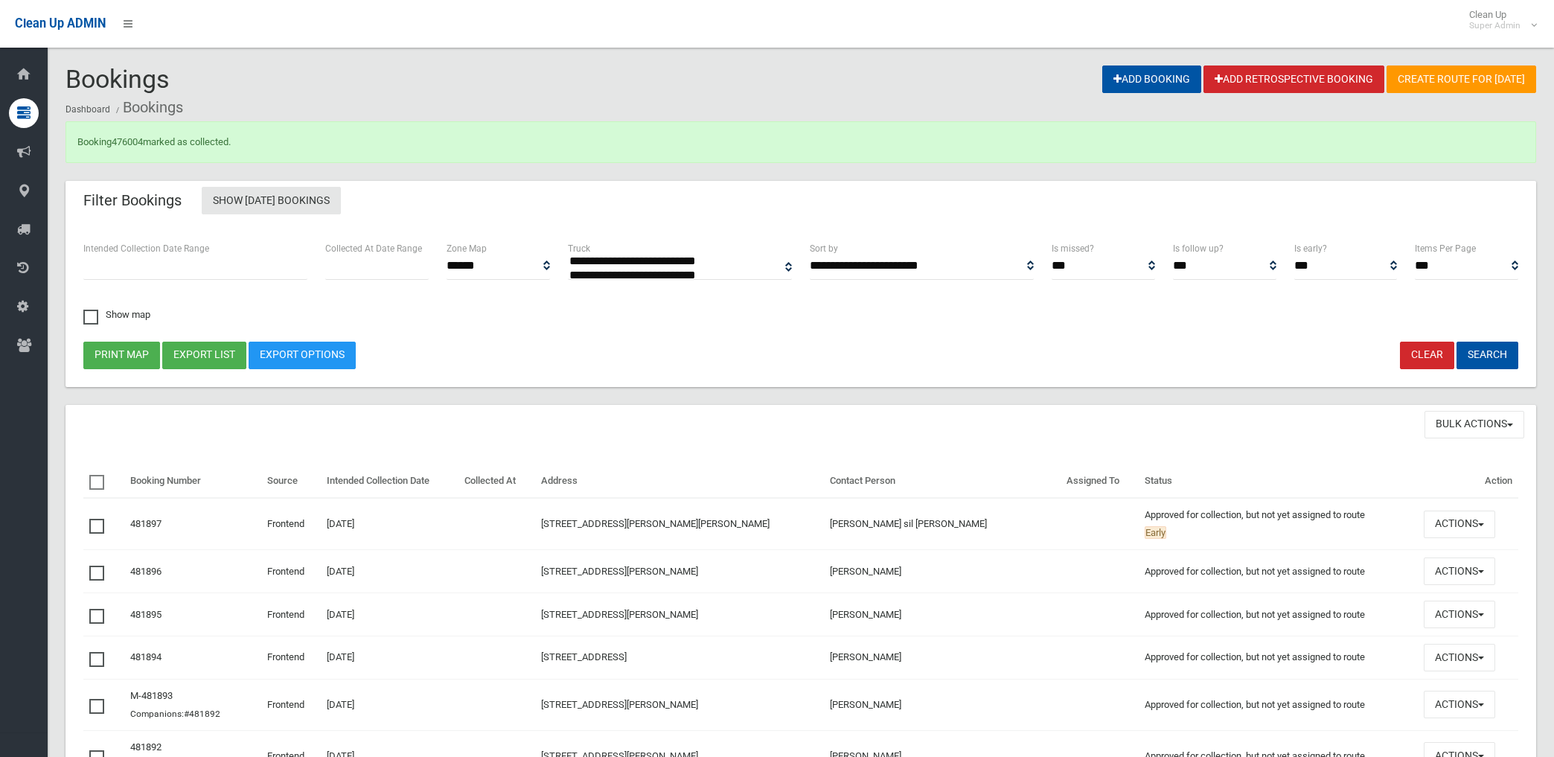
select select
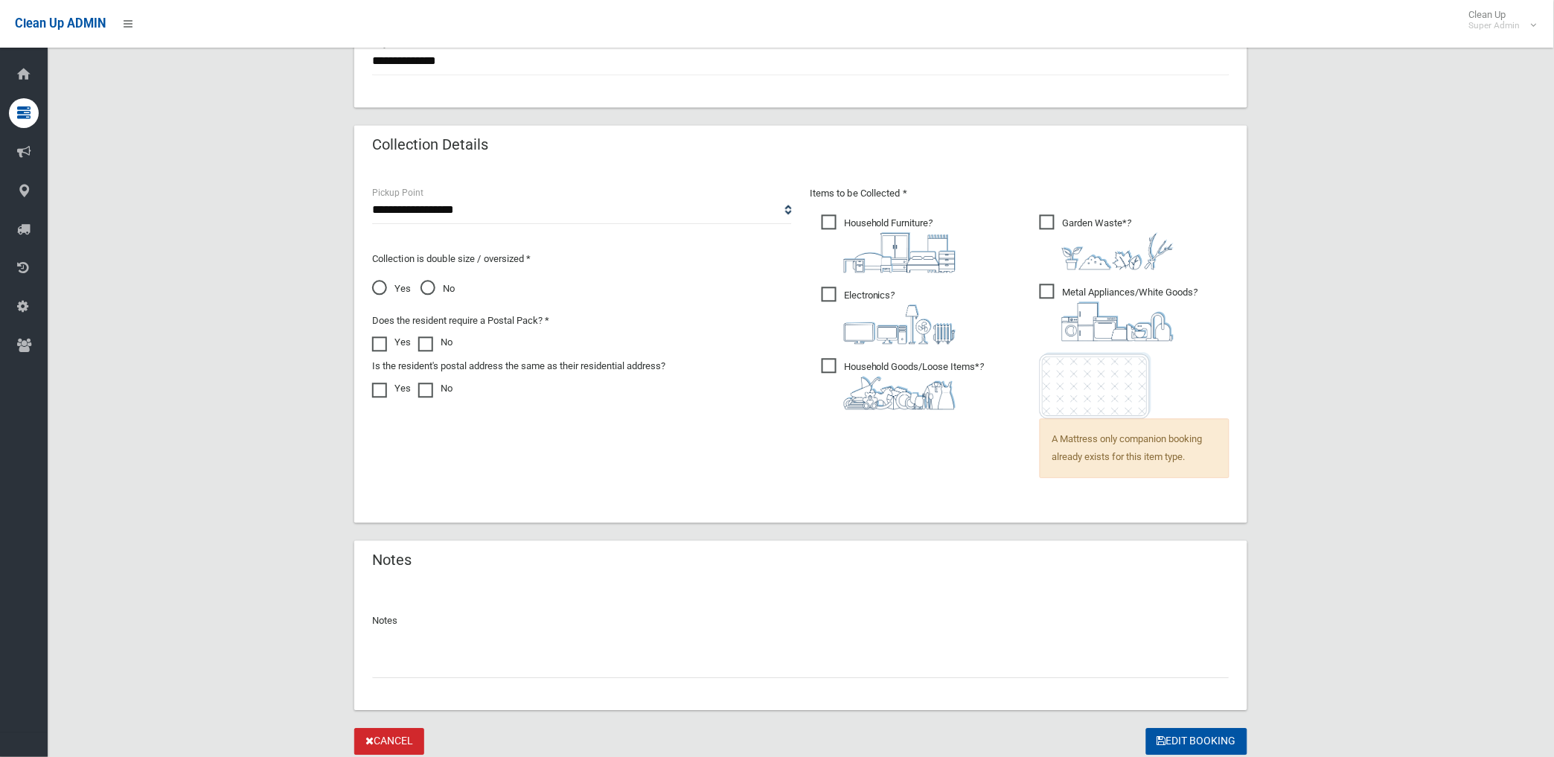
scroll to position [955, 0]
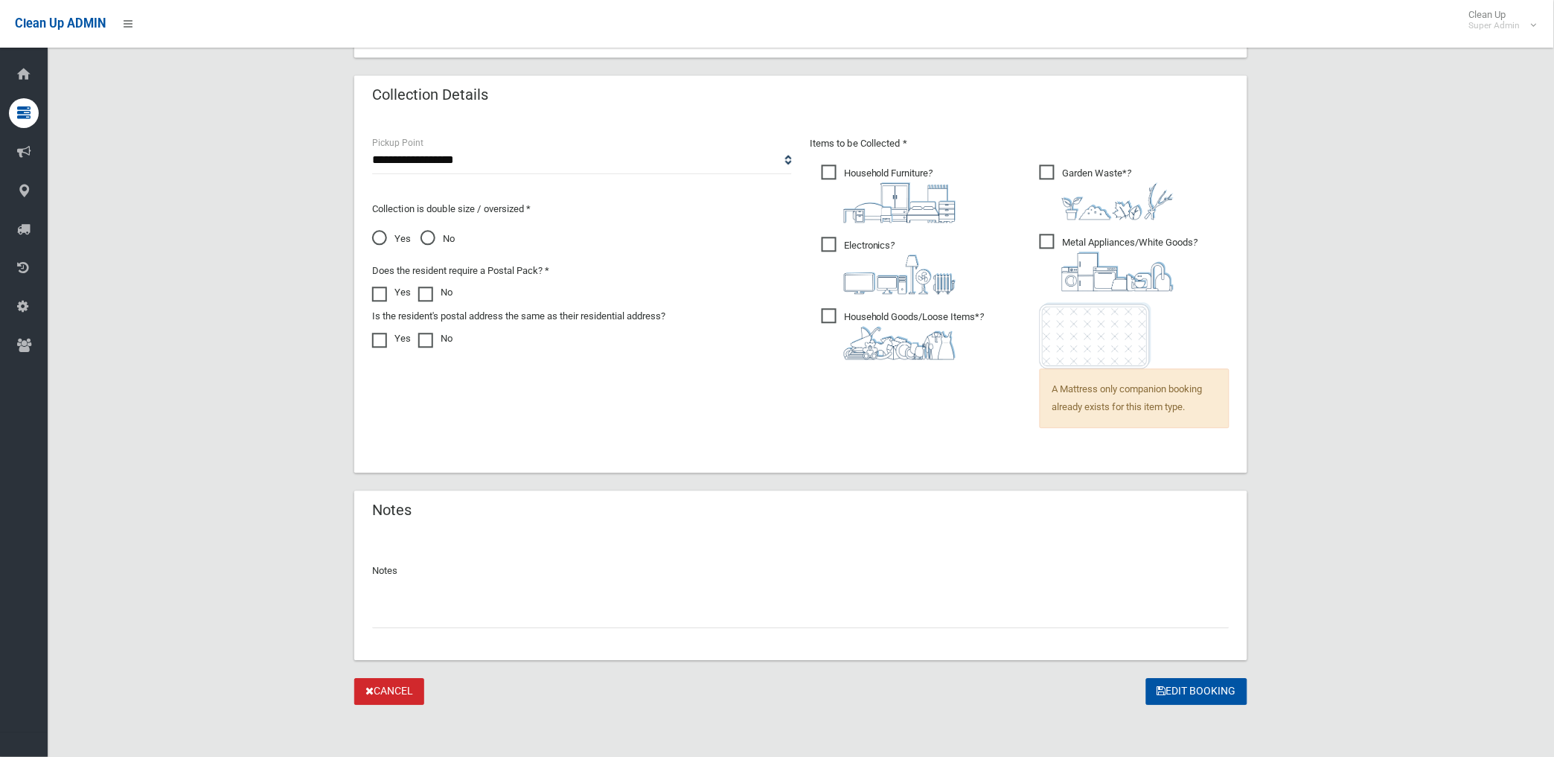
click at [467, 615] on input "text" at bounding box center [801, 615] width 858 height 28
paste input "********"
type input "**********"
click at [1216, 683] on button "Edit Booking" at bounding box center [1196, 692] width 101 height 28
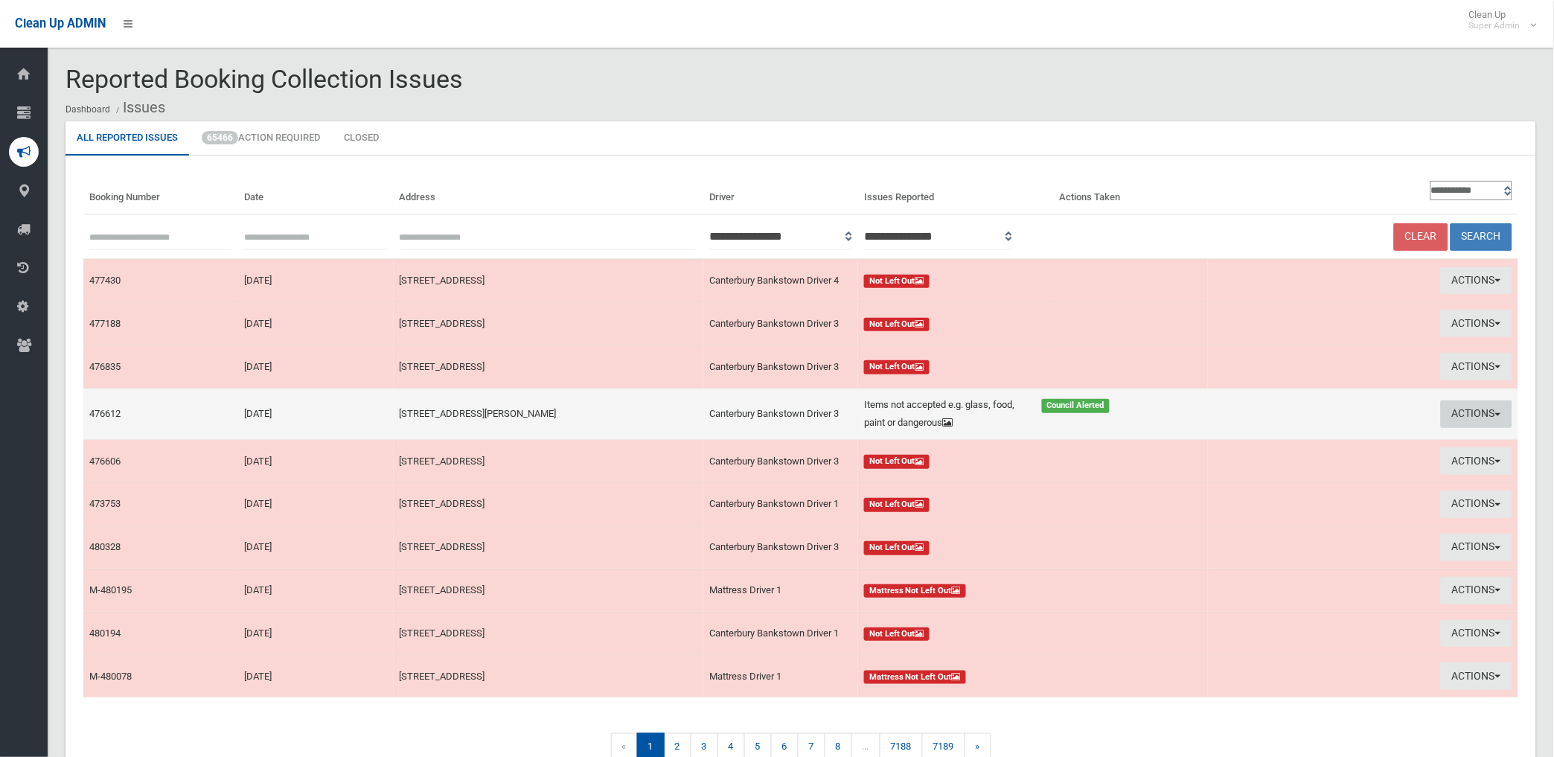
click at [1472, 417] on button "Actions" at bounding box center [1476, 414] width 71 height 28
click at [1274, 470] on link "Edit Actions Taken" at bounding box center [1303, 470] width 177 height 25
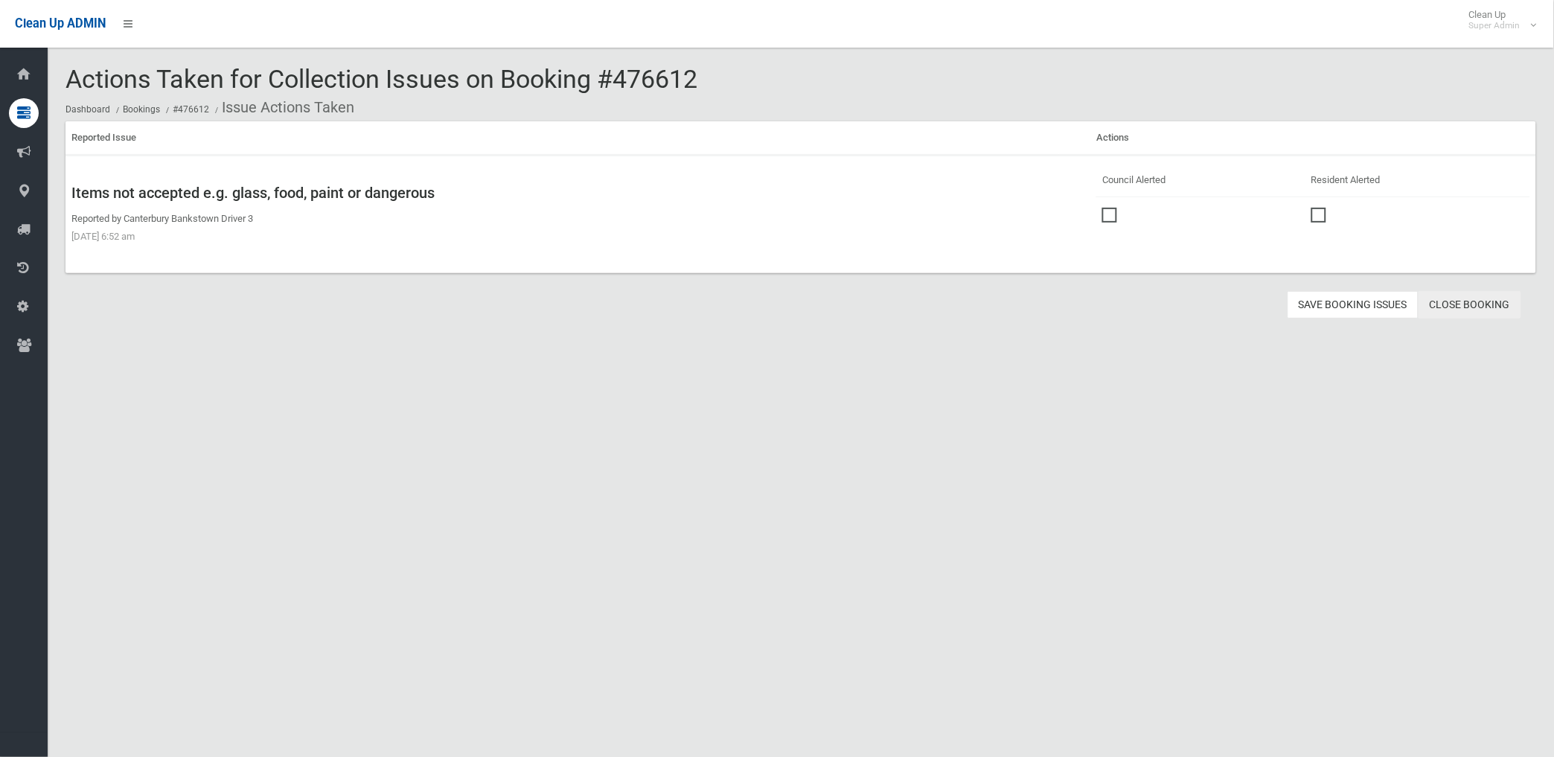
click at [1464, 301] on link "Close Booking" at bounding box center [1470, 305] width 103 height 28
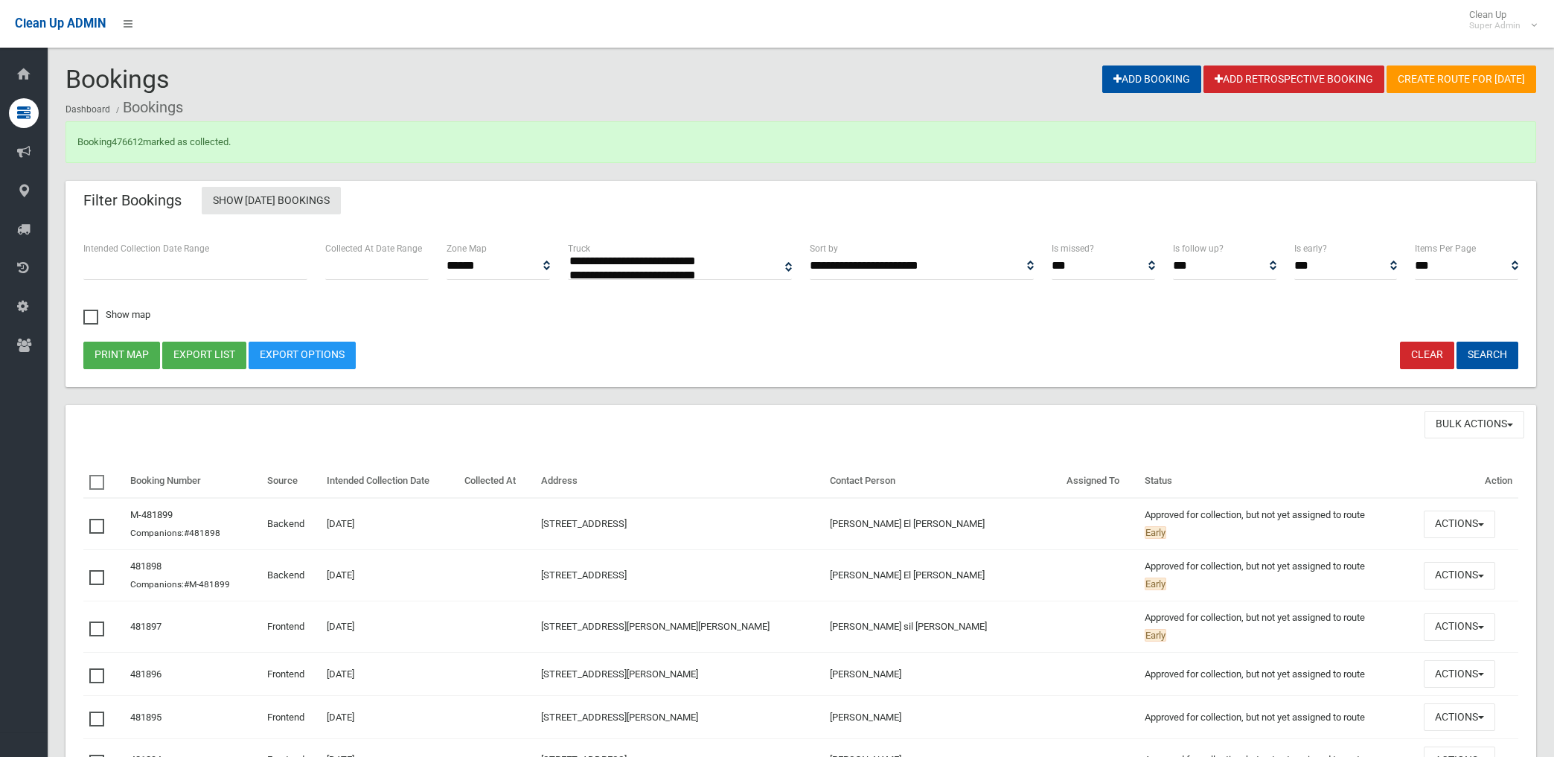
select select
